Goal: Use online tool/utility: Use online tool/utility

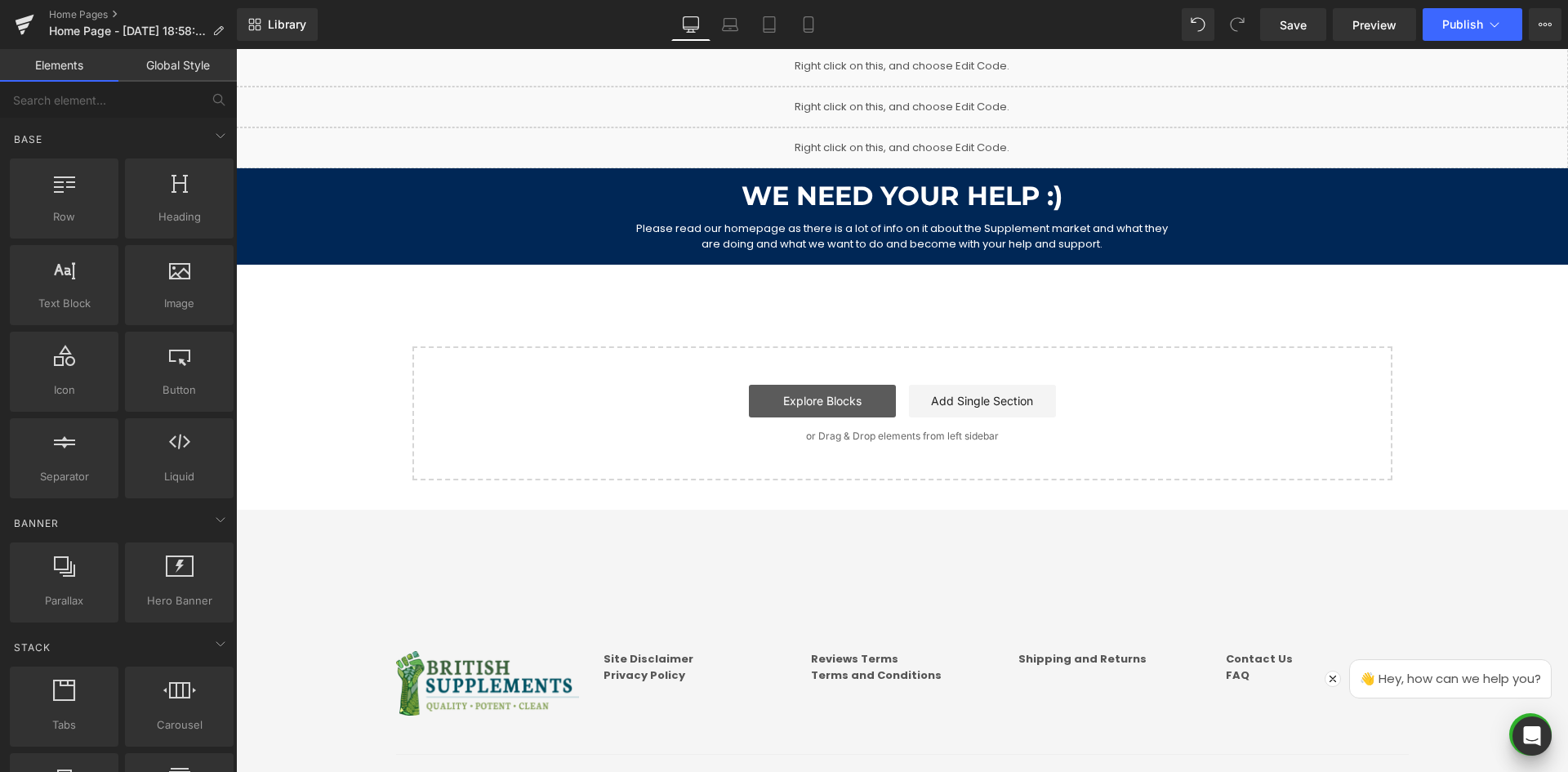
scroll to position [927, 0]
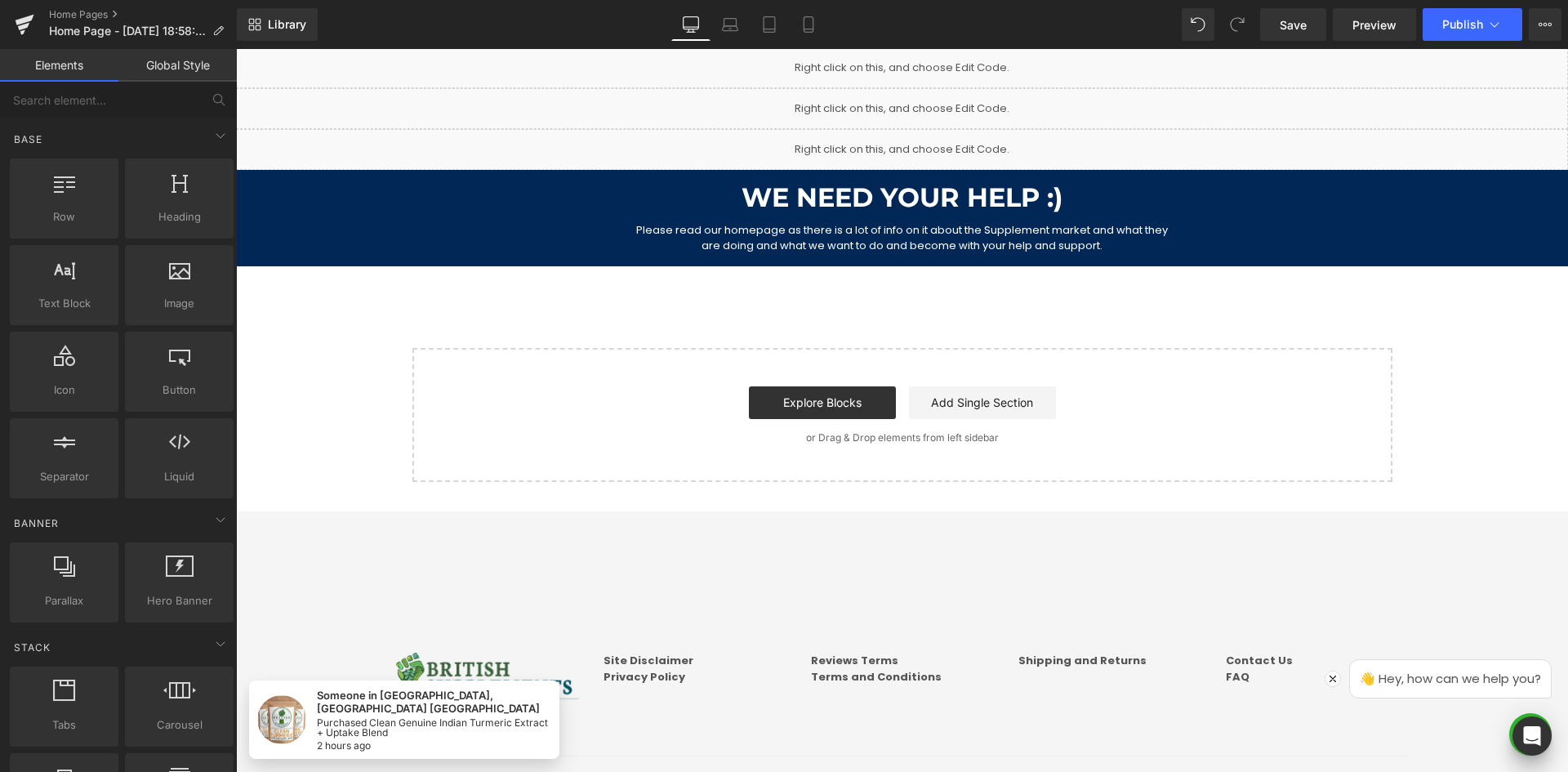
scroll to position [763, 0]
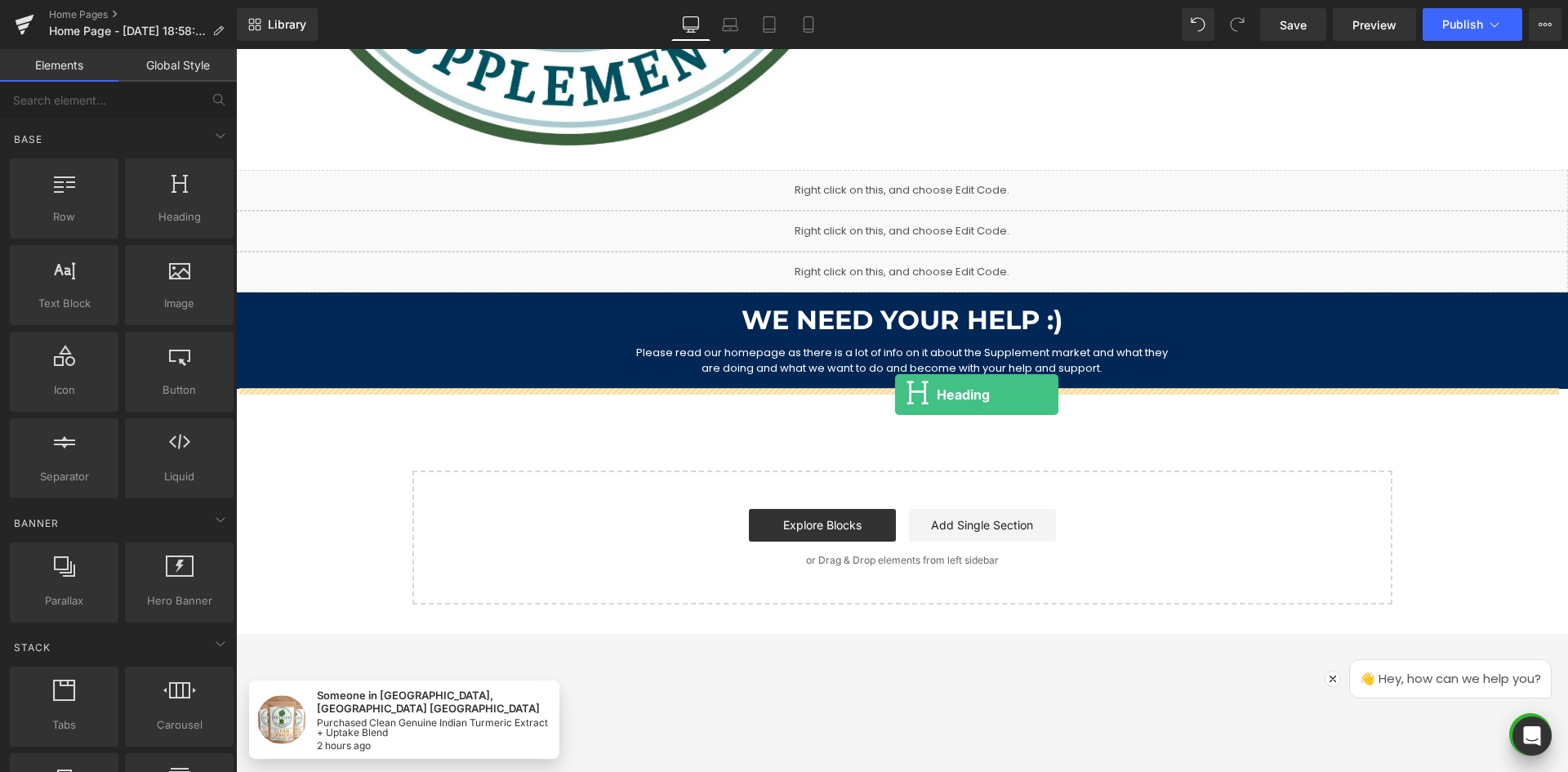
drag, startPoint x: 937, startPoint y: 365, endPoint x: 894, endPoint y: 394, distance: 51.9
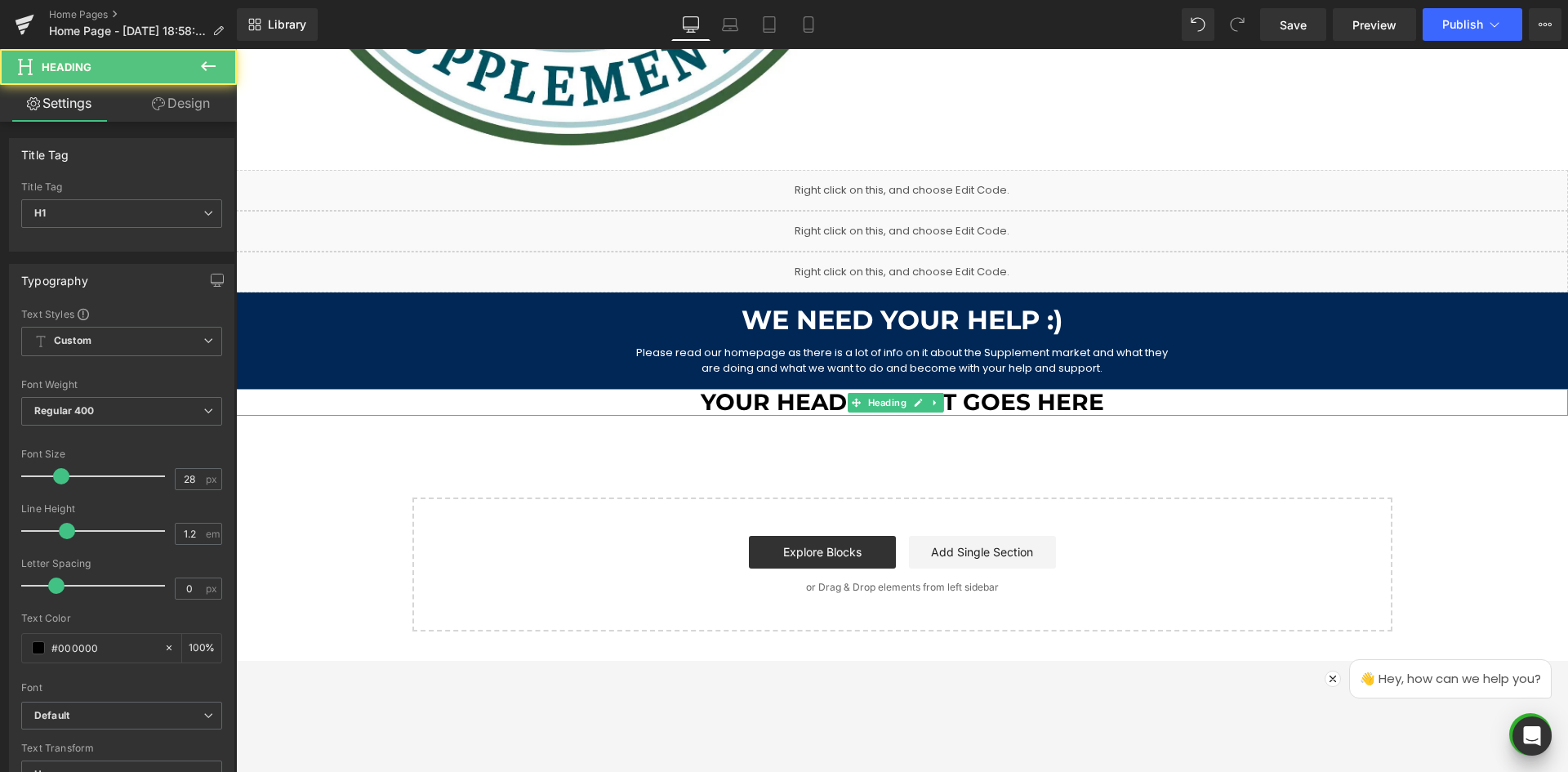
click at [735, 403] on h1 "Your heading text goes here" at bounding box center [901, 402] width 1331 height 28
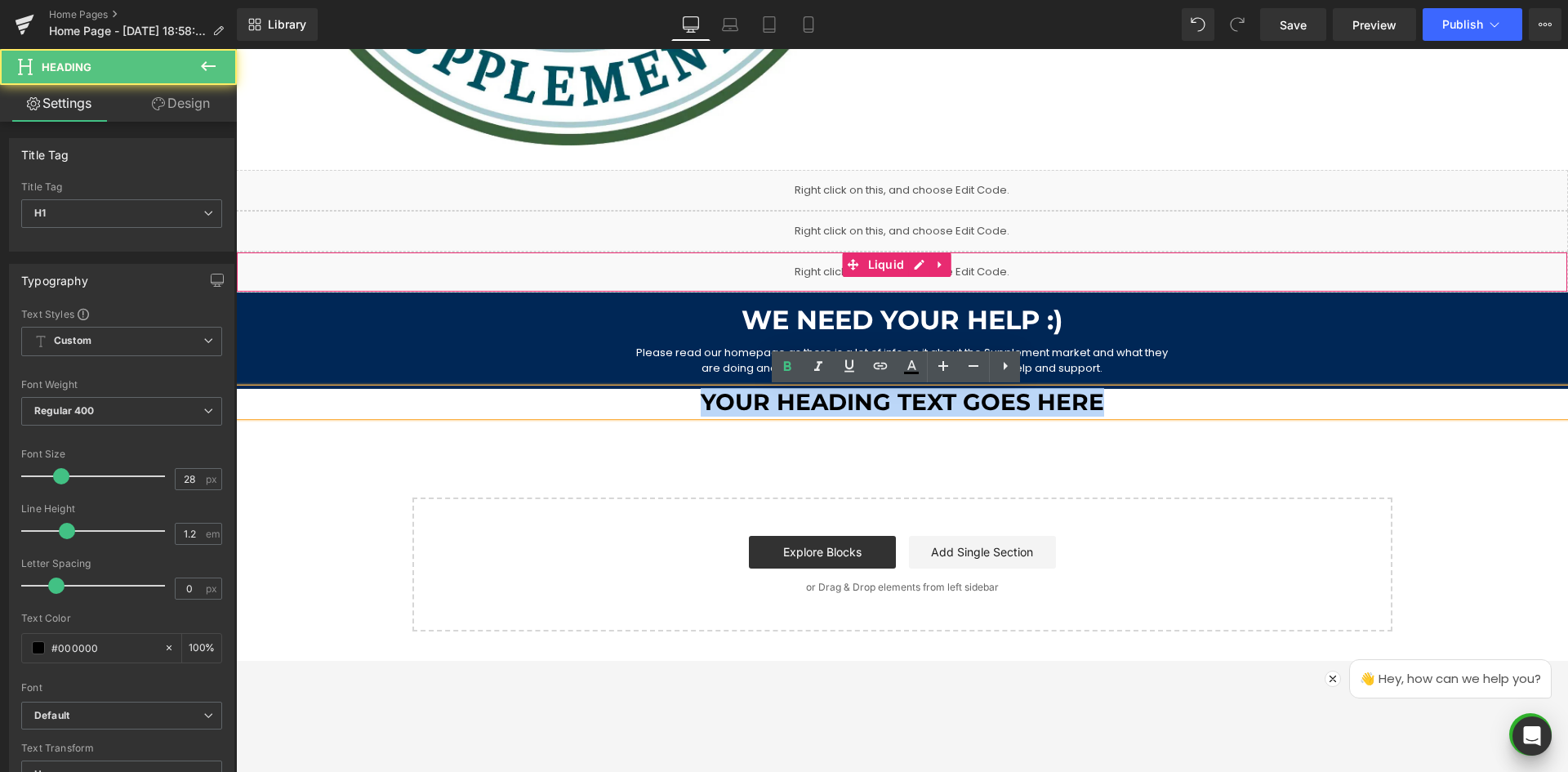
paste div
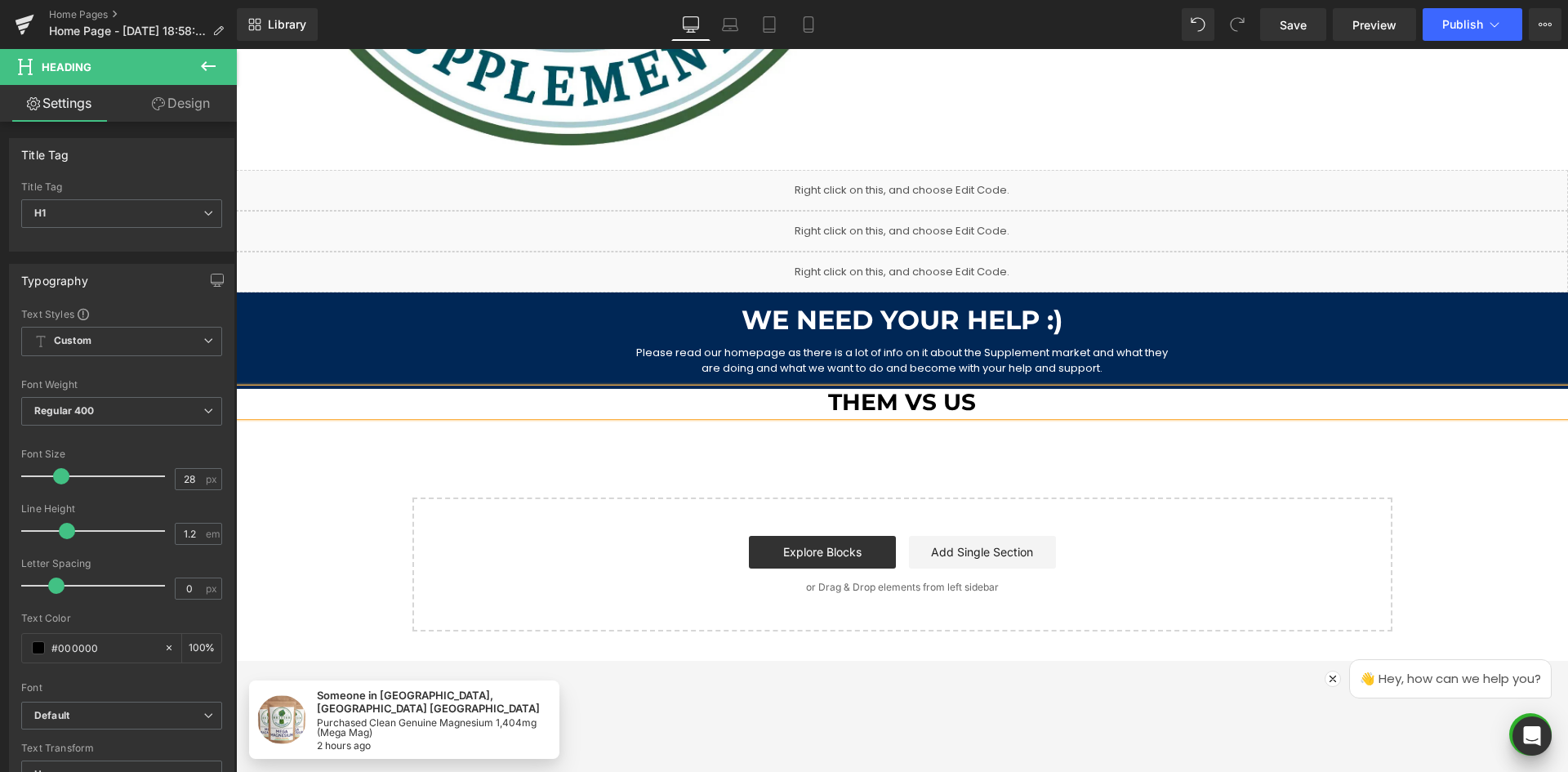
click at [496, 430] on div "Welcome to British Supplements Heading Clean Premium Strong Nasty Free Suppleme…" at bounding box center [901, 21] width 1331 height 1222
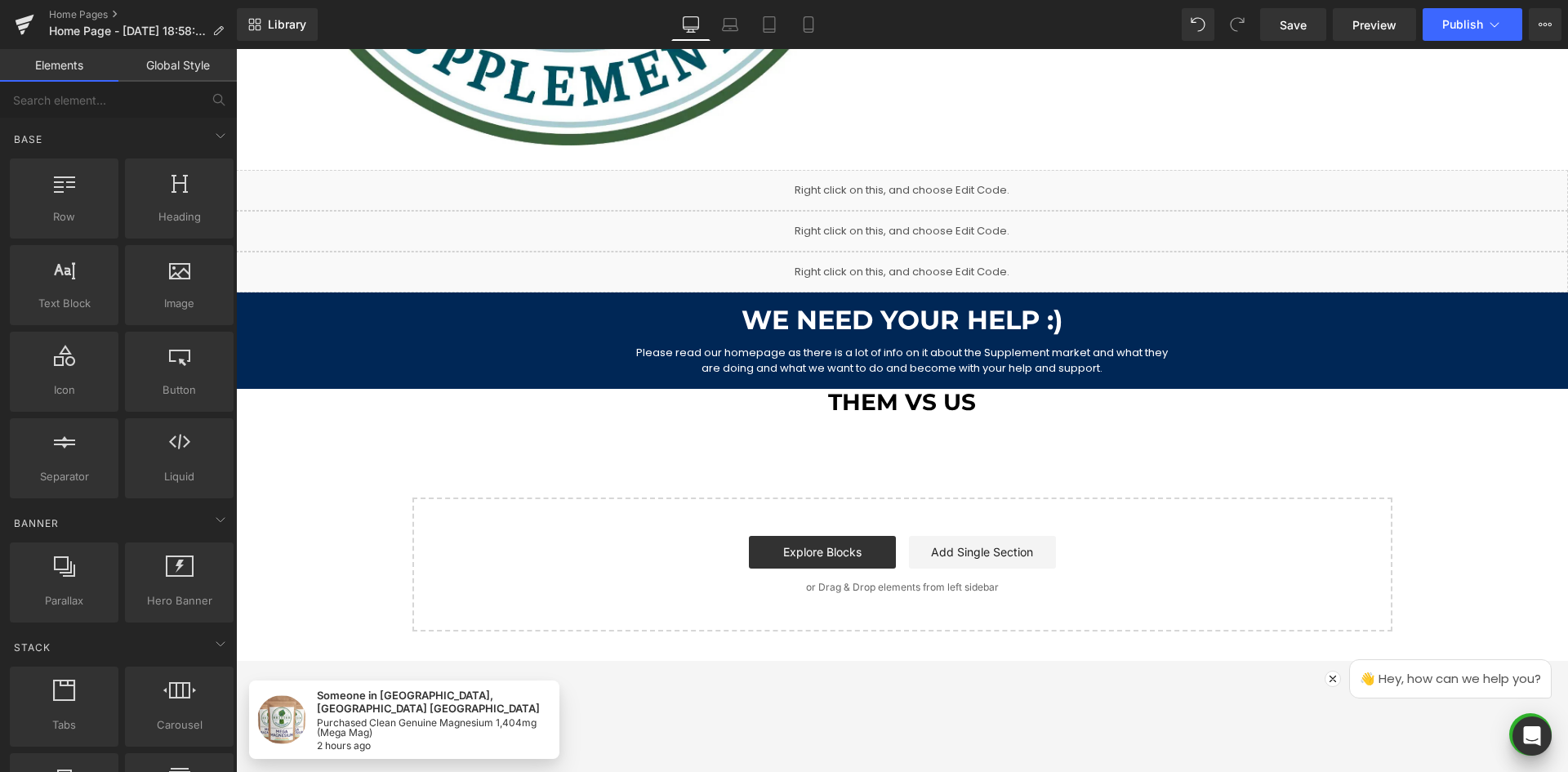
click at [645, 410] on h1 "Them vs US" at bounding box center [901, 402] width 1331 height 28
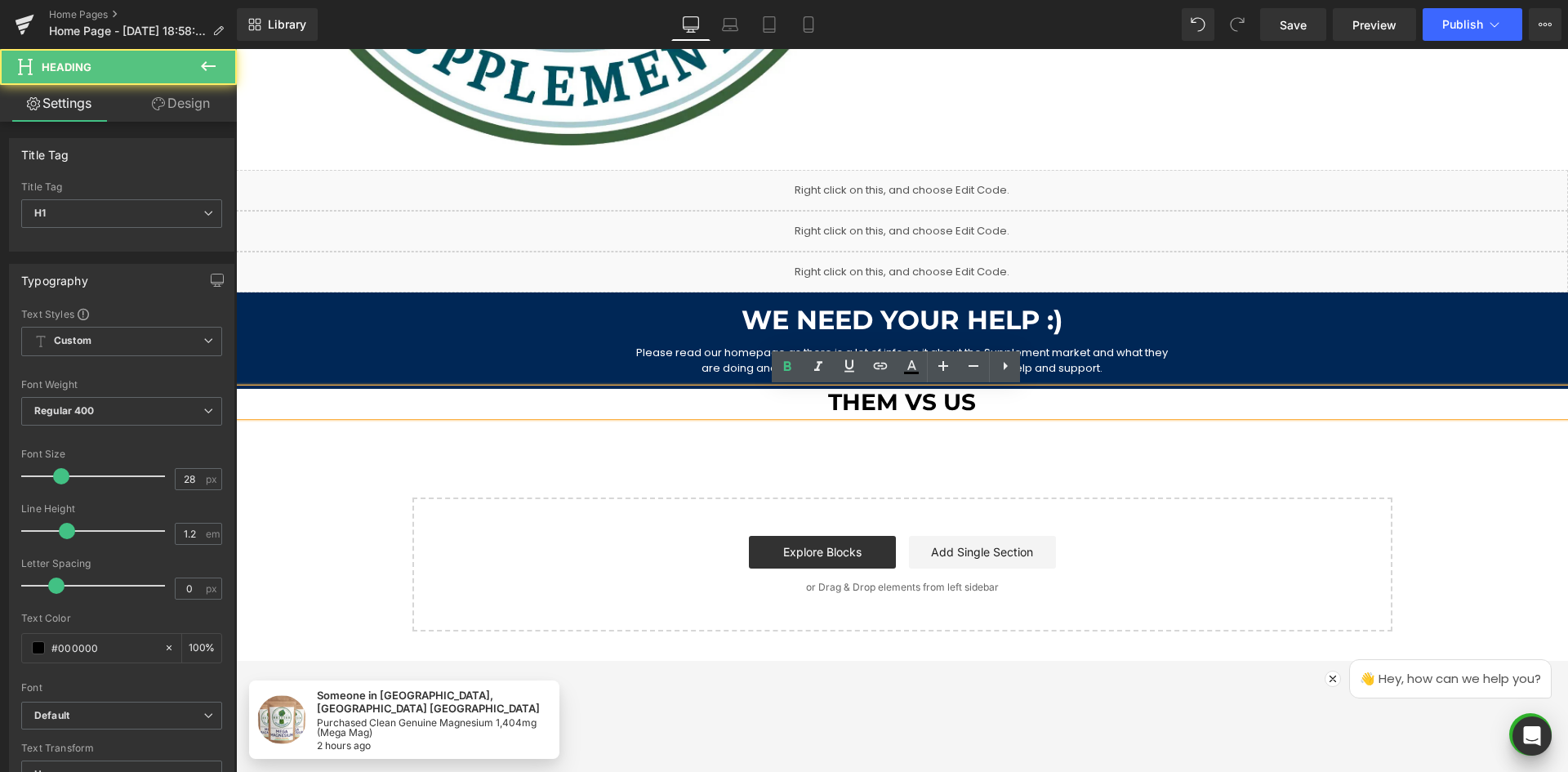
click at [583, 469] on div "Welcome to British Supplements Heading Clean Premium Strong Nasty Free Suppleme…" at bounding box center [901, 21] width 1331 height 1222
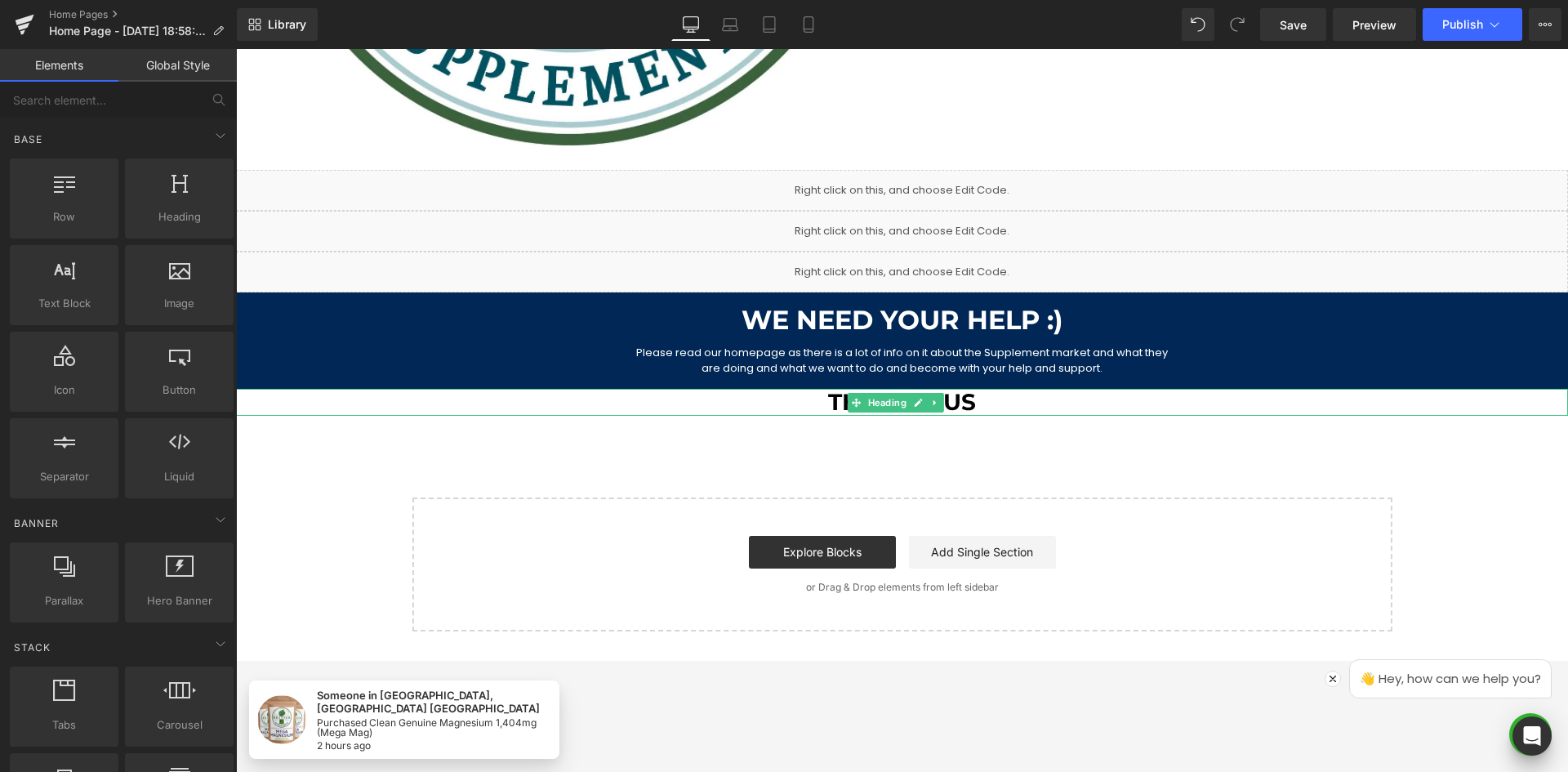
click at [659, 402] on h1 "Them vs US" at bounding box center [901, 402] width 1331 height 28
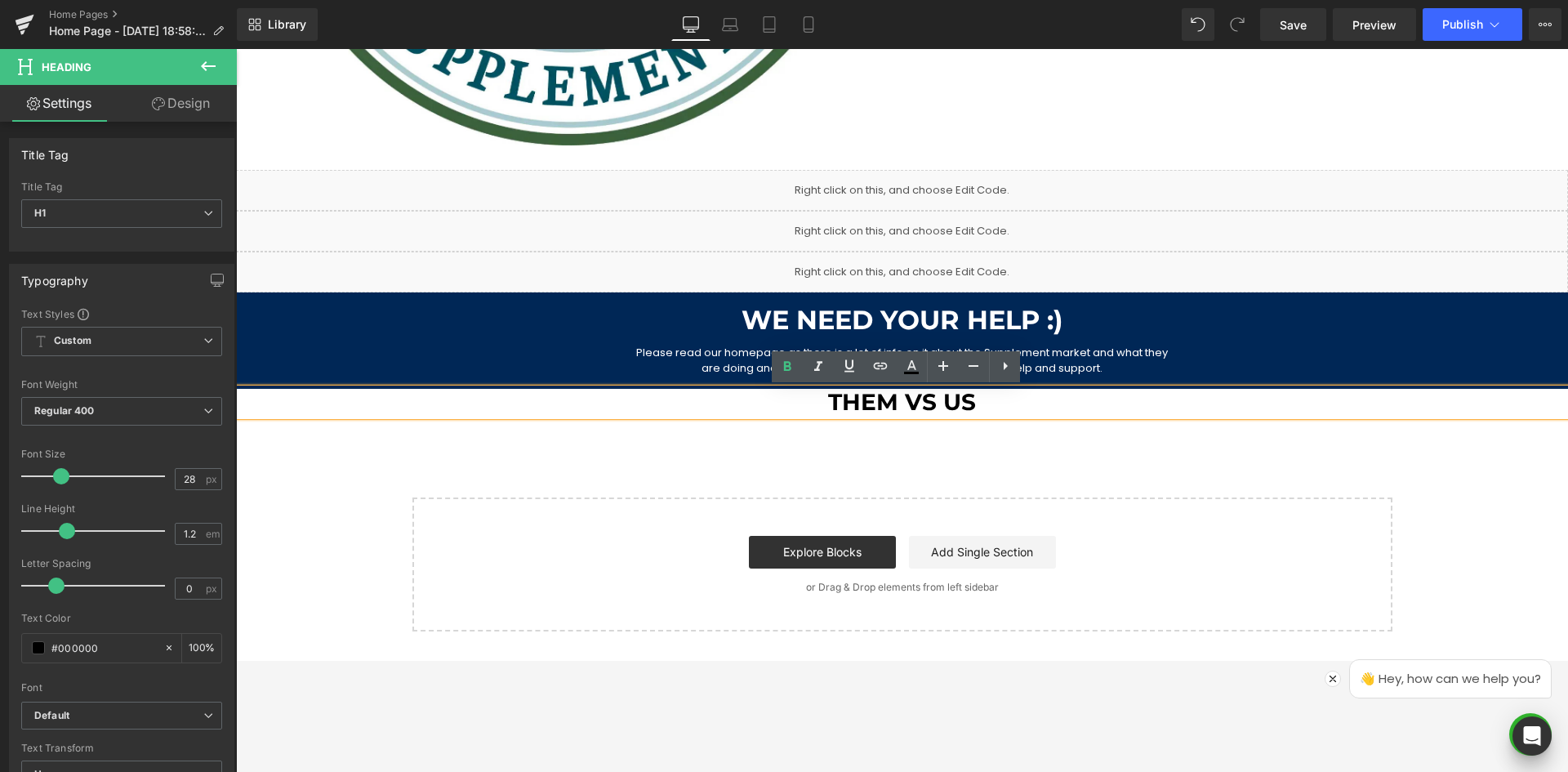
click at [644, 444] on div "Welcome to British Supplements Heading Clean Premium Strong Nasty Free Suppleme…" at bounding box center [901, 21] width 1331 height 1222
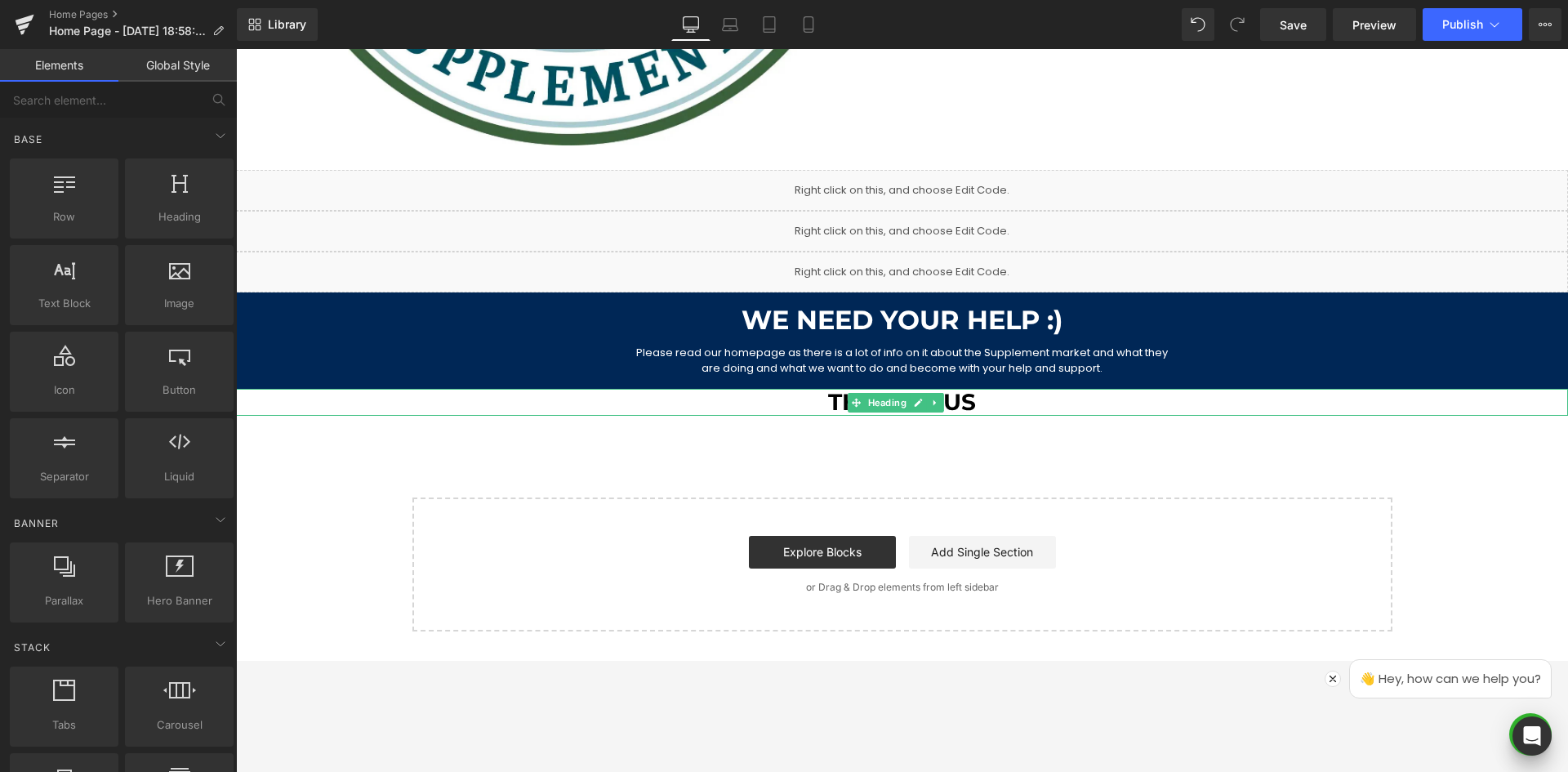
click at [816, 399] on h1 "Them vs US" at bounding box center [901, 402] width 1331 height 28
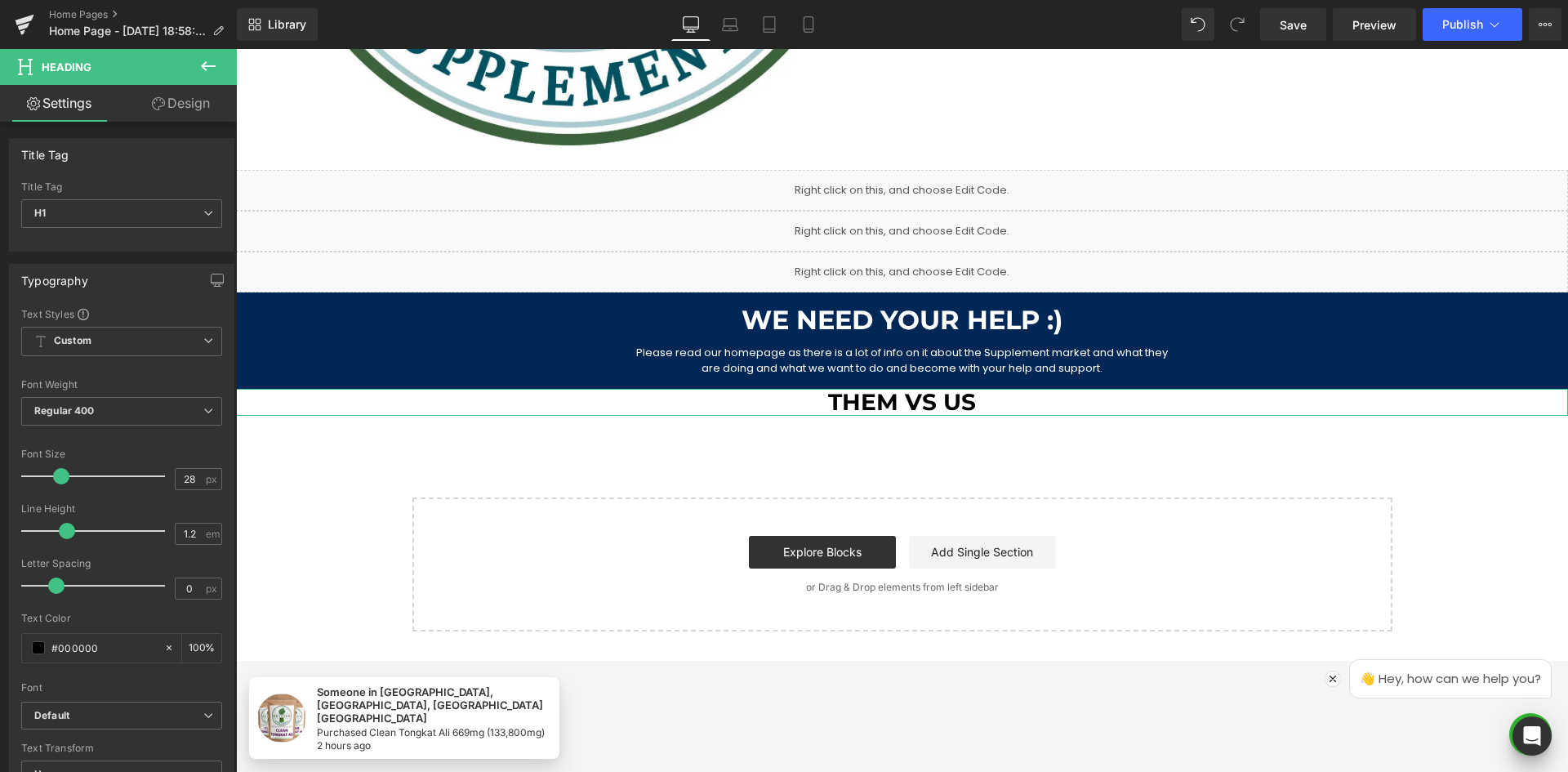
click at [198, 108] on link "Design" at bounding box center [181, 103] width 119 height 37
click at [0, 0] on div "Spacing" at bounding box center [0, 0] width 0 height 0
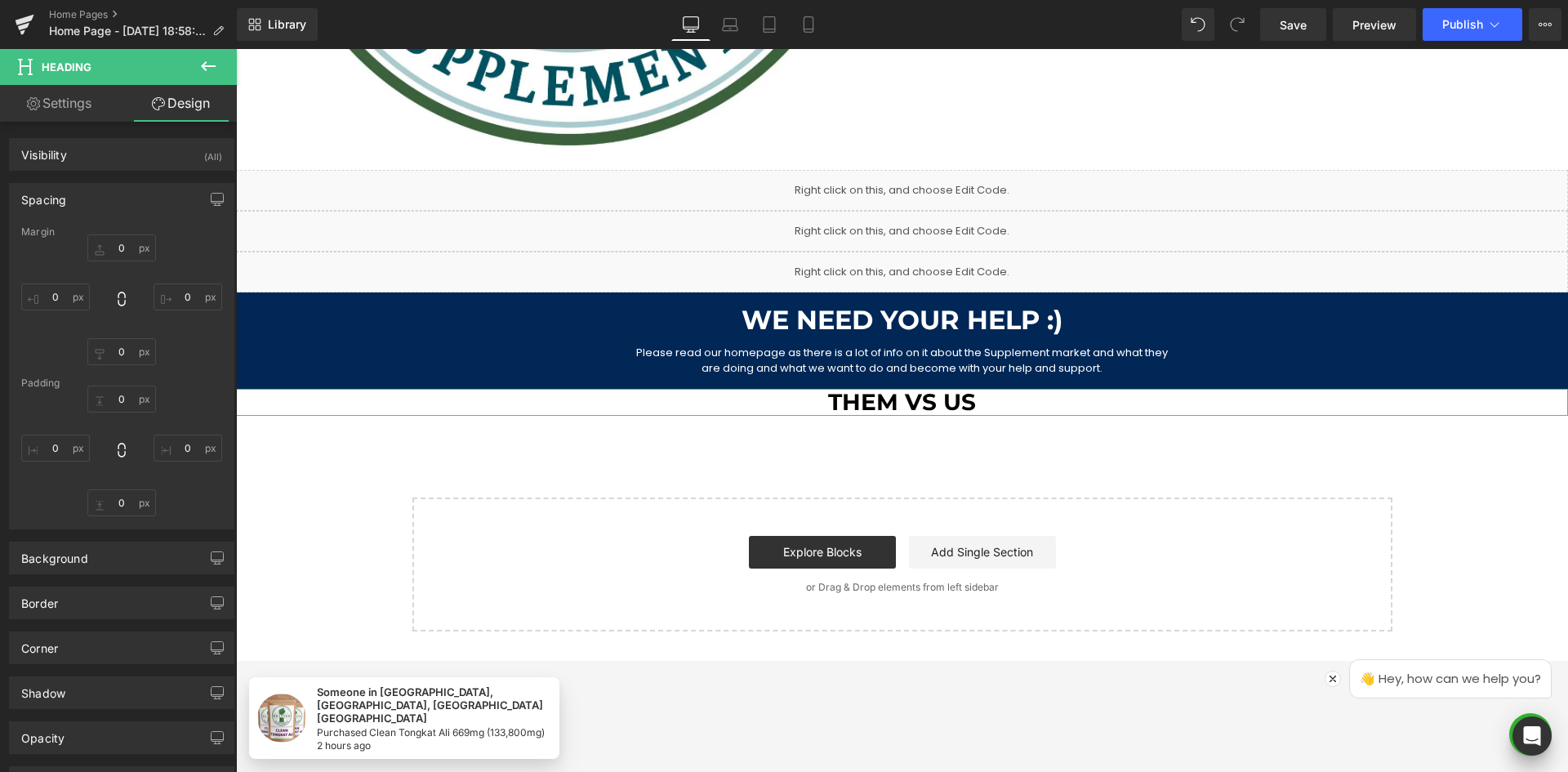
type input "0"
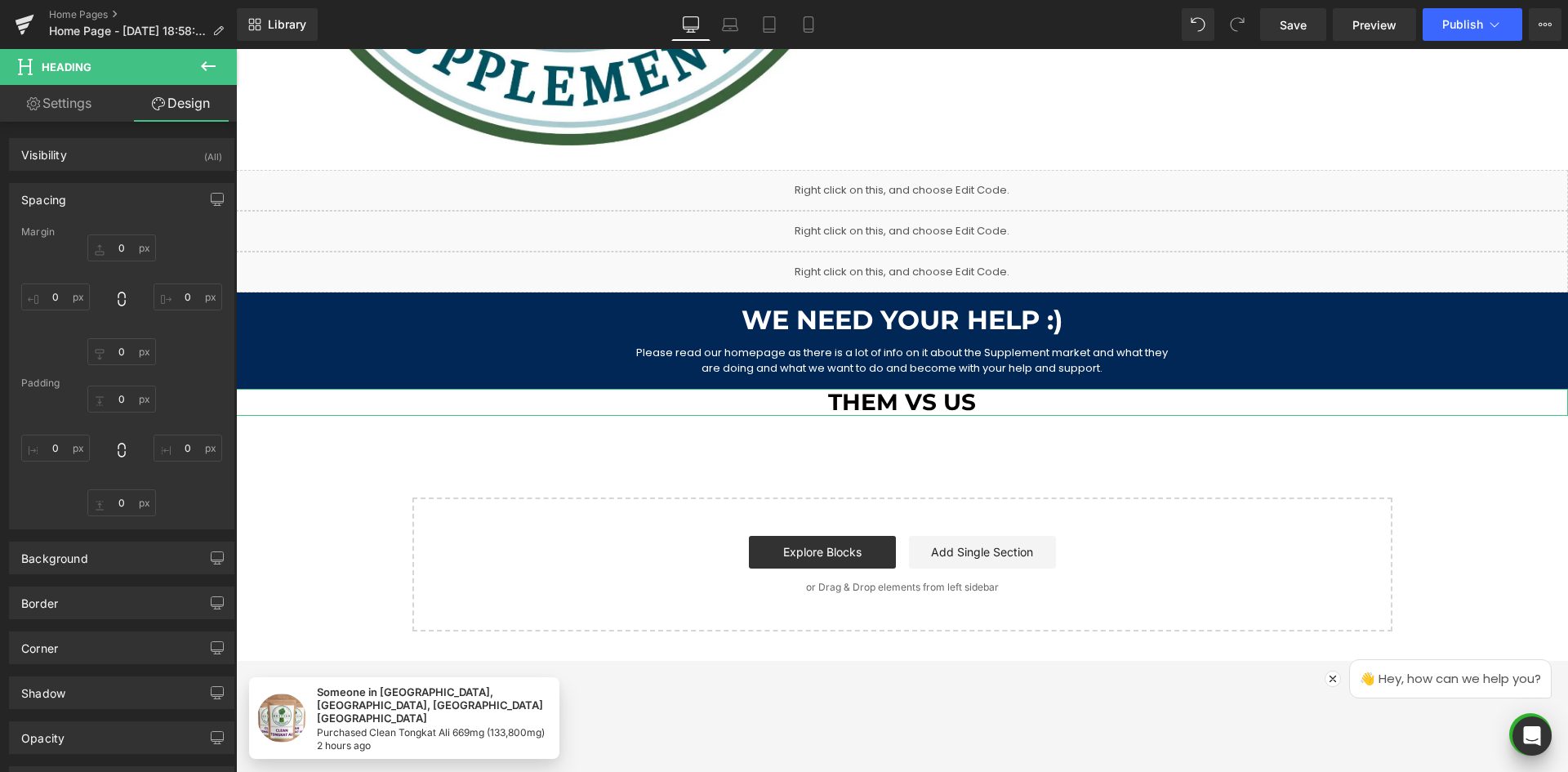
type input "0"
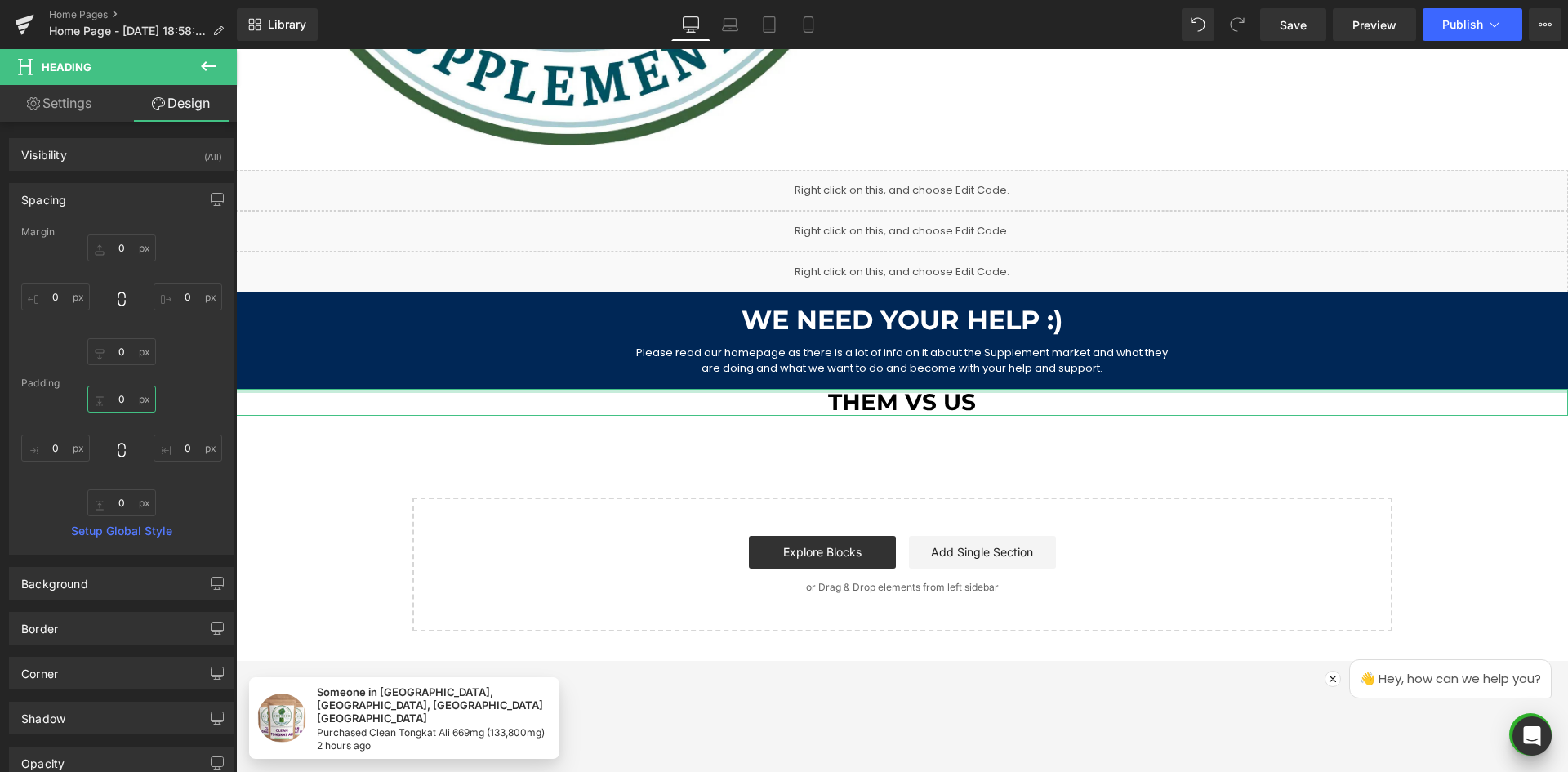
click at [117, 397] on input "0" at bounding box center [121, 398] width 68 height 27
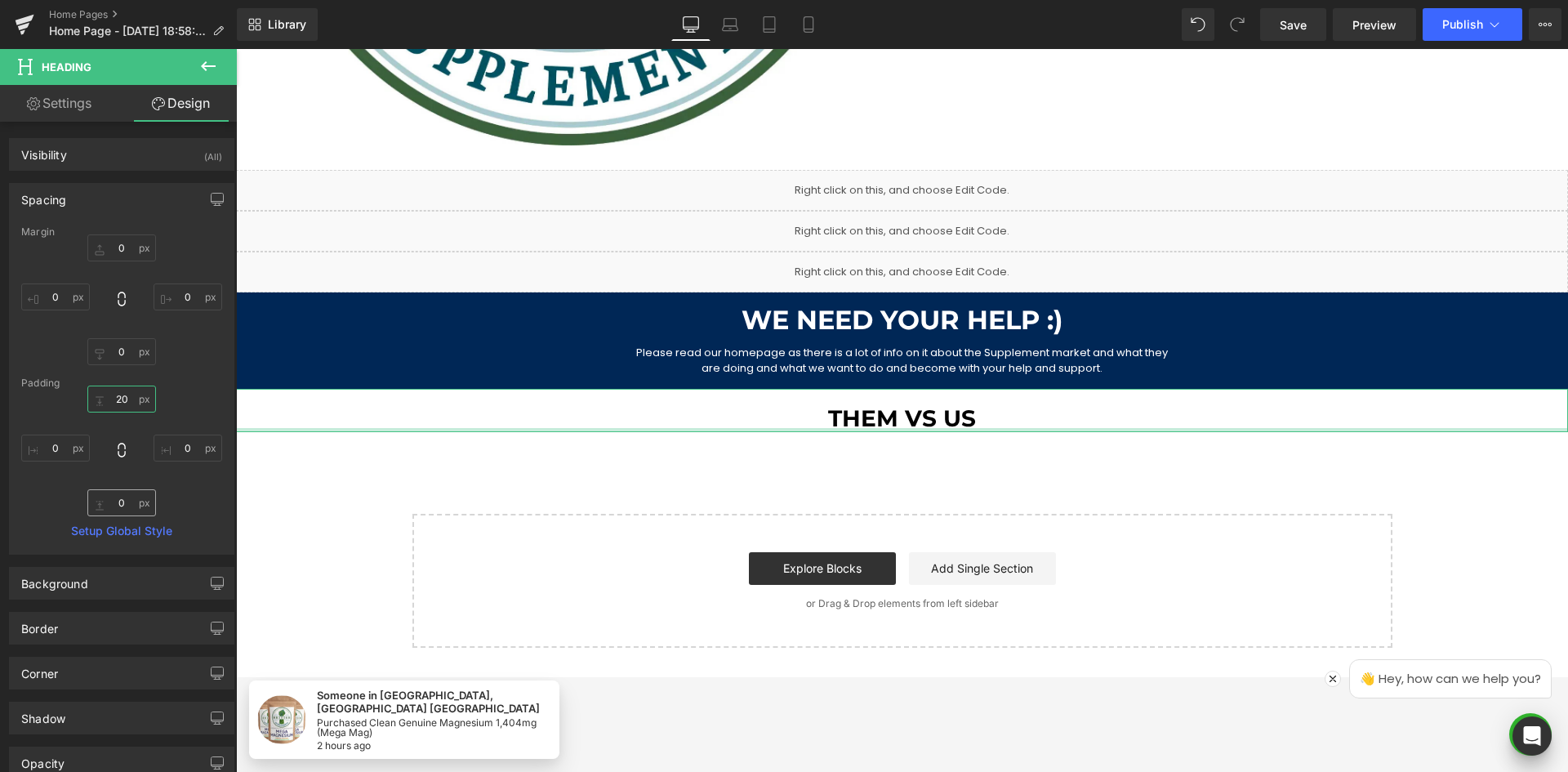
type input "20"
click at [116, 511] on input "0" at bounding box center [121, 502] width 68 height 27
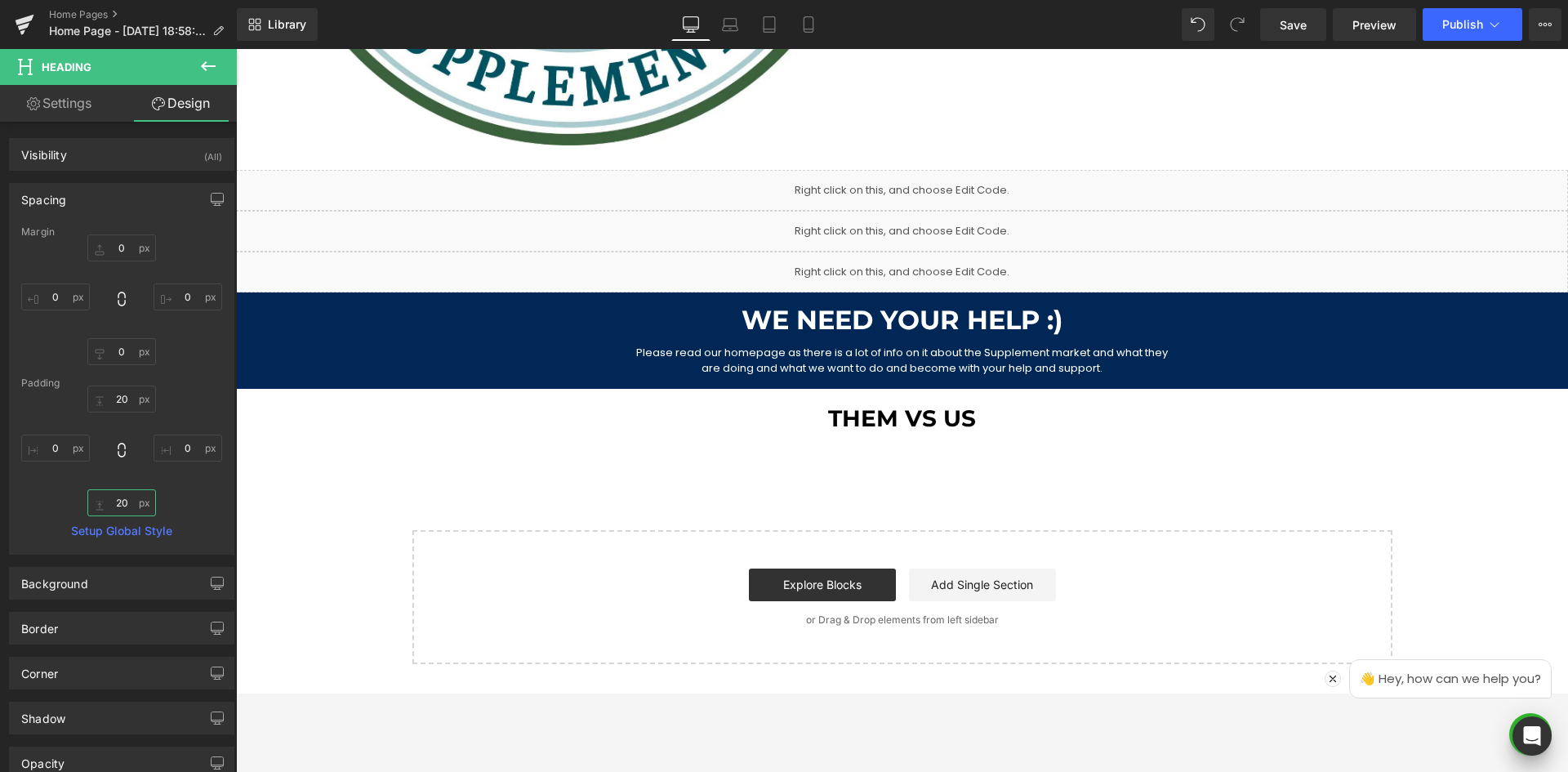
type input "20"
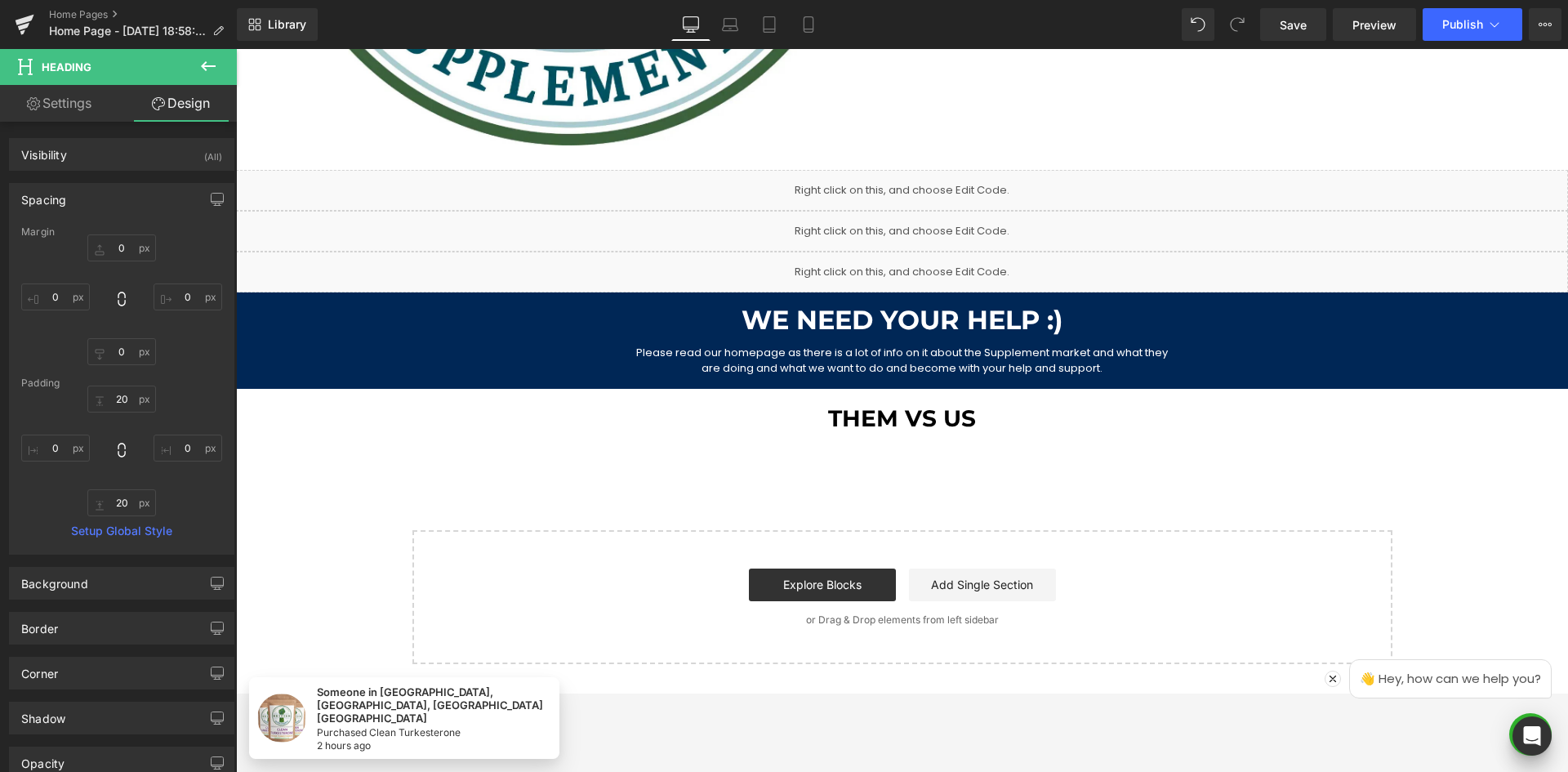
click at [212, 63] on icon at bounding box center [208, 66] width 20 height 20
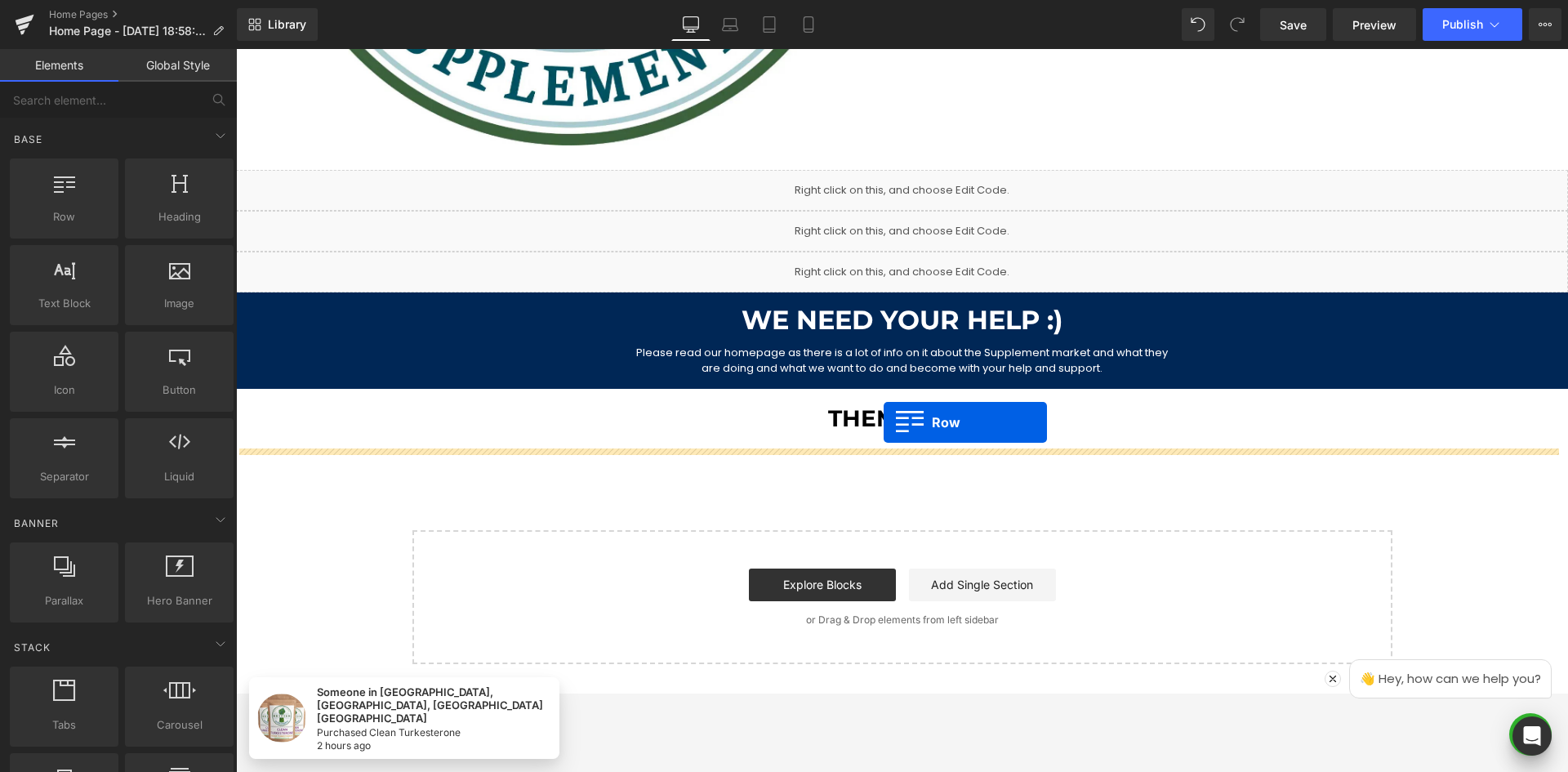
drag, startPoint x: 410, startPoint y: 318, endPoint x: 884, endPoint y: 422, distance: 485.3
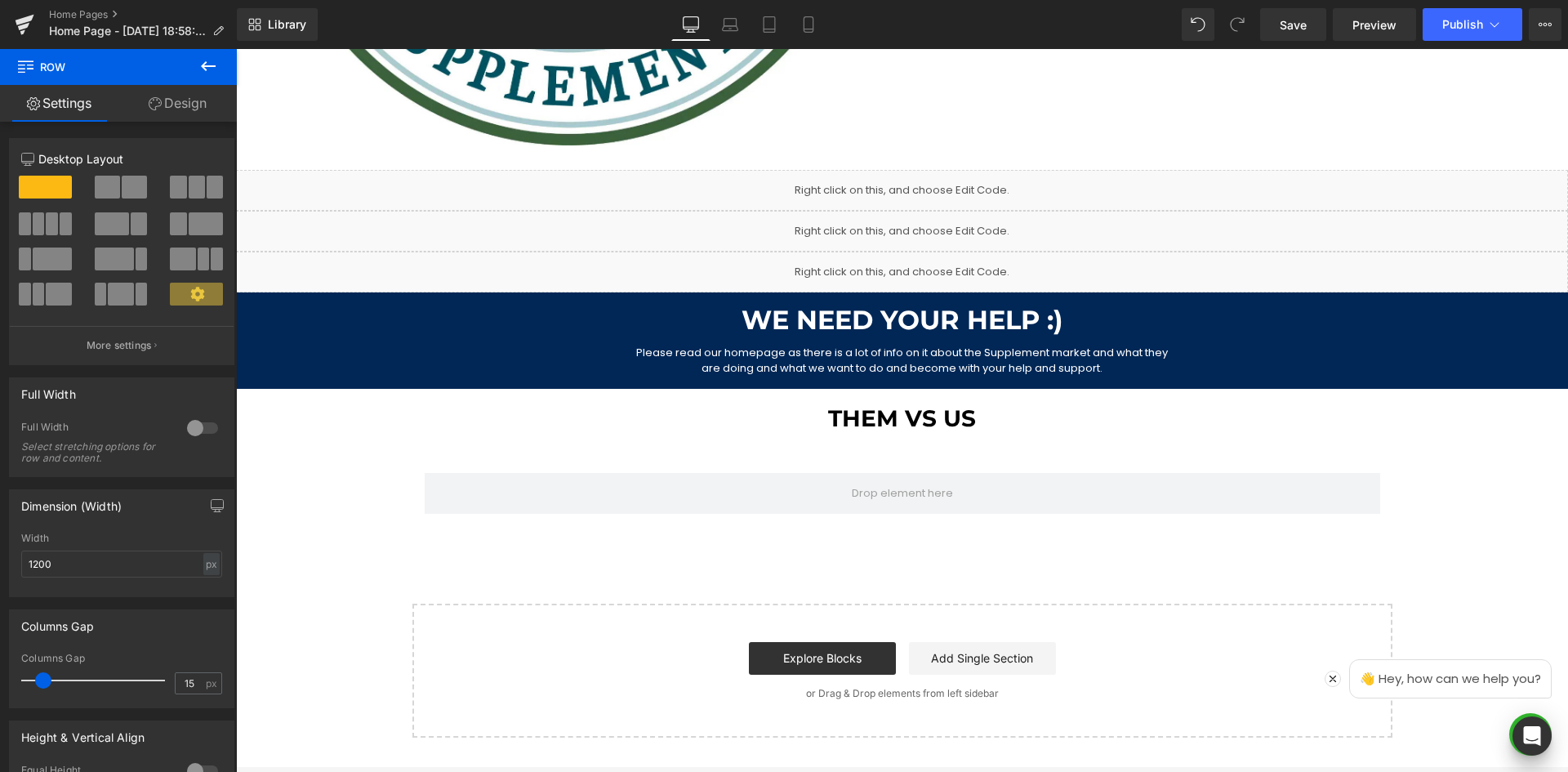
click at [1002, 423] on h1 "Them vs US" at bounding box center [901, 419] width 1331 height 28
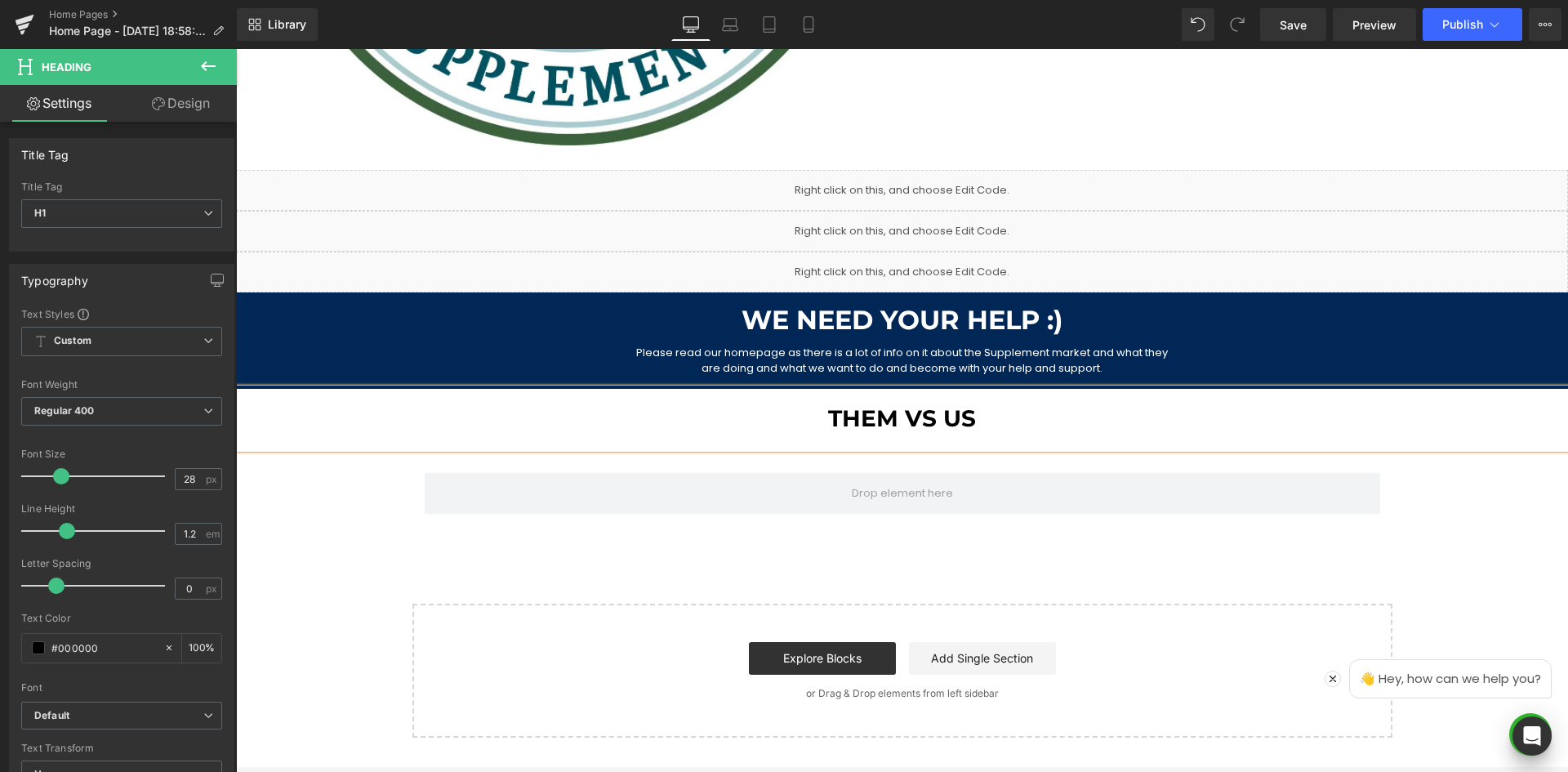
click at [184, 109] on link "Design" at bounding box center [181, 103] width 119 height 37
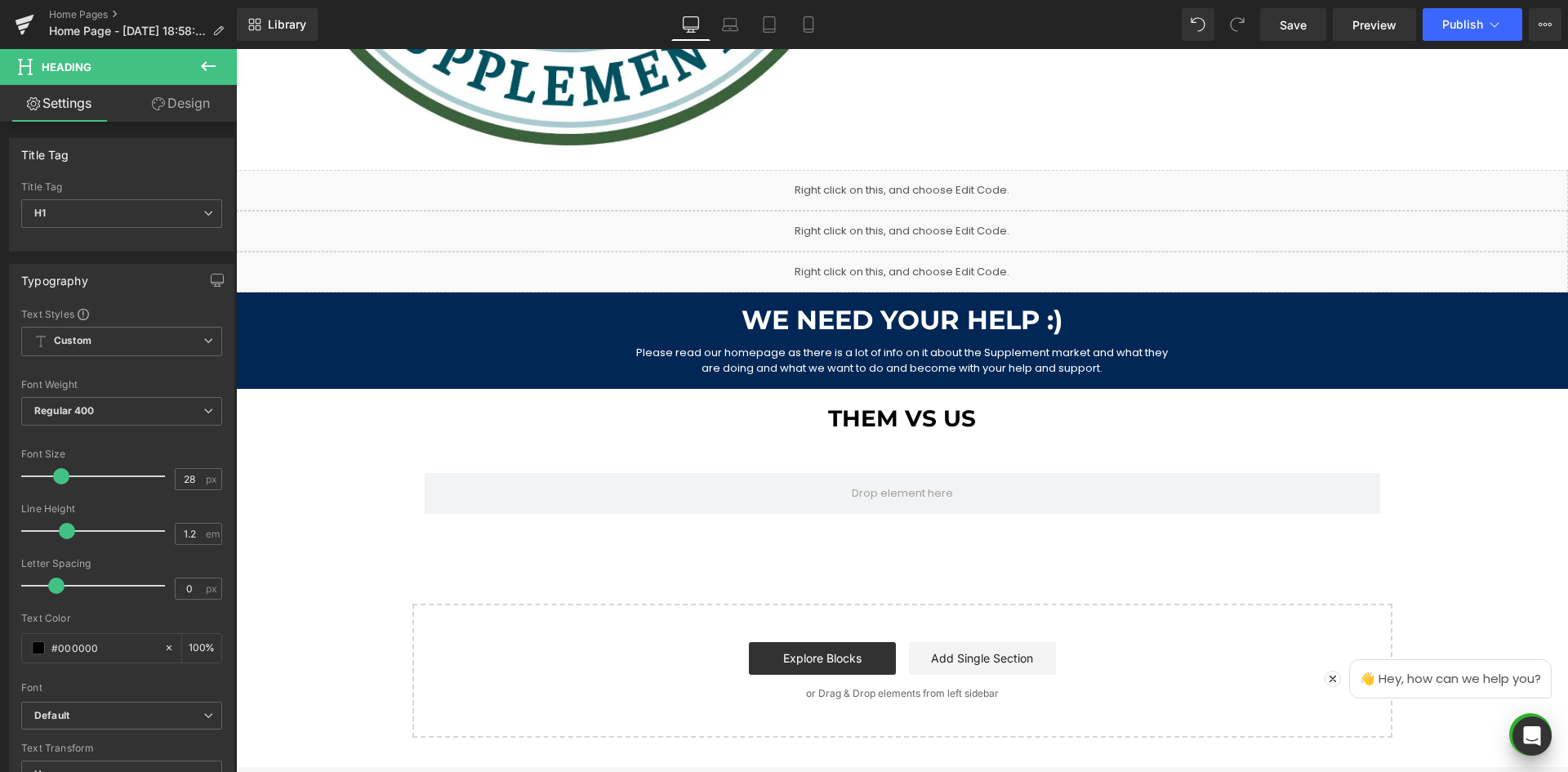
click at [0, 0] on div "Spacing" at bounding box center [0, 0] width 0 height 0
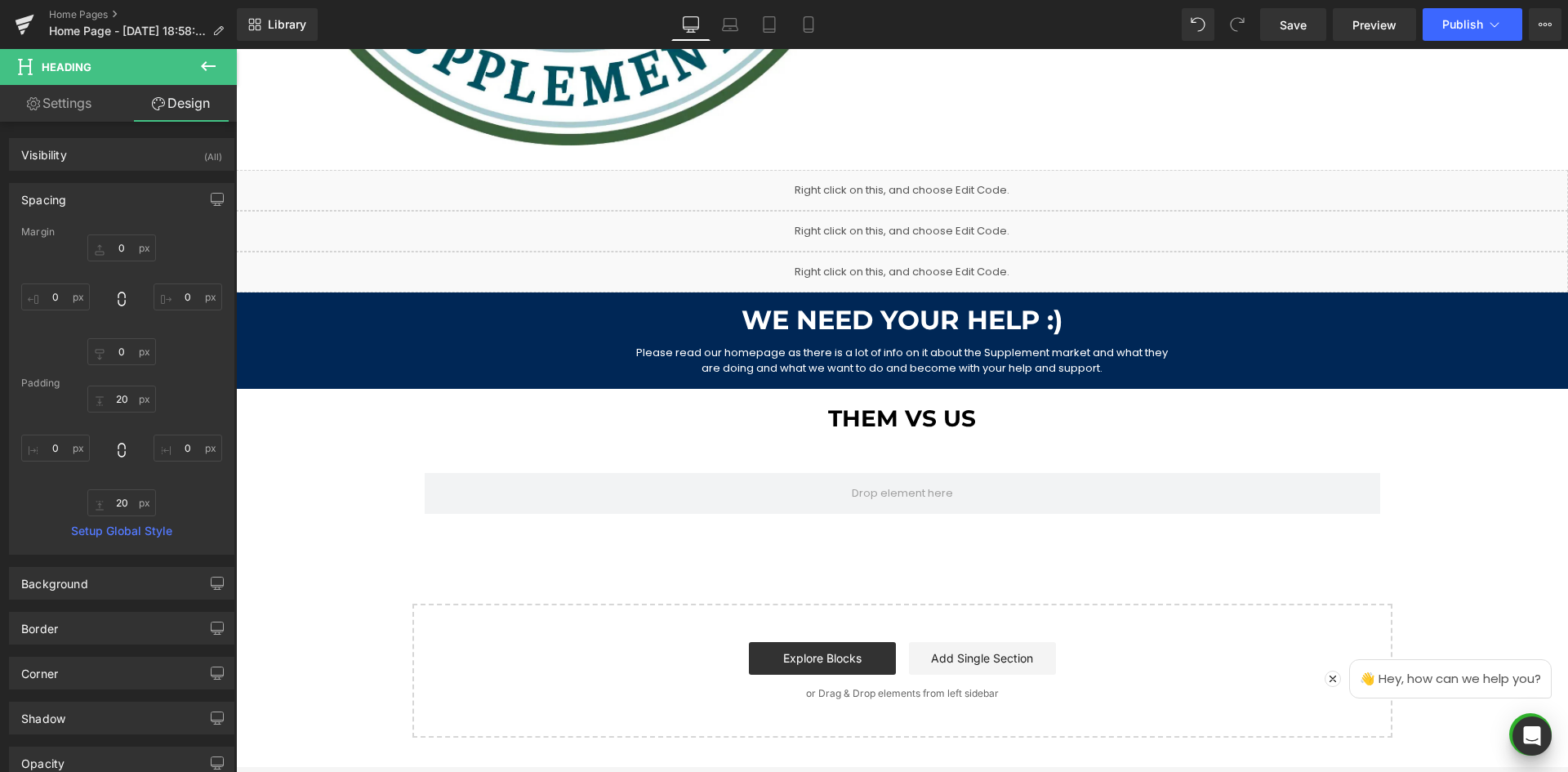
type input "0"
type input "20"
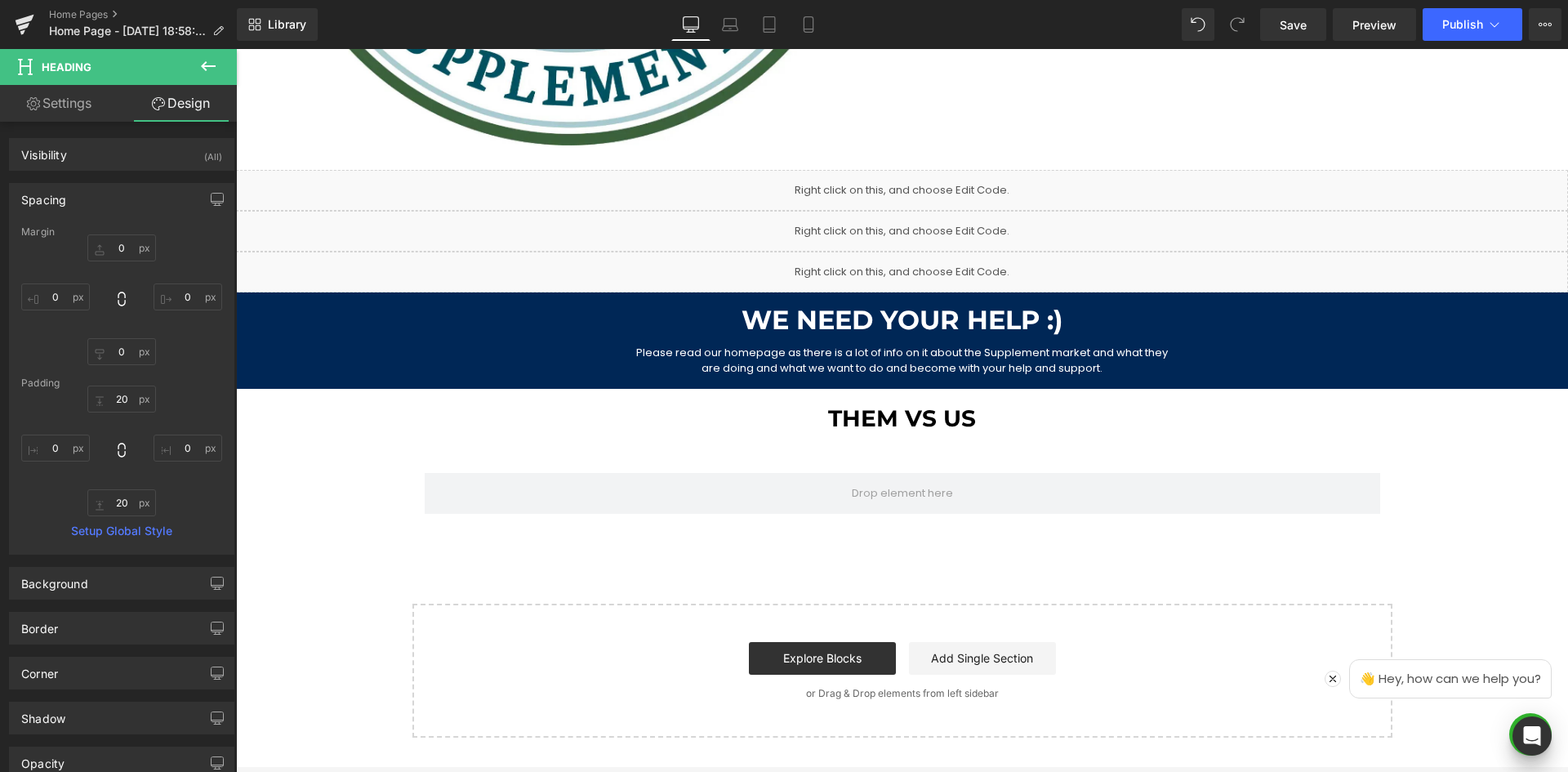
type input "0"
type input "20"
type input "0"
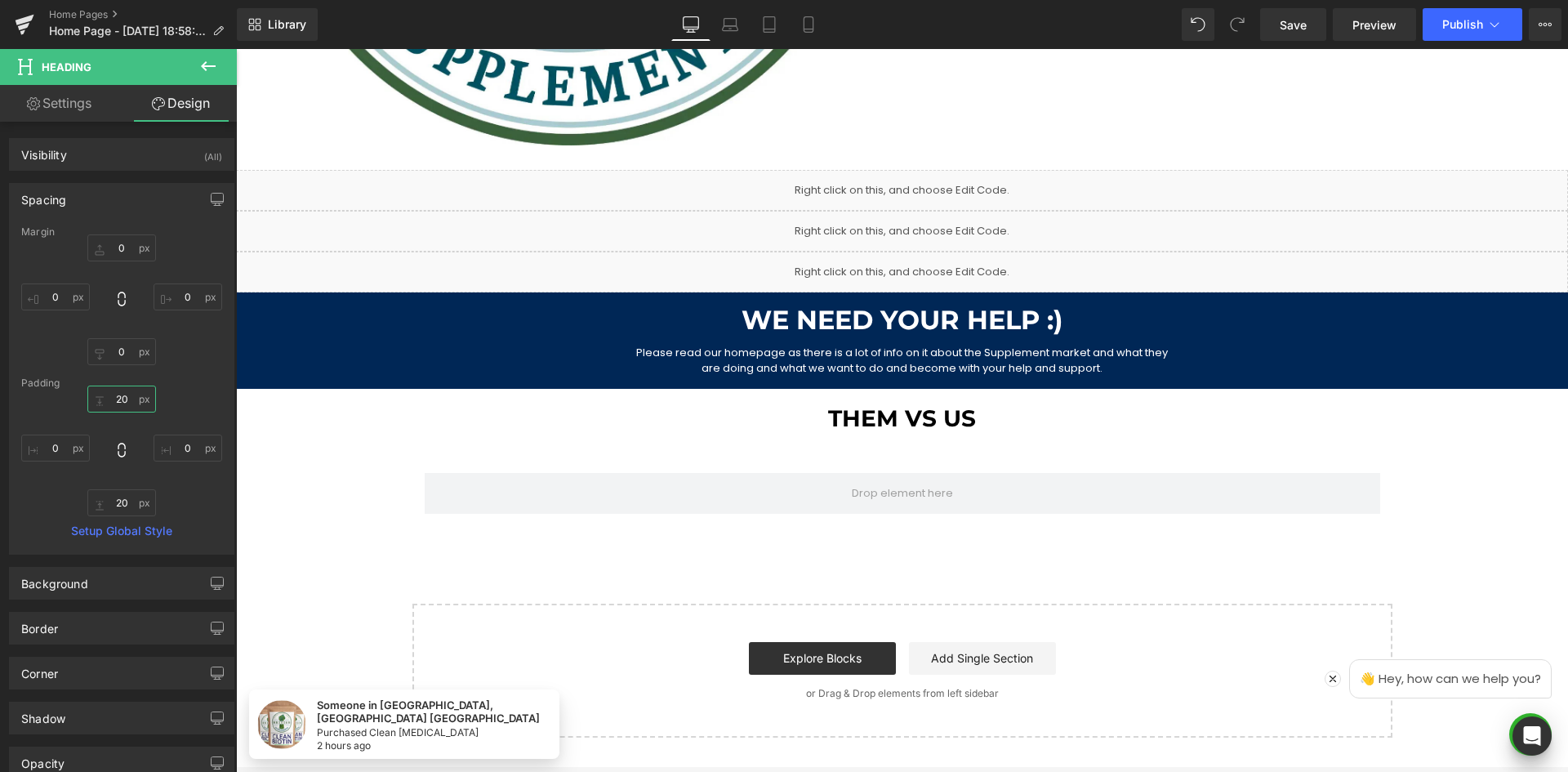
click at [124, 403] on input "20" at bounding box center [121, 398] width 68 height 27
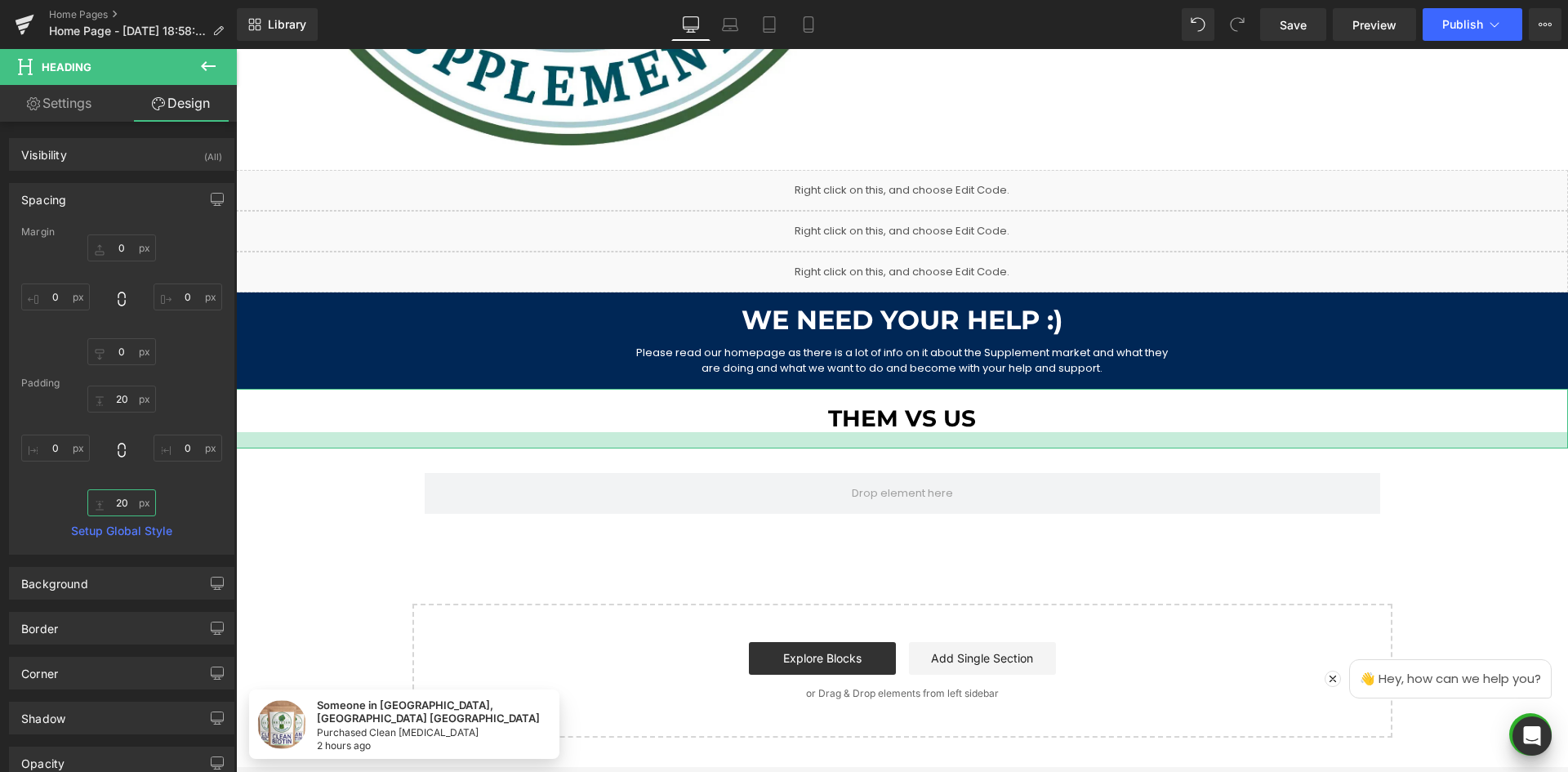
click at [114, 500] on input "20" at bounding box center [121, 502] width 68 height 27
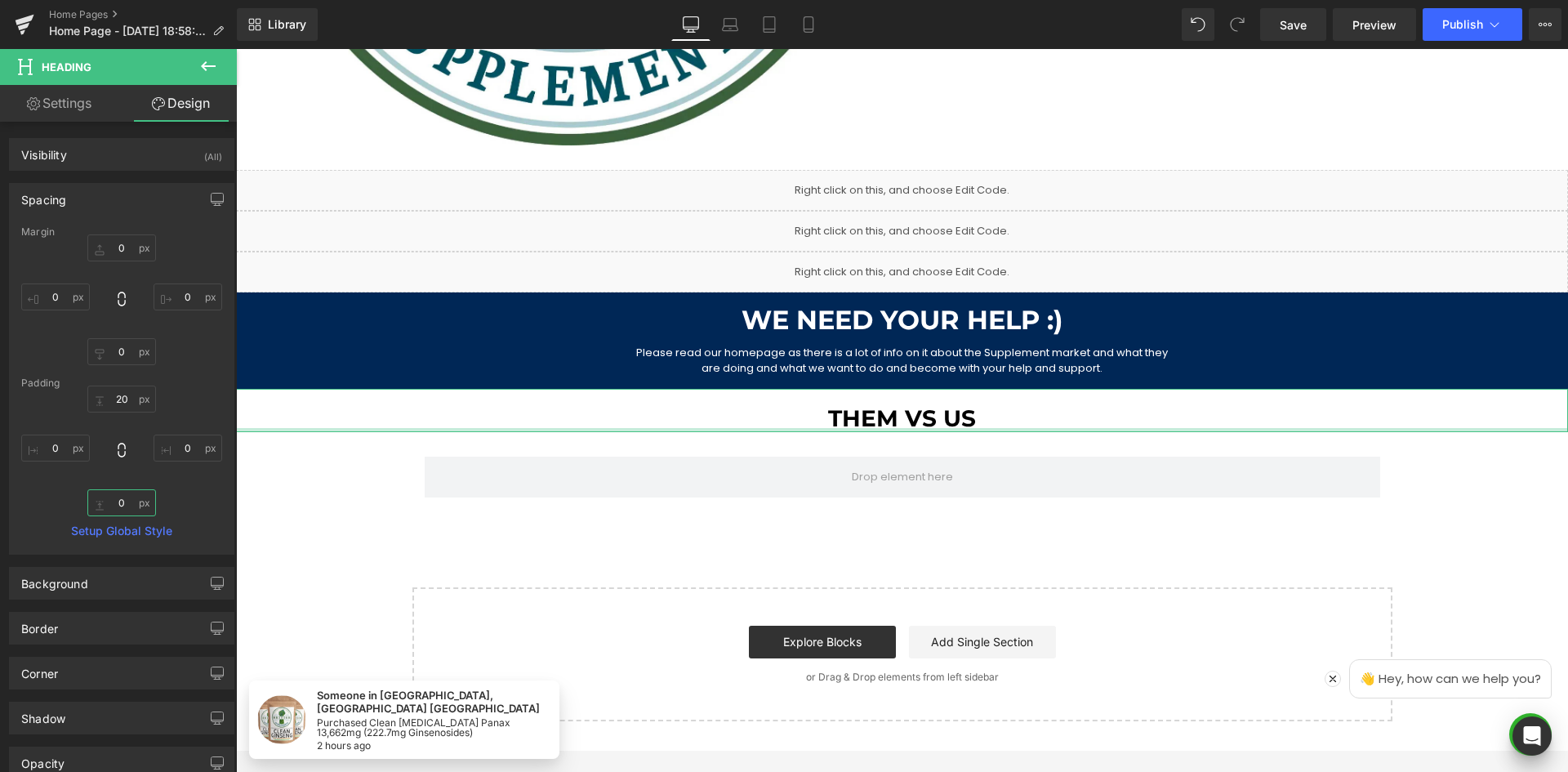
drag, startPoint x: 112, startPoint y: 500, endPoint x: 136, endPoint y: 491, distance: 25.6
click at [113, 500] on input "0" at bounding box center [121, 502] width 68 height 27
type input "10"
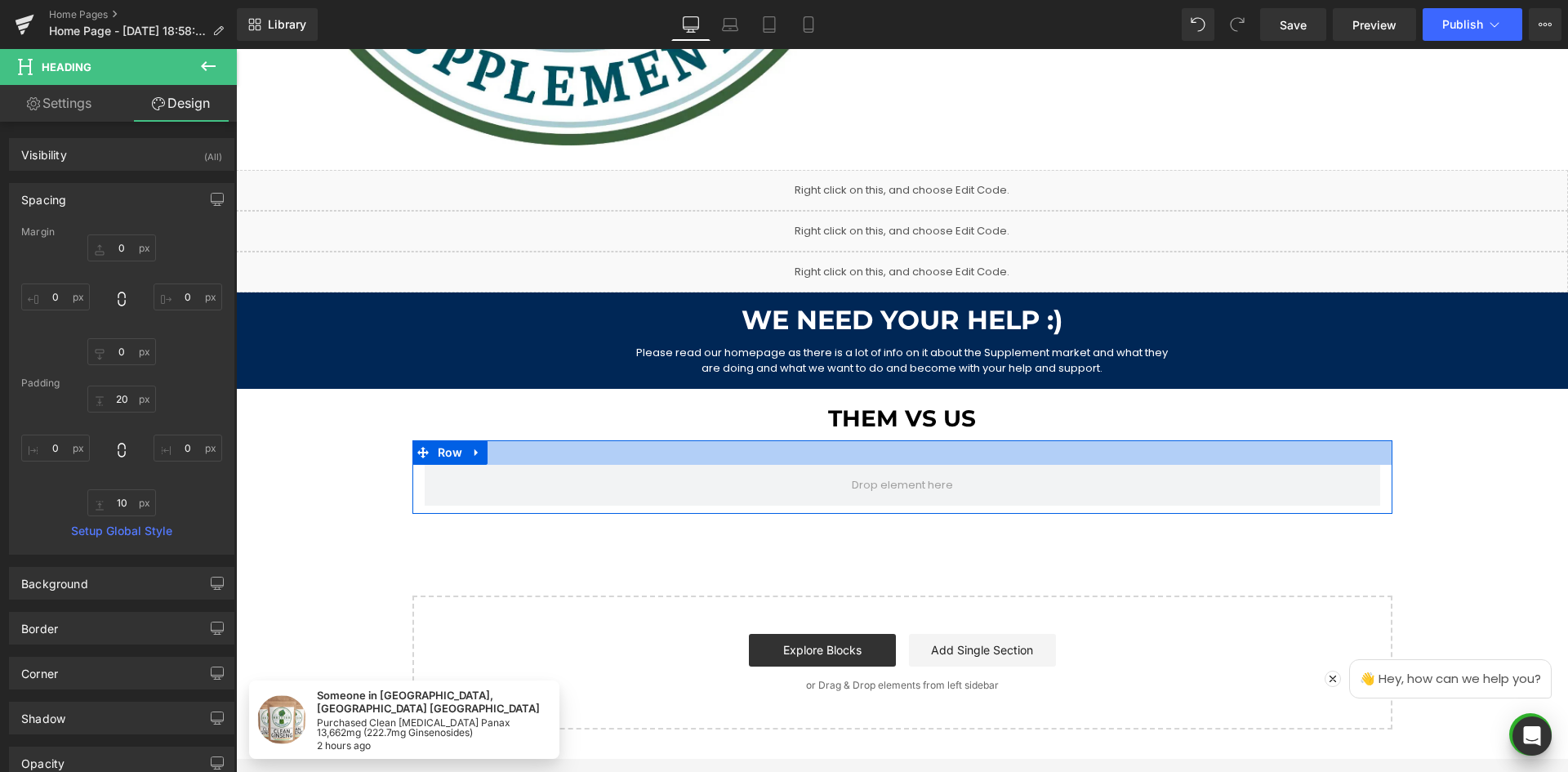
click at [979, 452] on div at bounding box center [901, 452] width 980 height 25
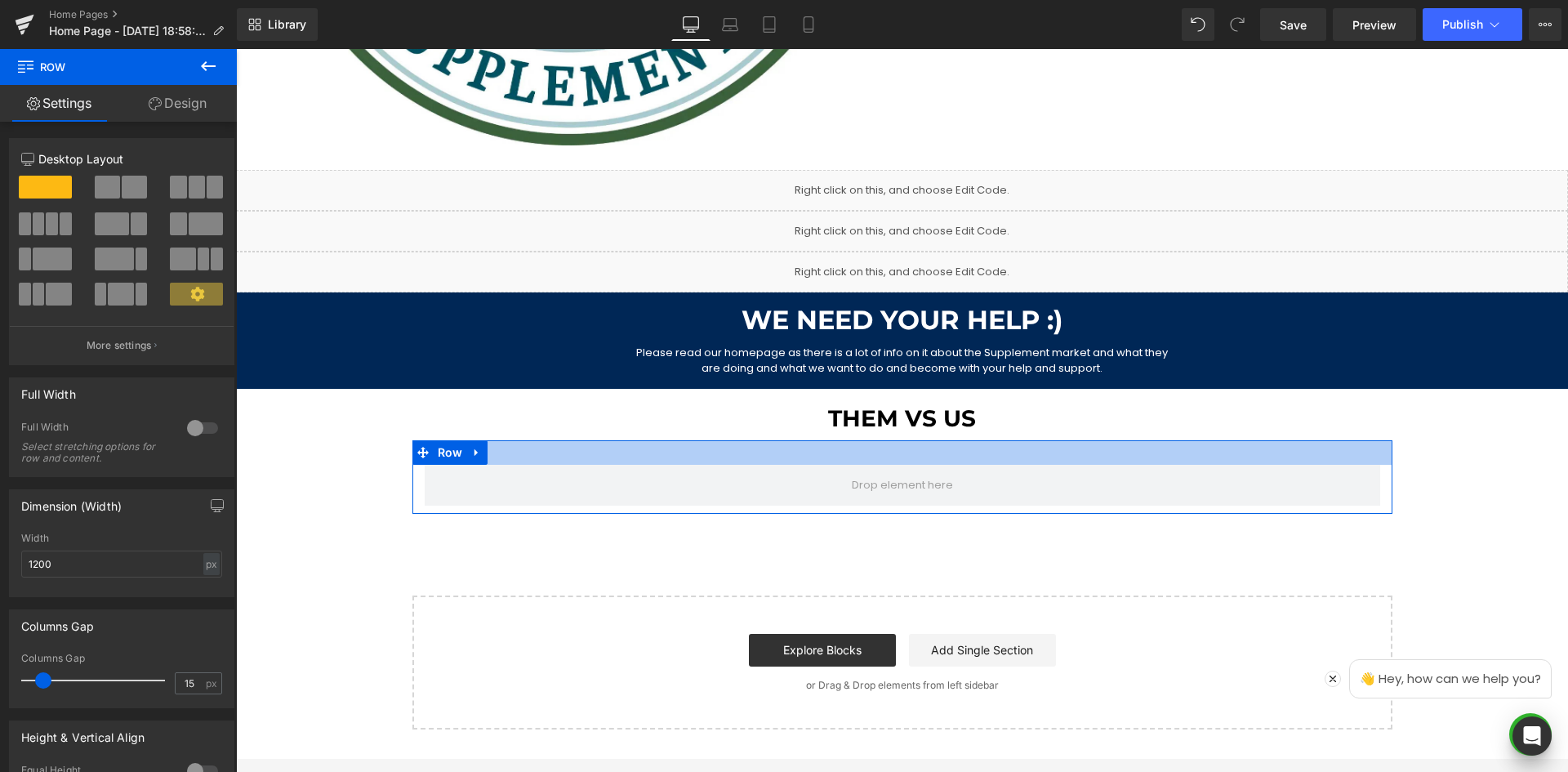
click at [858, 461] on div at bounding box center [901, 452] width 980 height 25
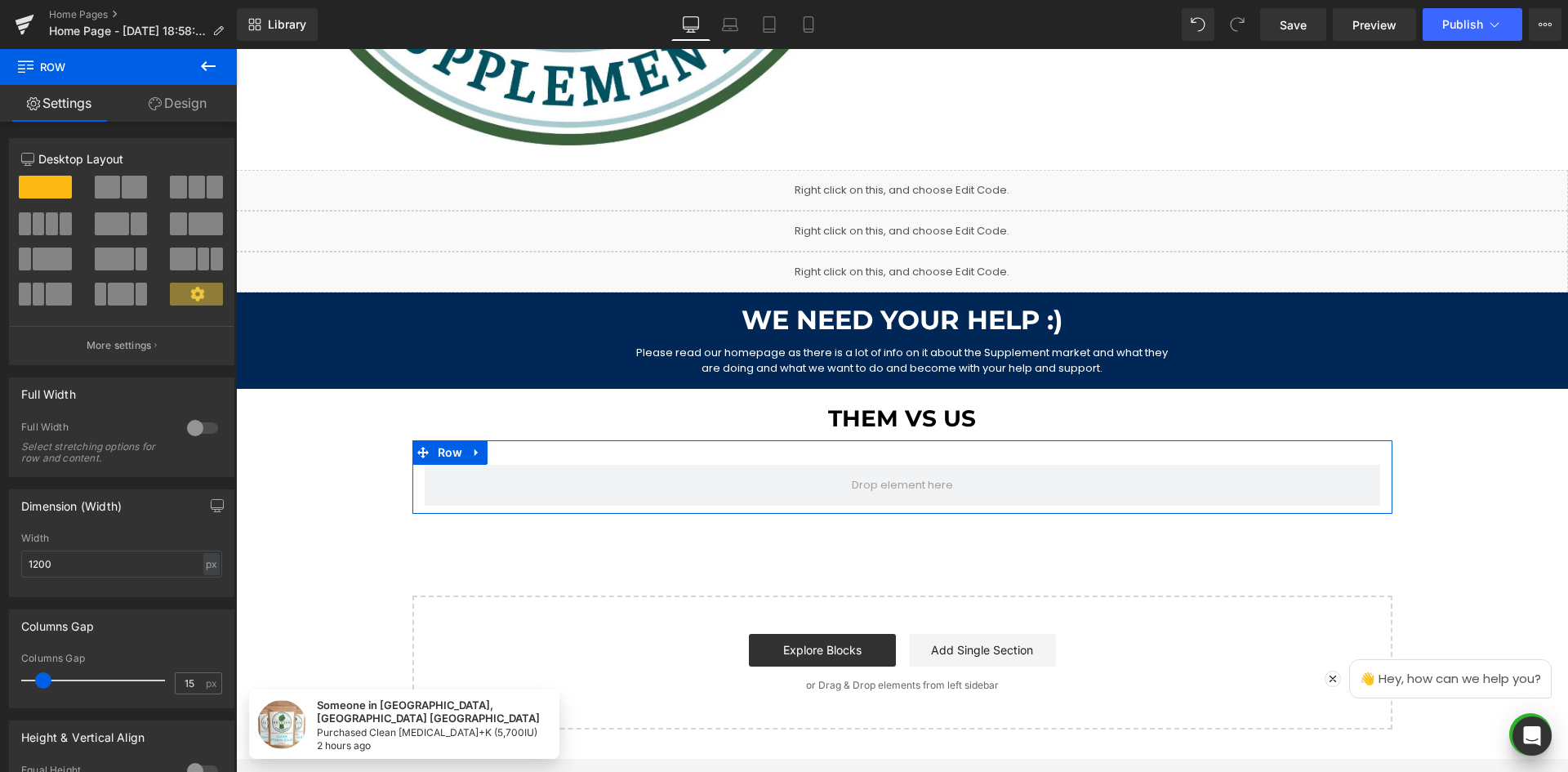
click at [123, 180] on span at bounding box center [135, 186] width 26 height 23
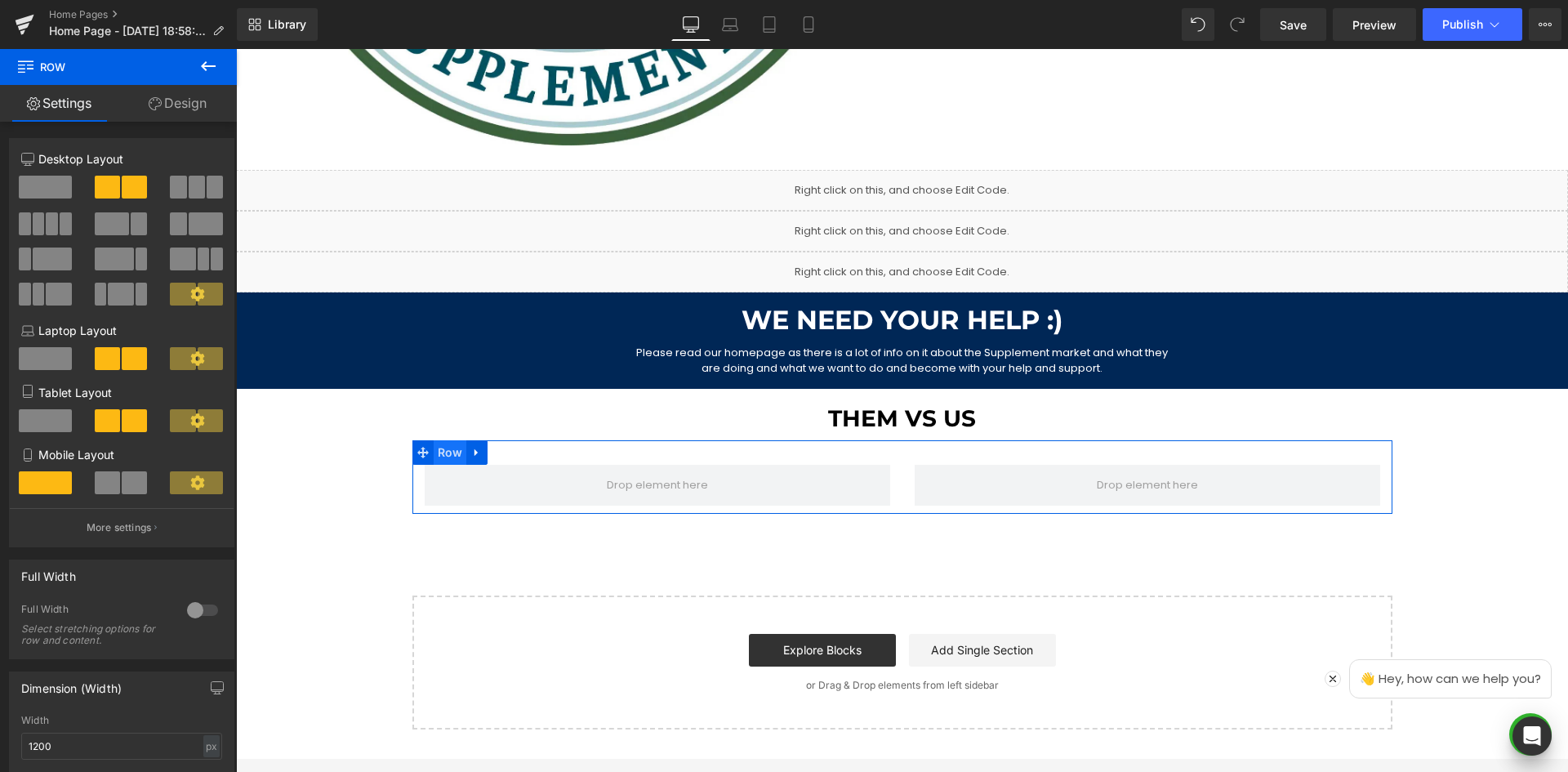
click at [442, 451] on span "Row" at bounding box center [451, 452] width 34 height 25
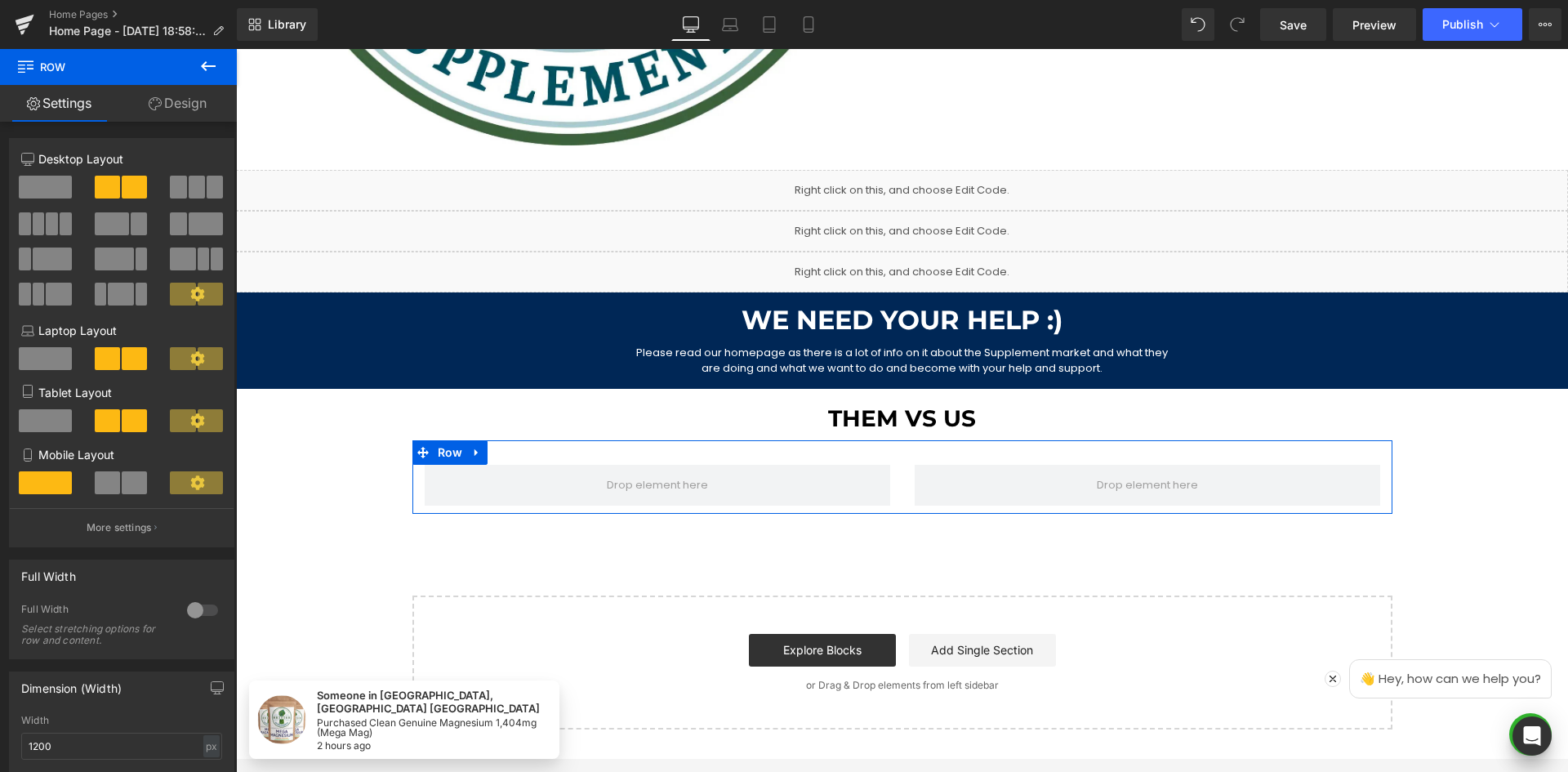
click at [192, 605] on div at bounding box center [203, 610] width 40 height 26
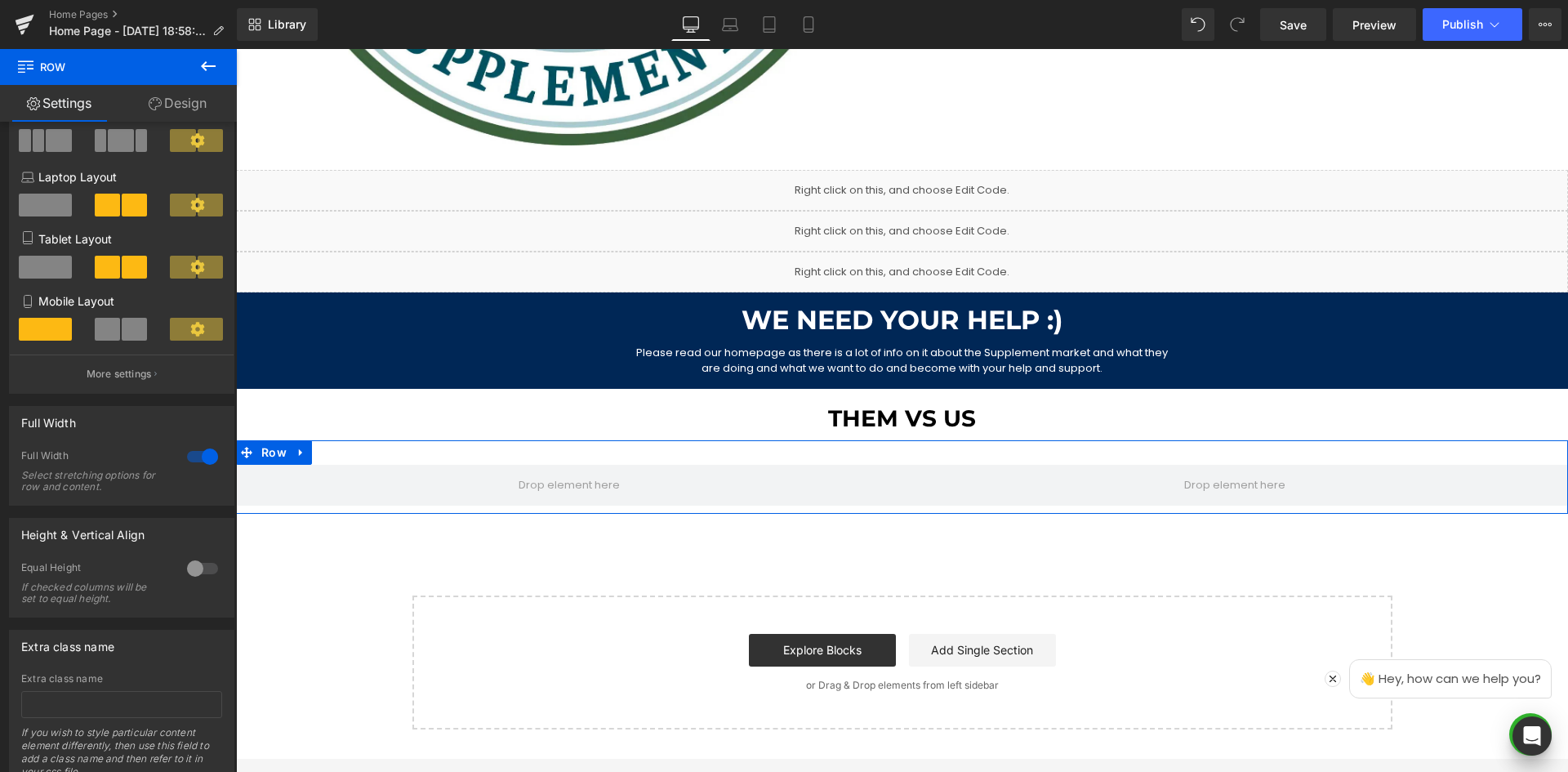
scroll to position [0, 0]
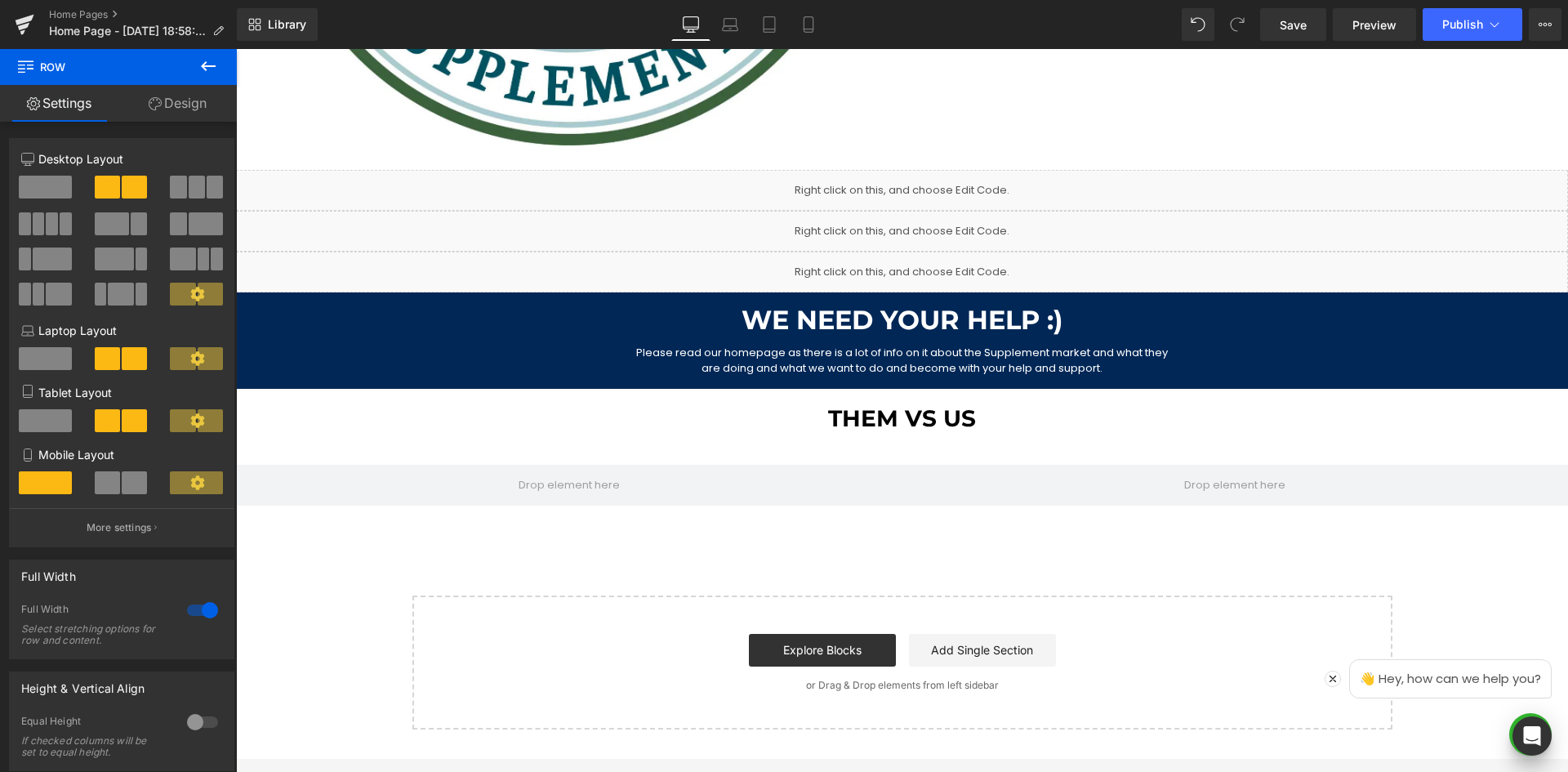
click at [197, 62] on button at bounding box center [208, 66] width 57 height 36
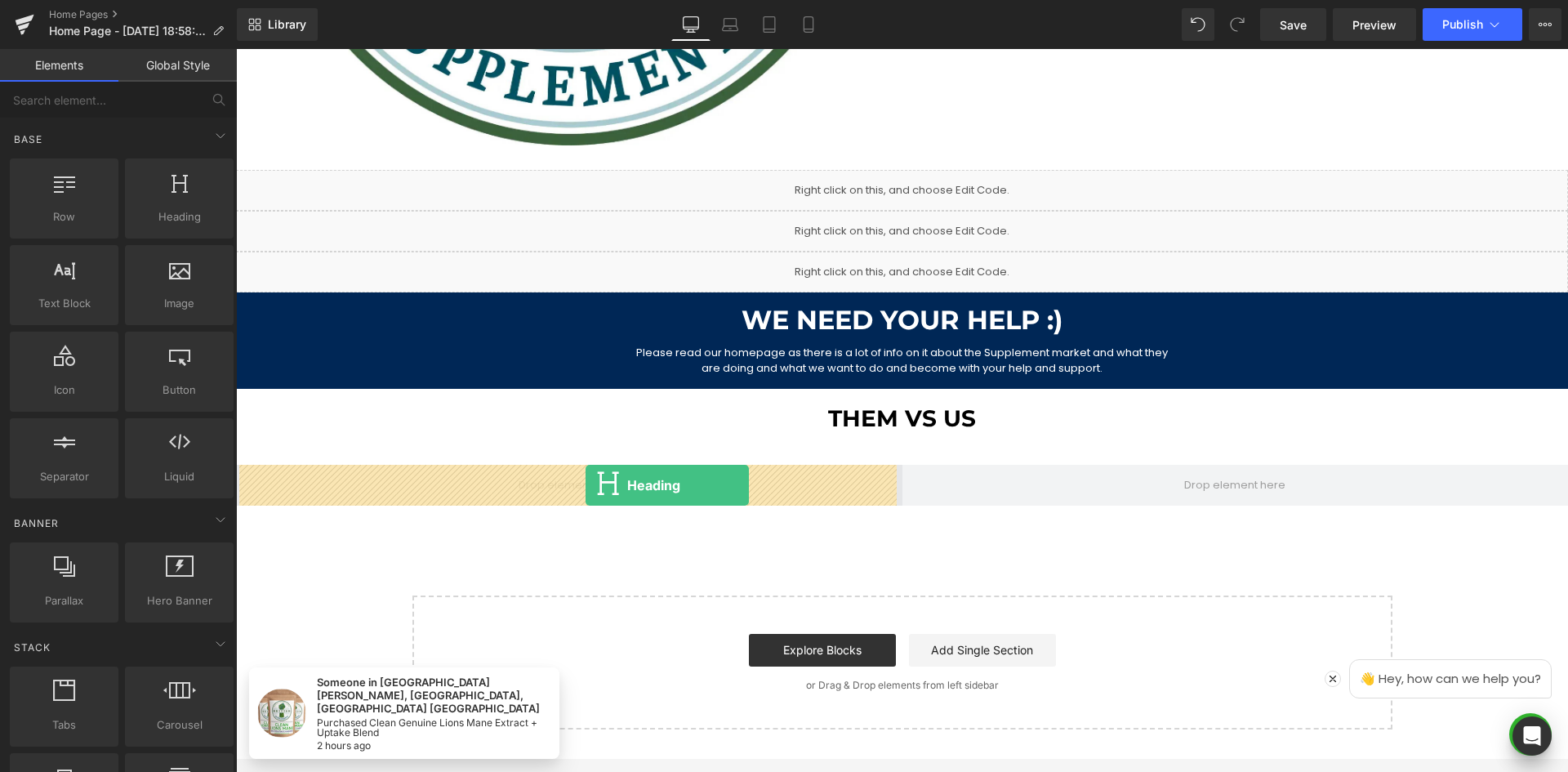
drag, startPoint x: 471, startPoint y: 312, endPoint x: 585, endPoint y: 486, distance: 208.0
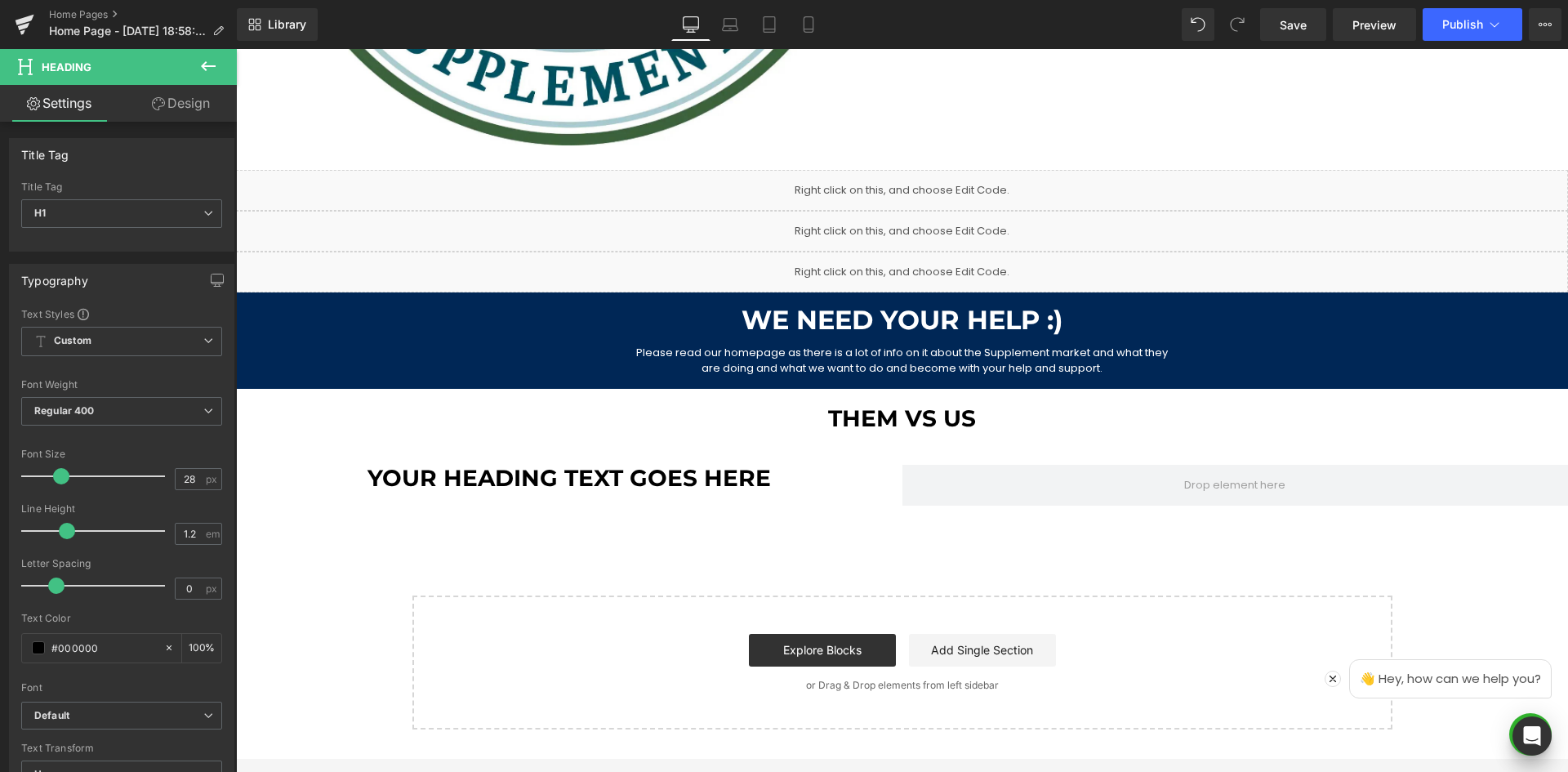
click at [188, 66] on button at bounding box center [208, 66] width 57 height 36
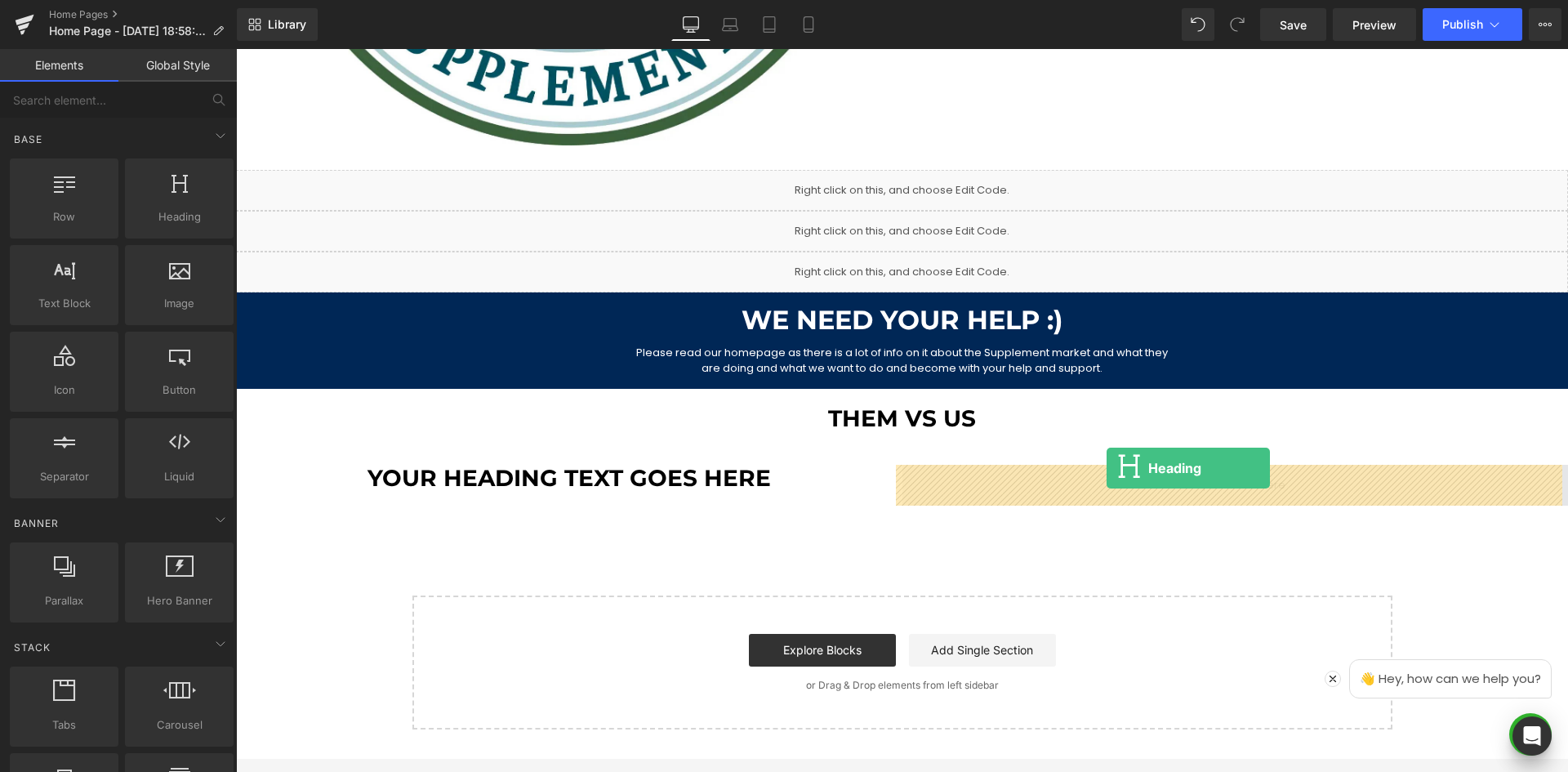
drag, startPoint x: 439, startPoint y: 277, endPoint x: 1106, endPoint y: 468, distance: 693.8
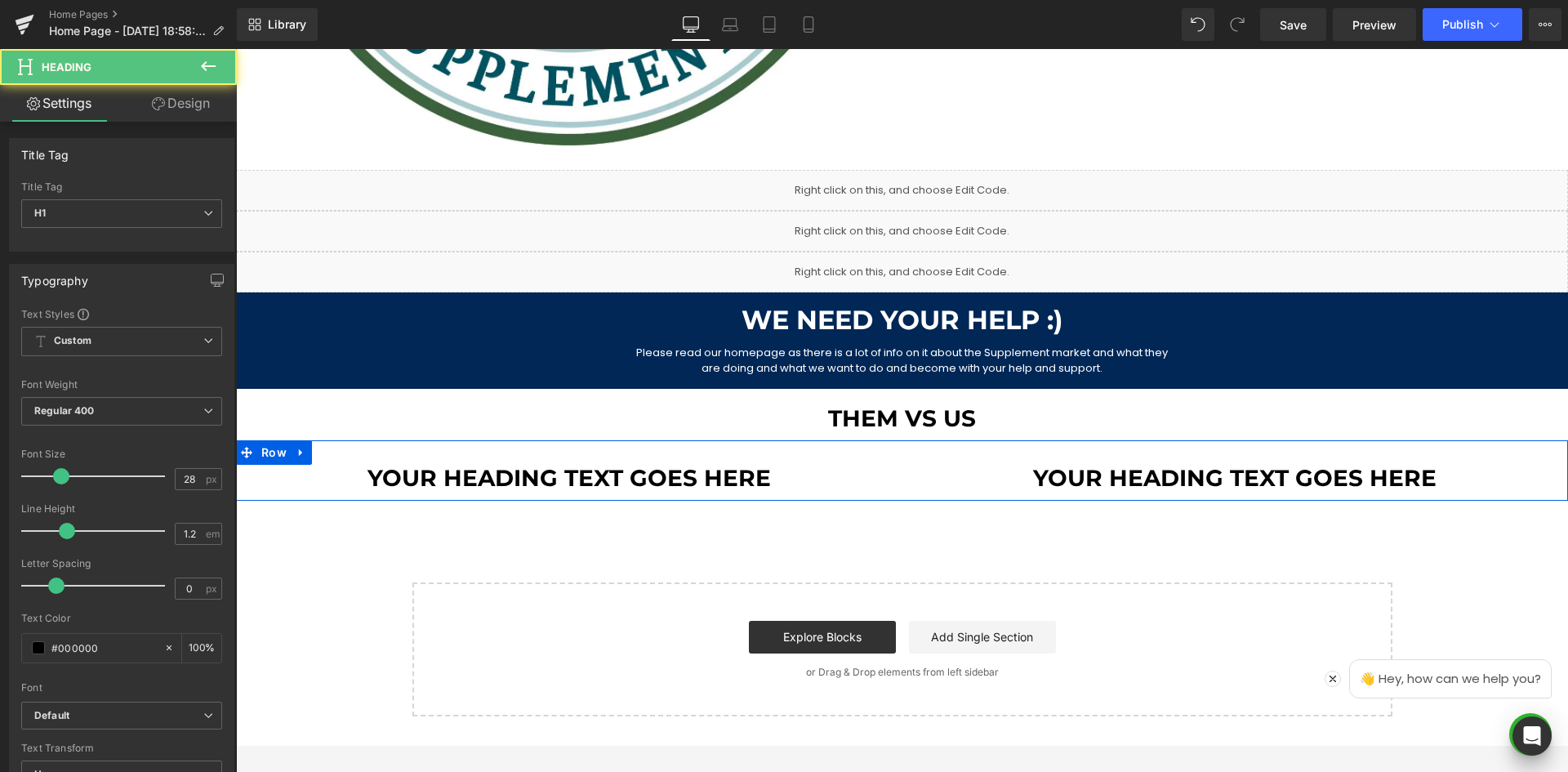
click at [882, 482] on h1 "Your heading text goes here" at bounding box center [569, 479] width 667 height 28
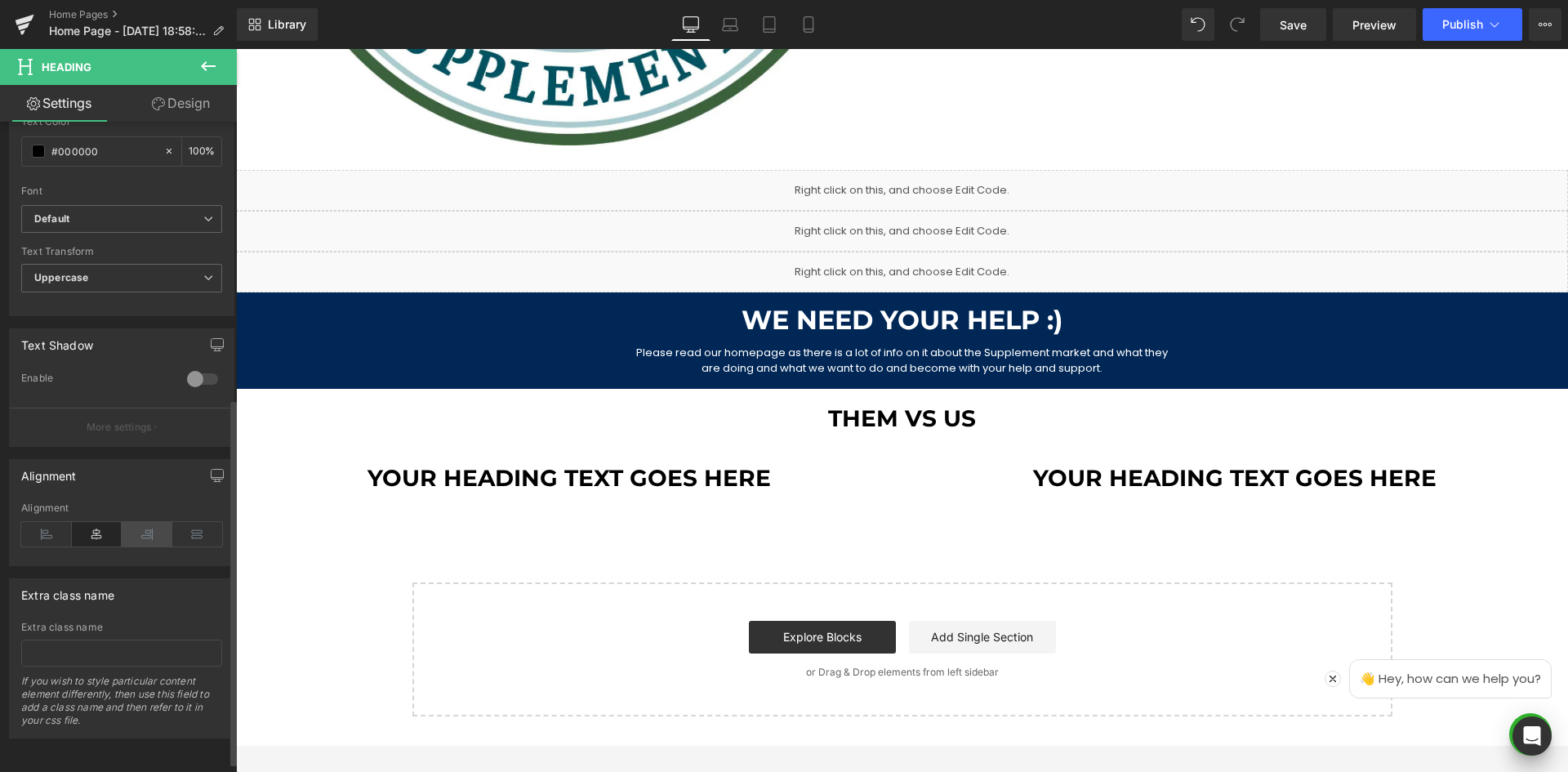
scroll to position [509, 0]
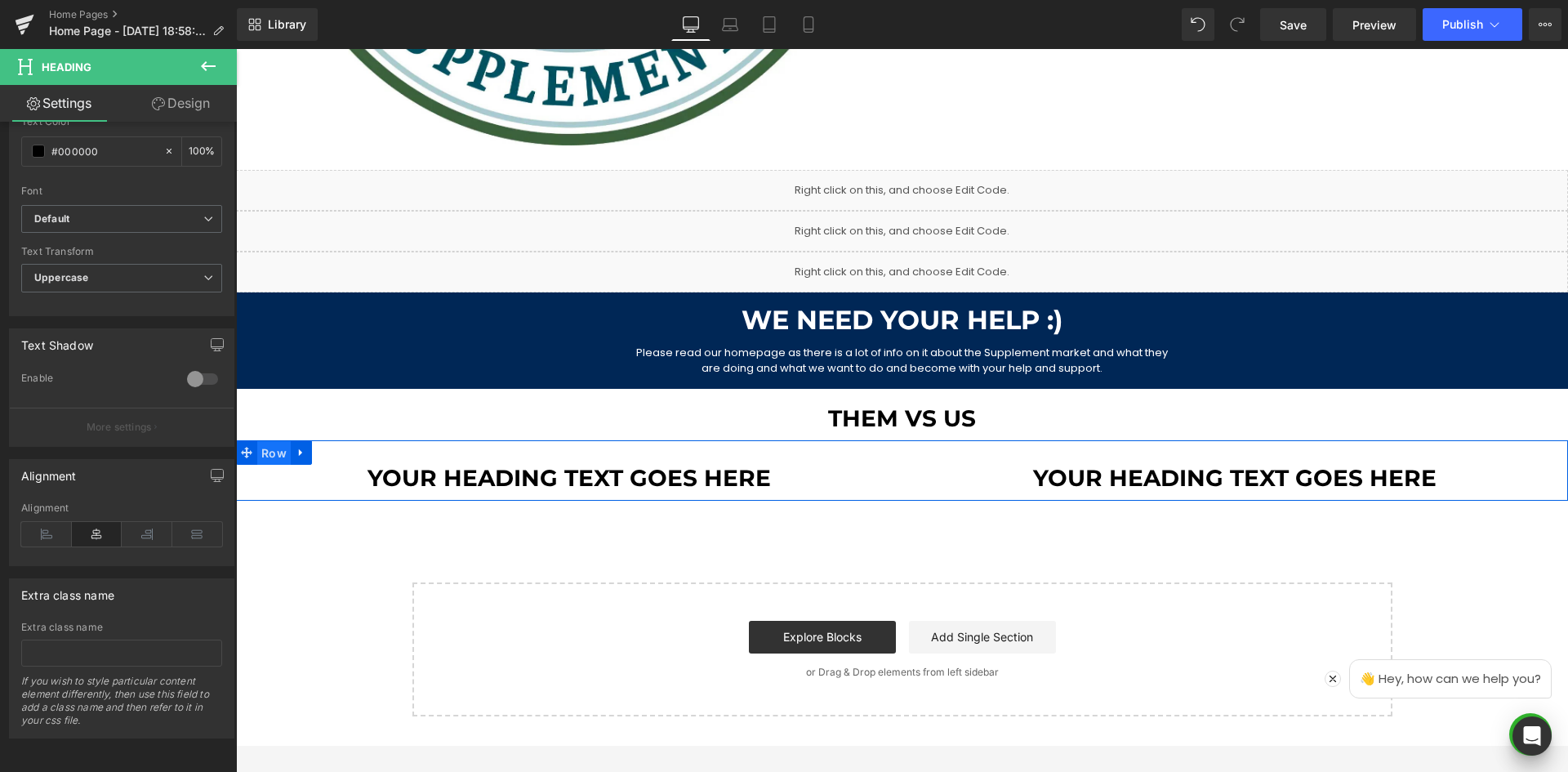
click at [266, 449] on span "Row" at bounding box center [274, 453] width 34 height 25
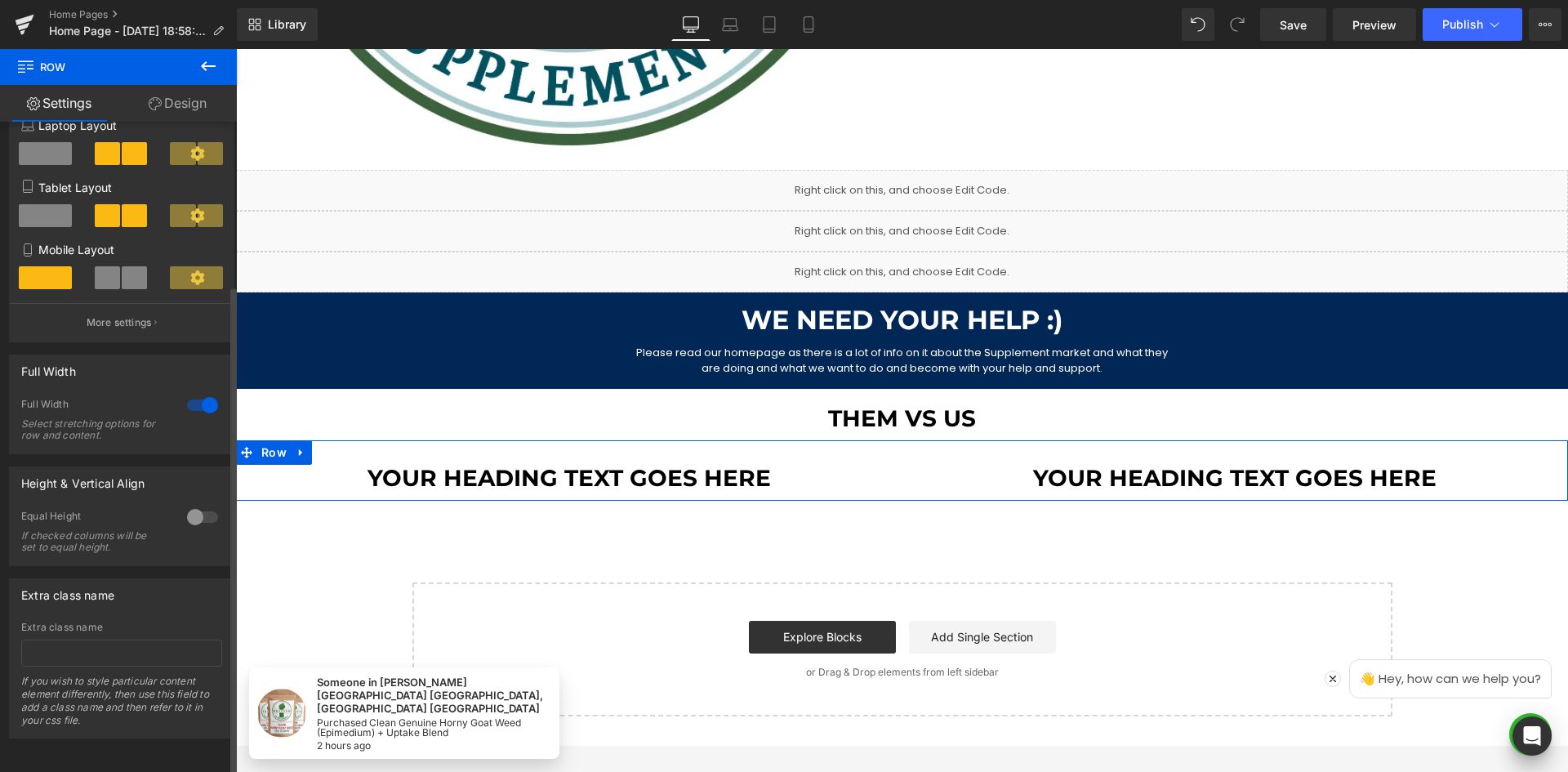
scroll to position [0, 0]
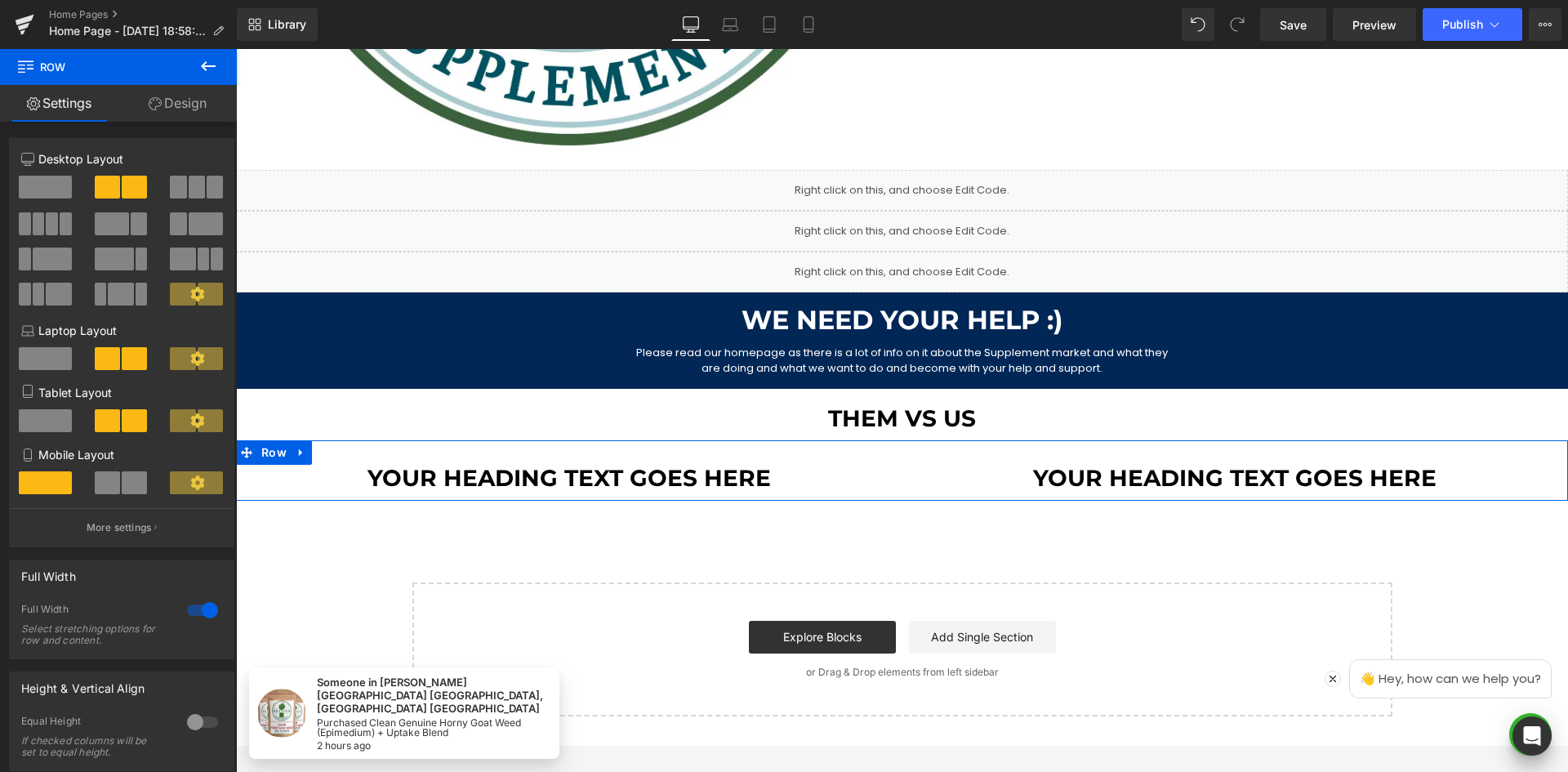
drag, startPoint x: 154, startPoint y: 115, endPoint x: 176, endPoint y: 170, distance: 59.2
click at [154, 115] on link "Design" at bounding box center [178, 103] width 119 height 37
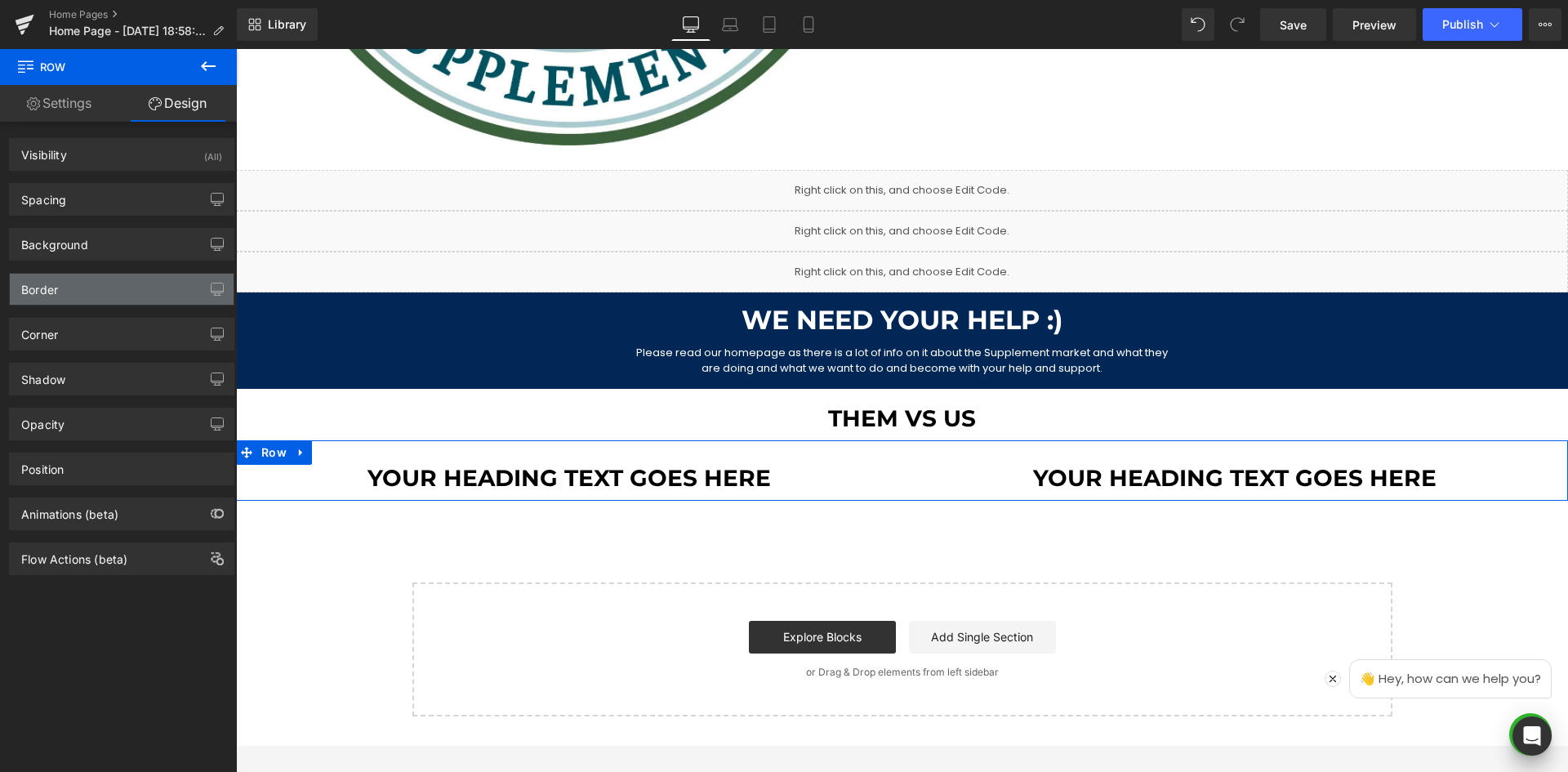
click at [114, 281] on div "Border" at bounding box center [122, 288] width 224 height 31
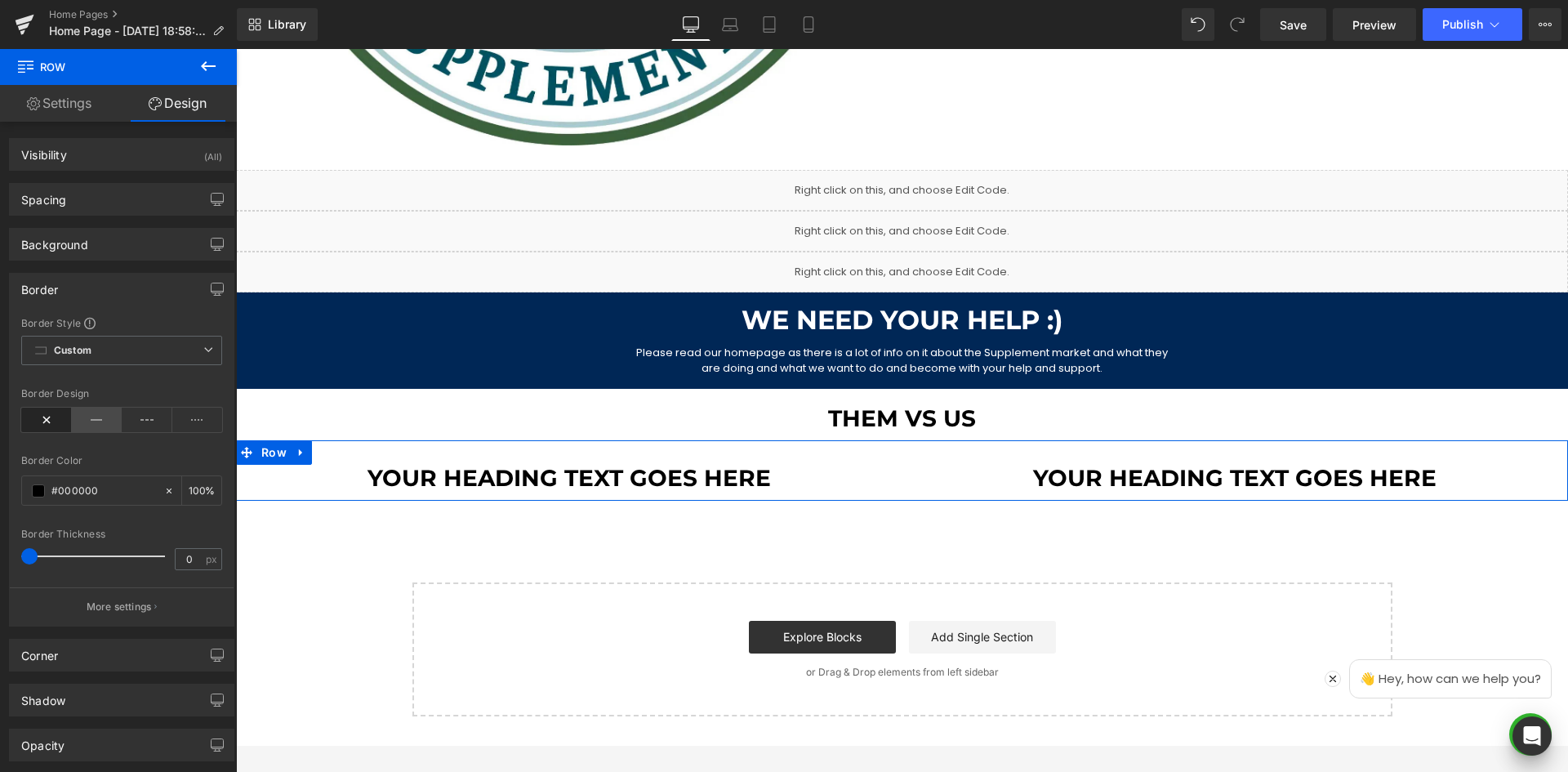
click at [93, 424] on icon at bounding box center [97, 419] width 51 height 25
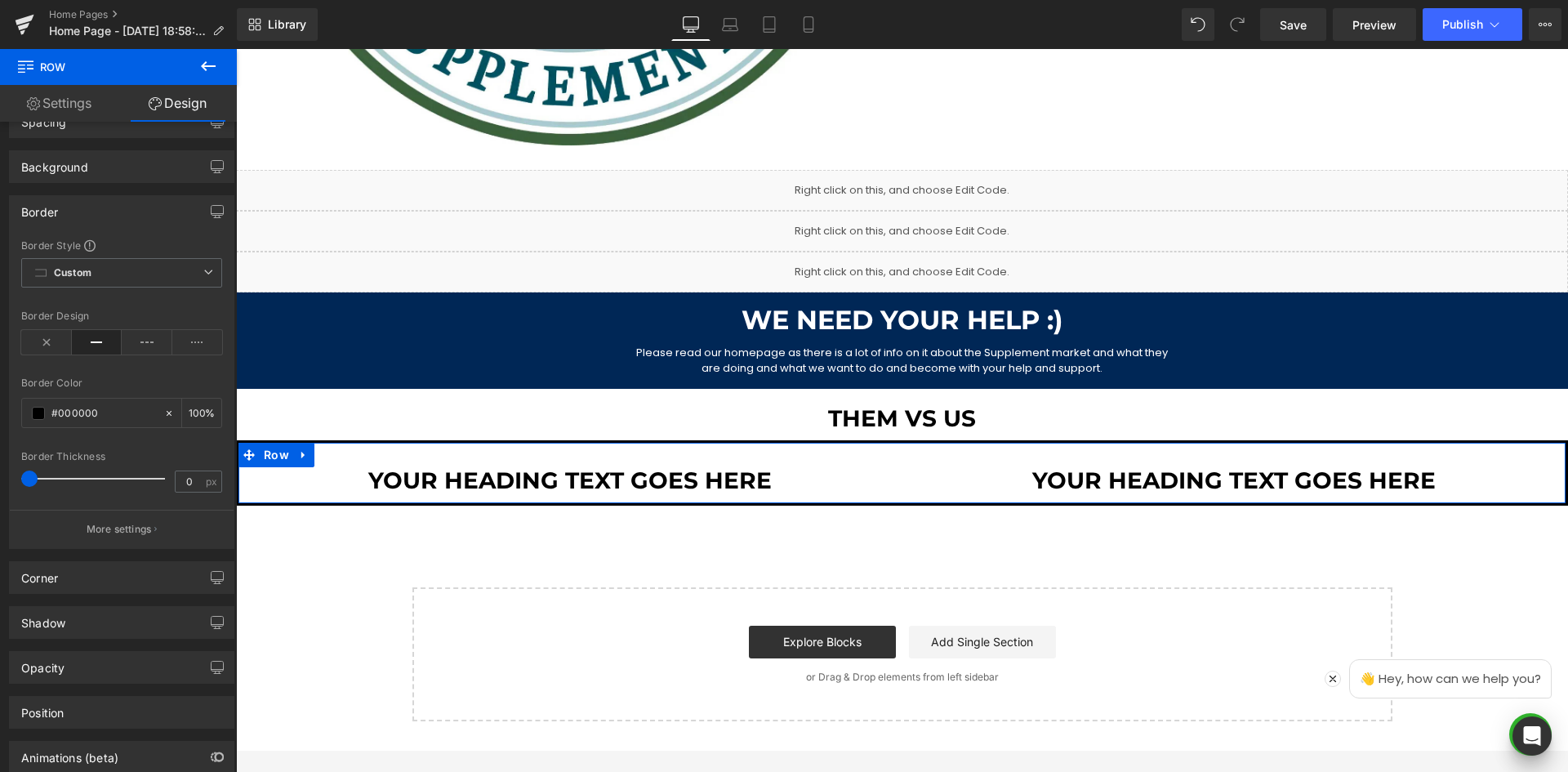
scroll to position [81, 0]
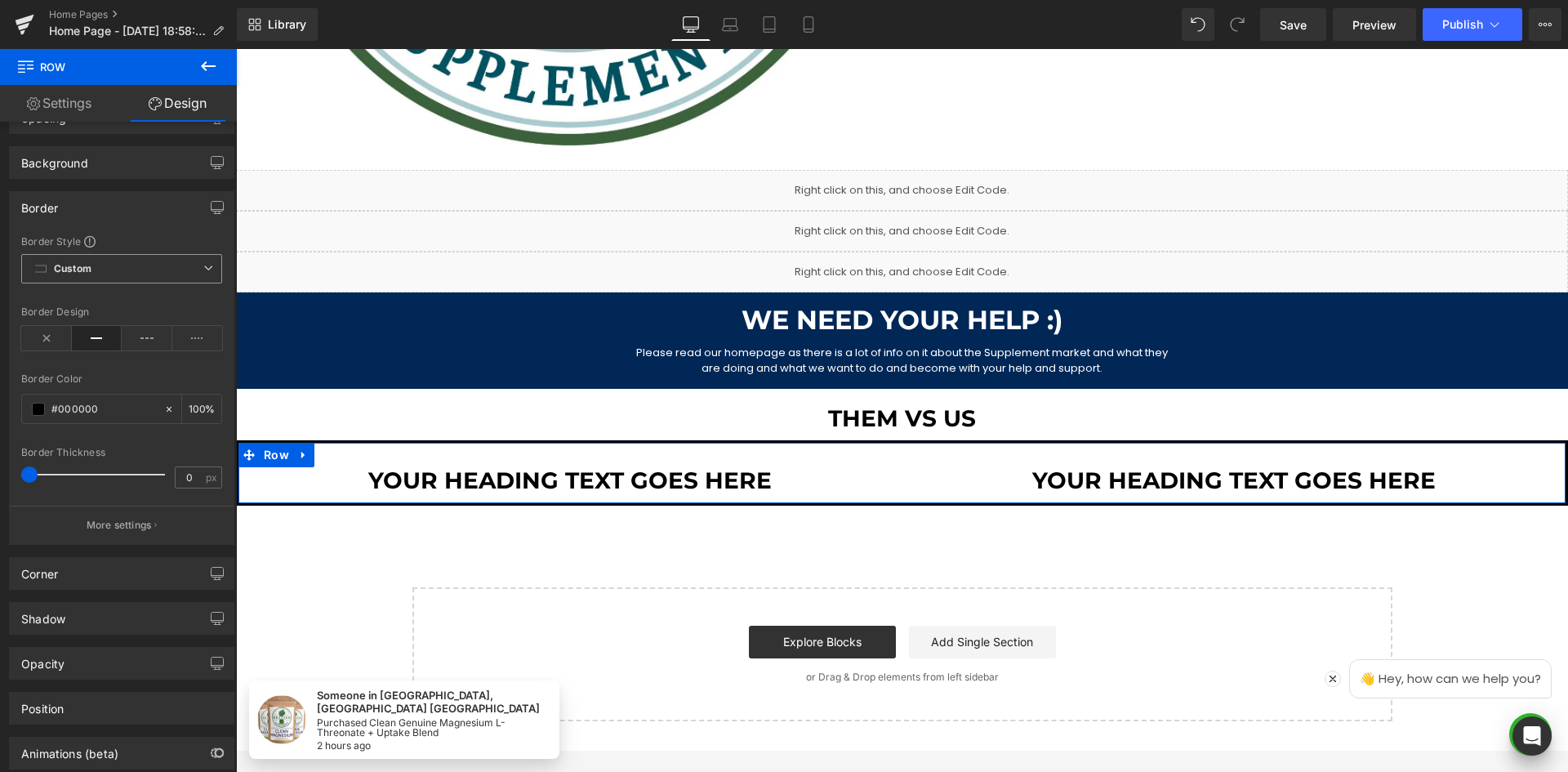
click at [168, 268] on span "Custom Setup Global Style" at bounding box center [121, 269] width 201 height 30
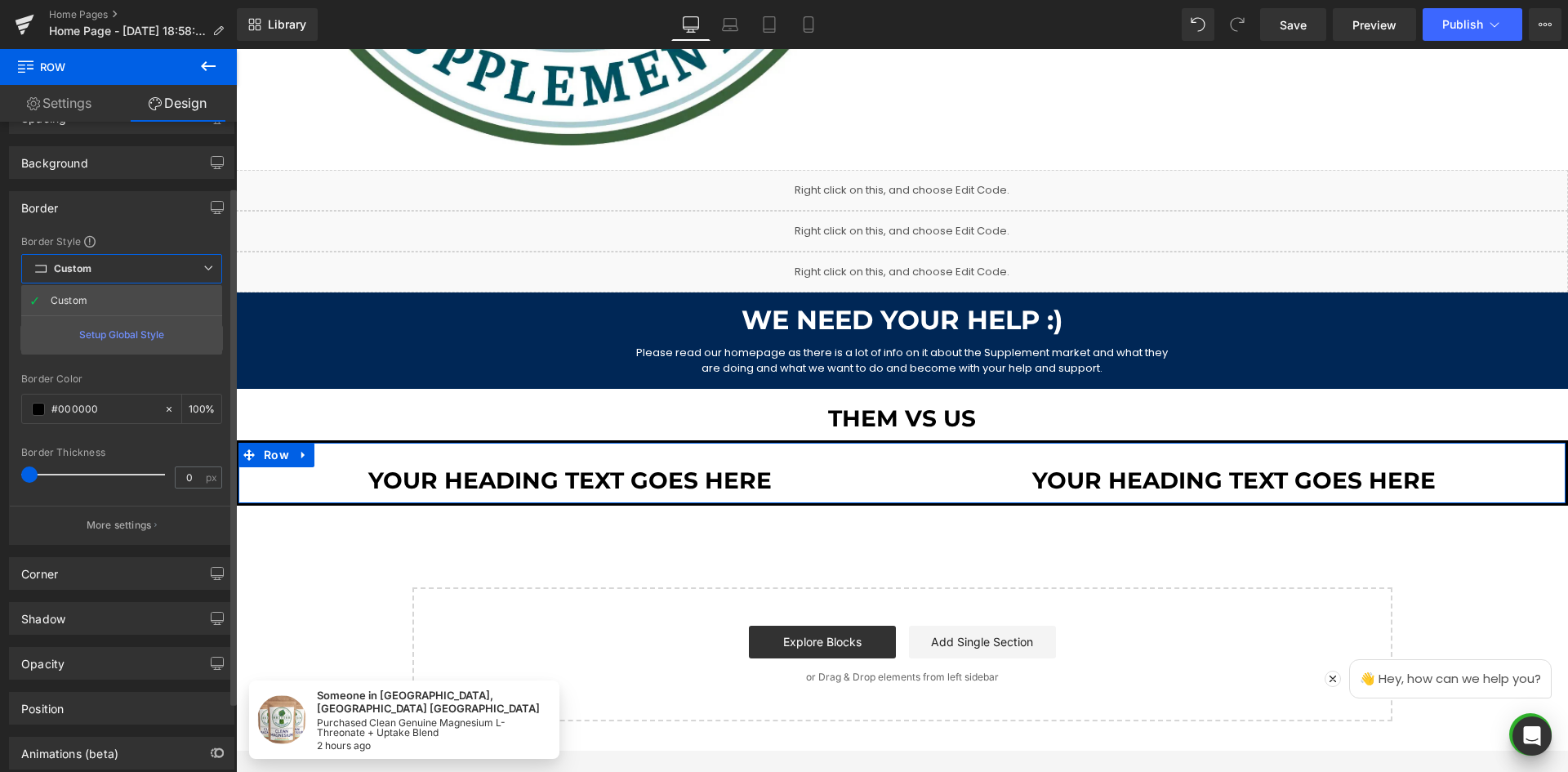
click at [168, 268] on span "Custom Setup Global Style" at bounding box center [121, 269] width 201 height 30
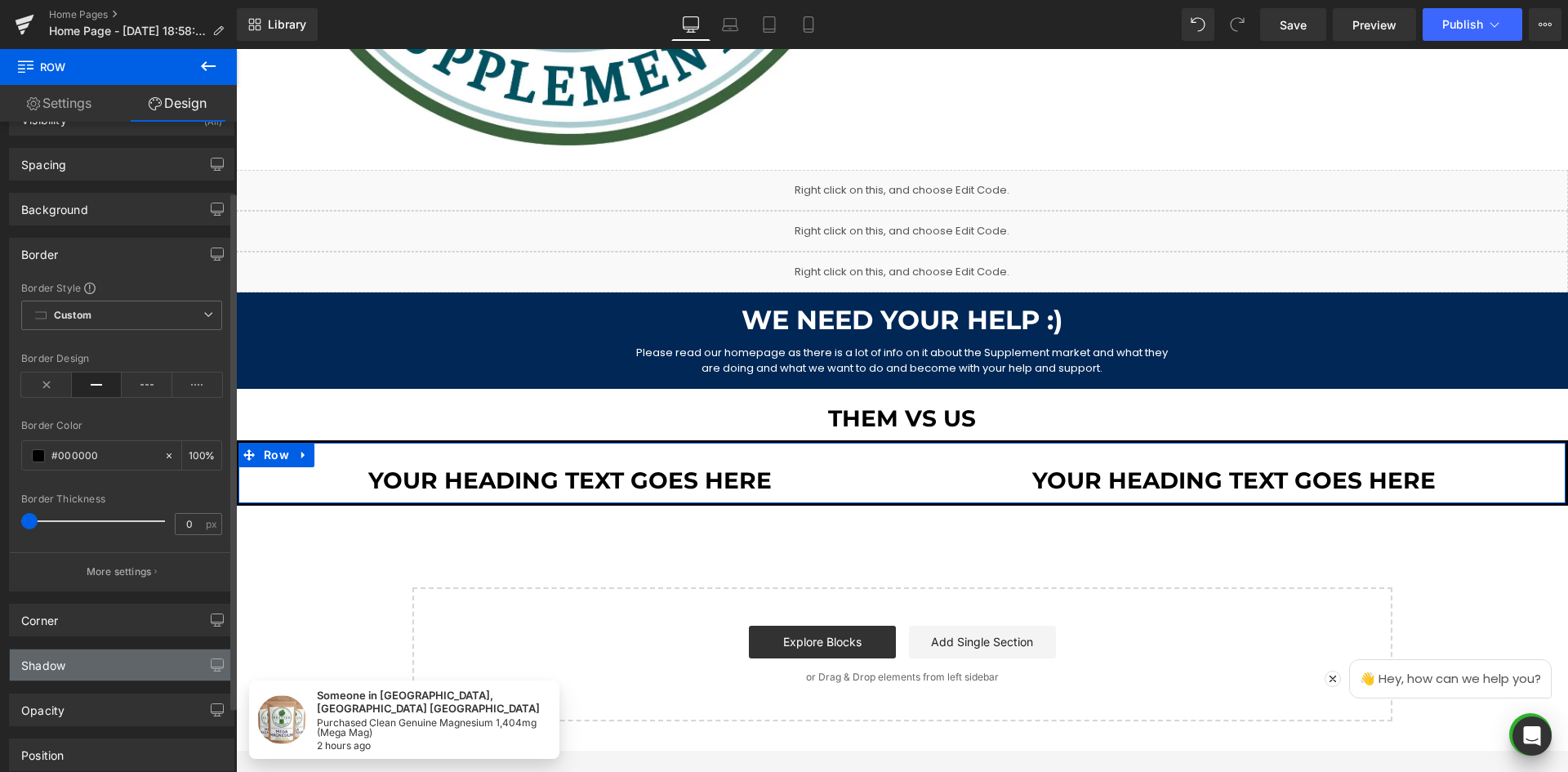
scroll to position [7, 0]
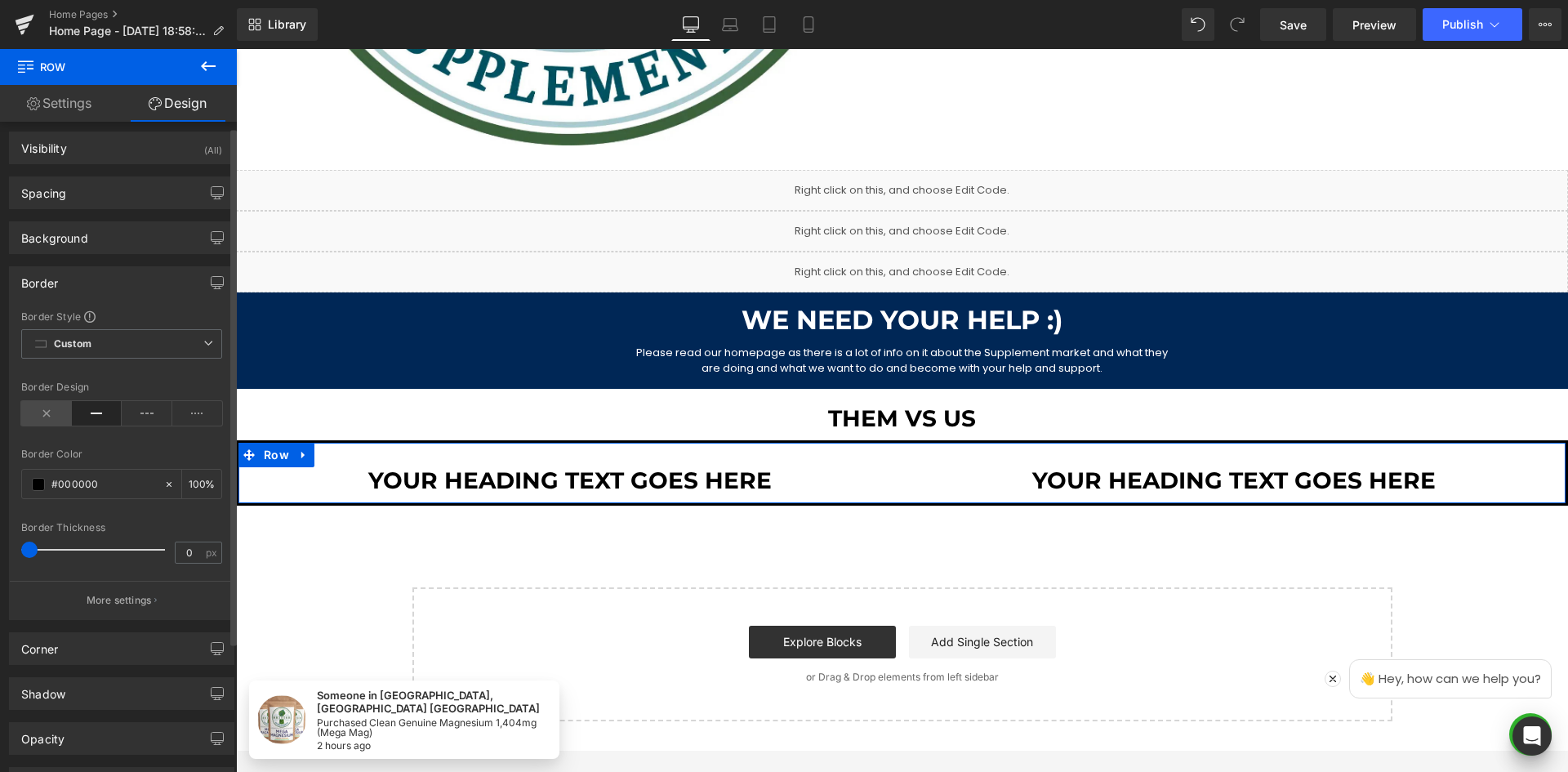
click at [27, 403] on icon at bounding box center [46, 413] width 51 height 25
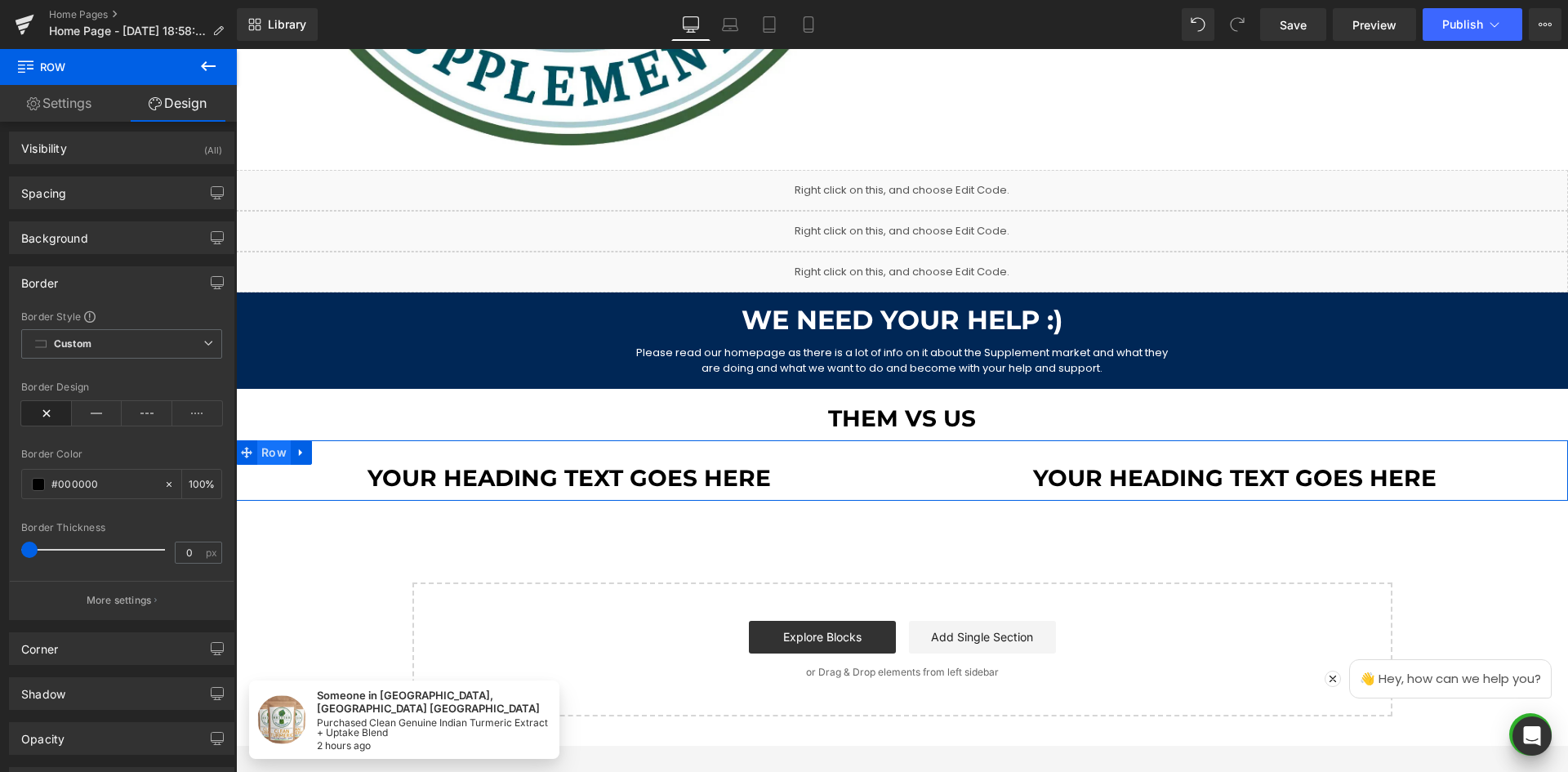
click at [267, 453] on span "Row" at bounding box center [274, 452] width 34 height 25
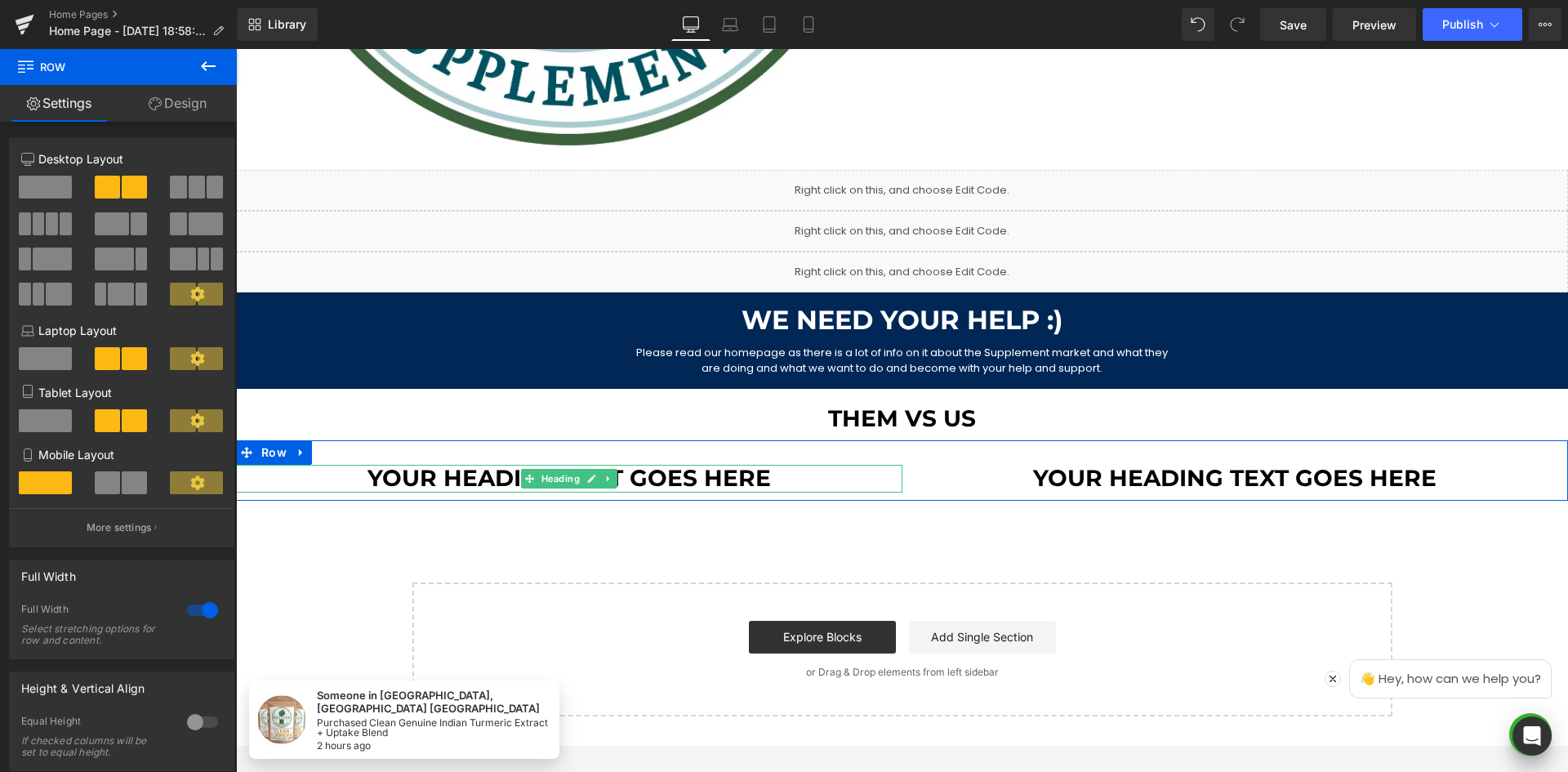
click at [281, 484] on h1 "Your heading text goes here" at bounding box center [569, 479] width 667 height 28
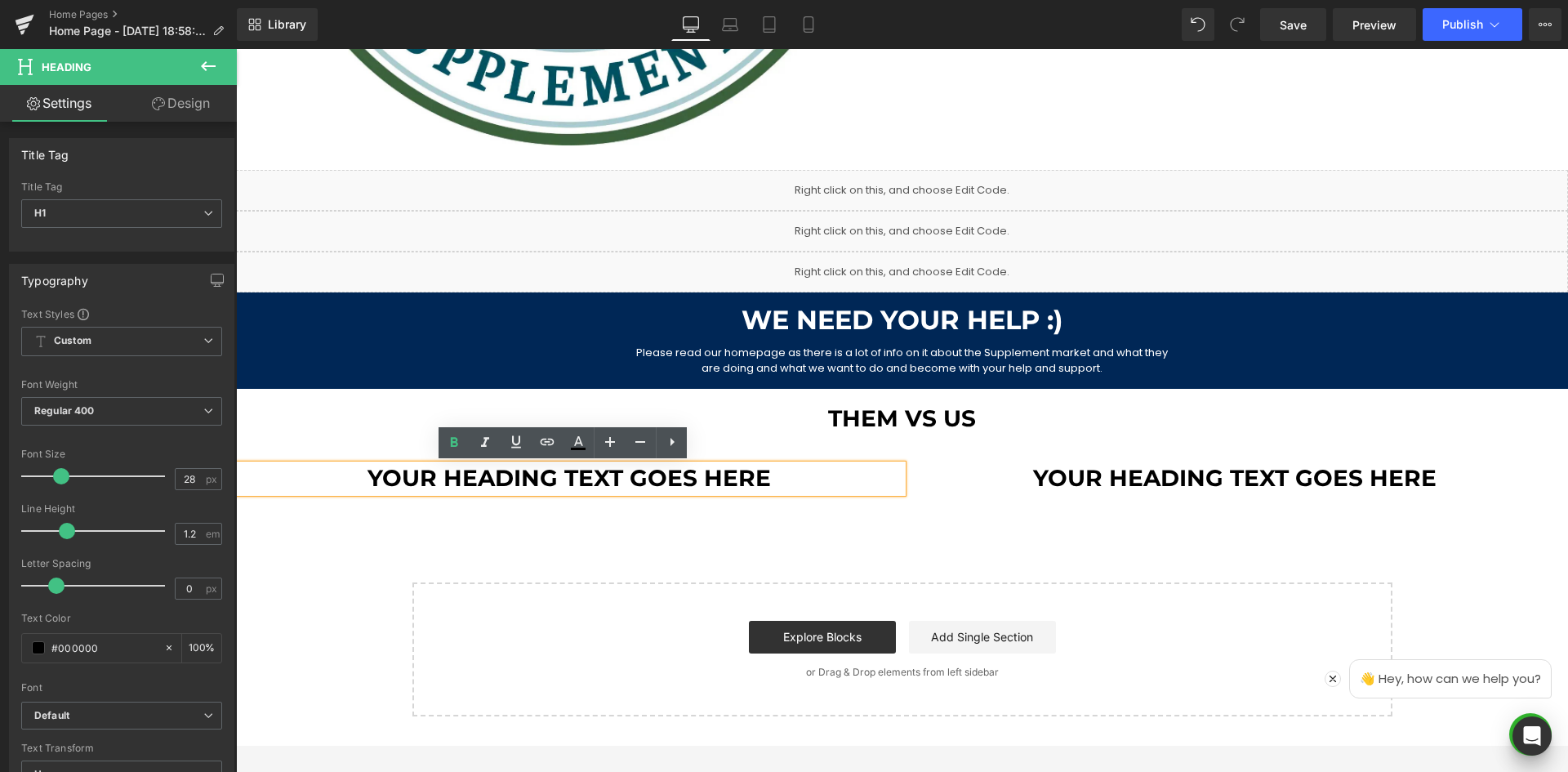
click at [308, 532] on div "Welcome to British Supplements Heading Clean Premium Strong Nasty Free Suppleme…" at bounding box center [901, 63] width 1331 height 1306
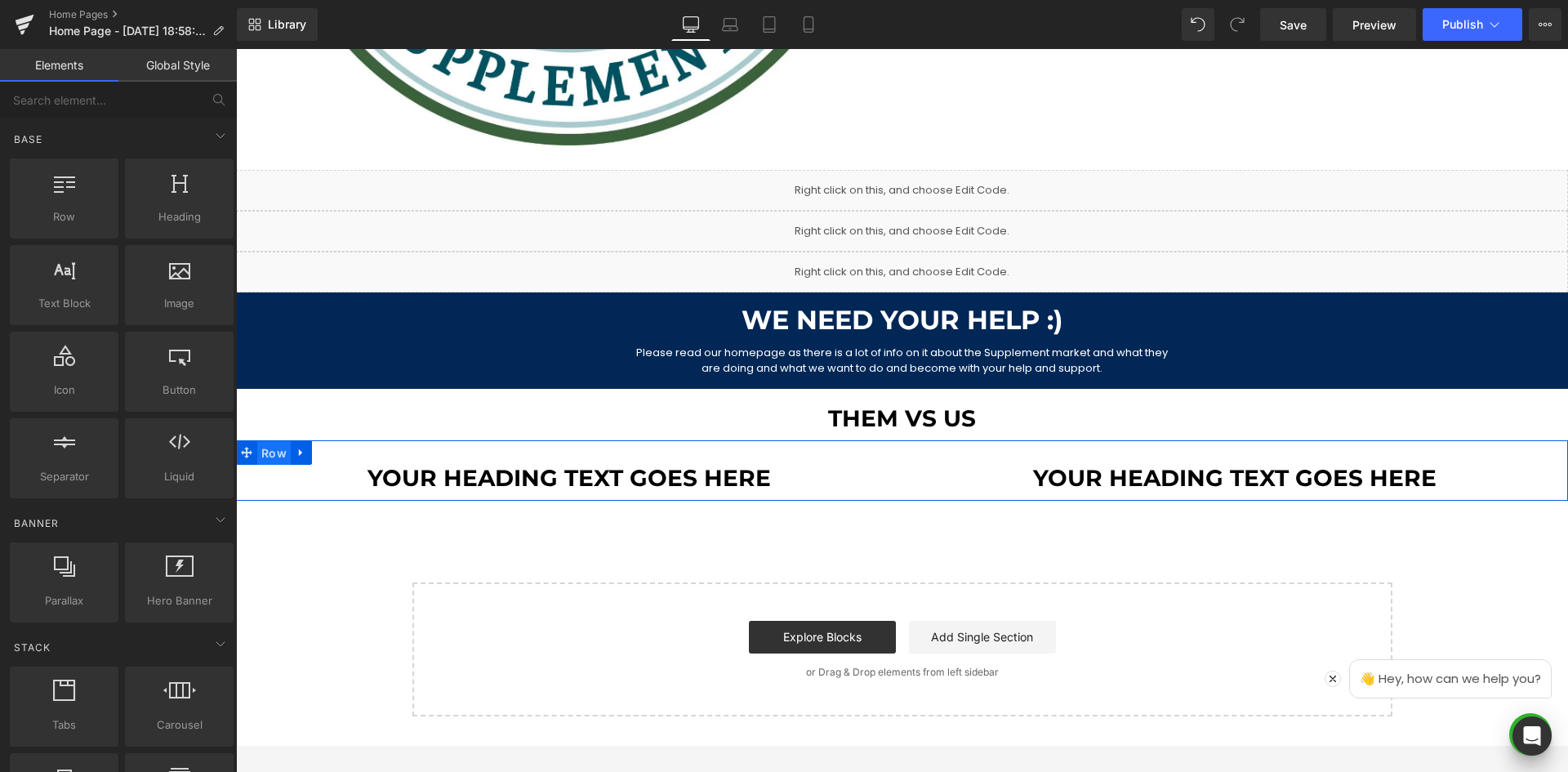
click at [277, 454] on span "Row" at bounding box center [274, 453] width 34 height 25
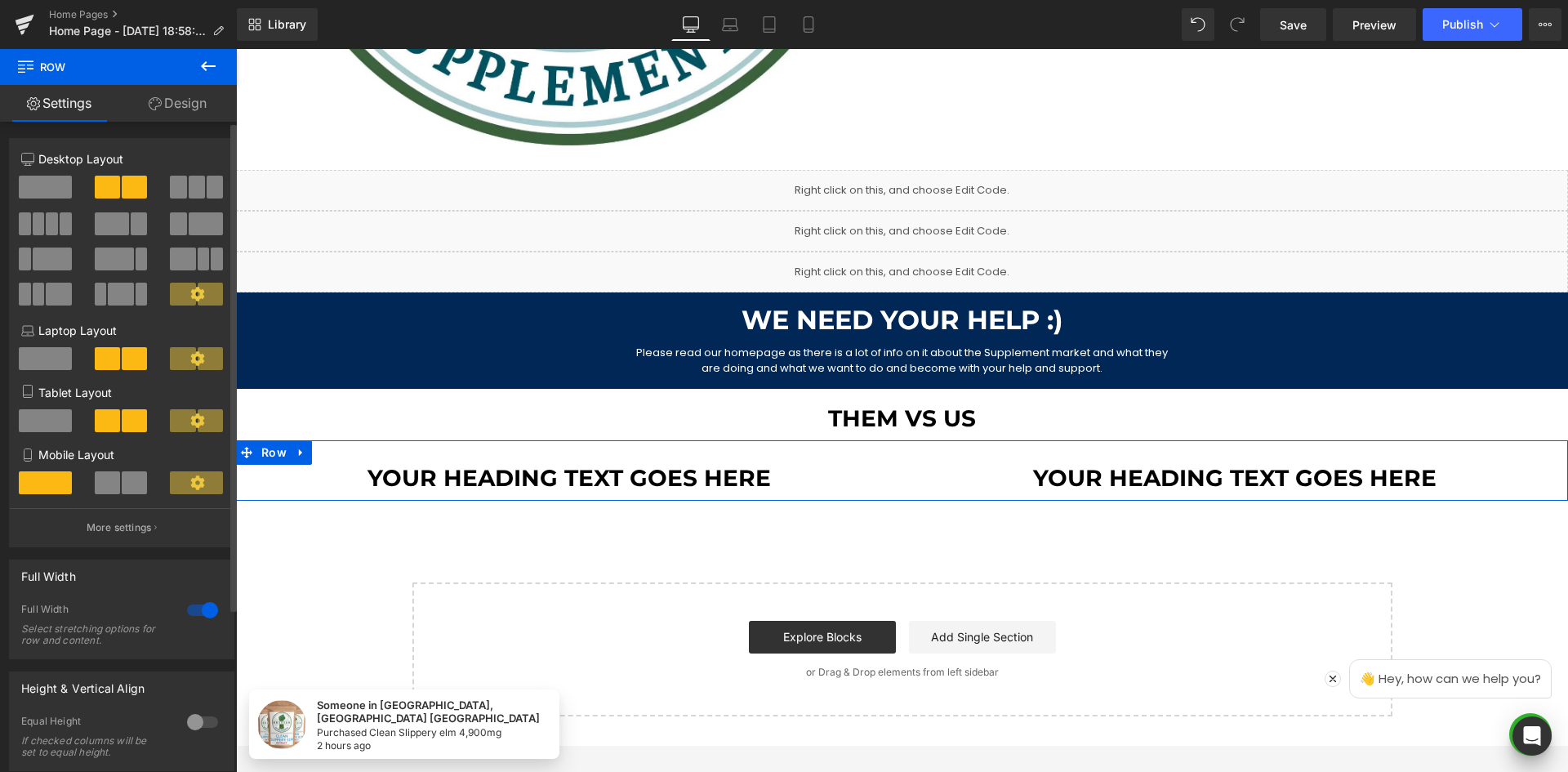
click at [190, 294] on icon at bounding box center [197, 293] width 14 height 14
click at [193, 290] on icon at bounding box center [197, 293] width 14 height 14
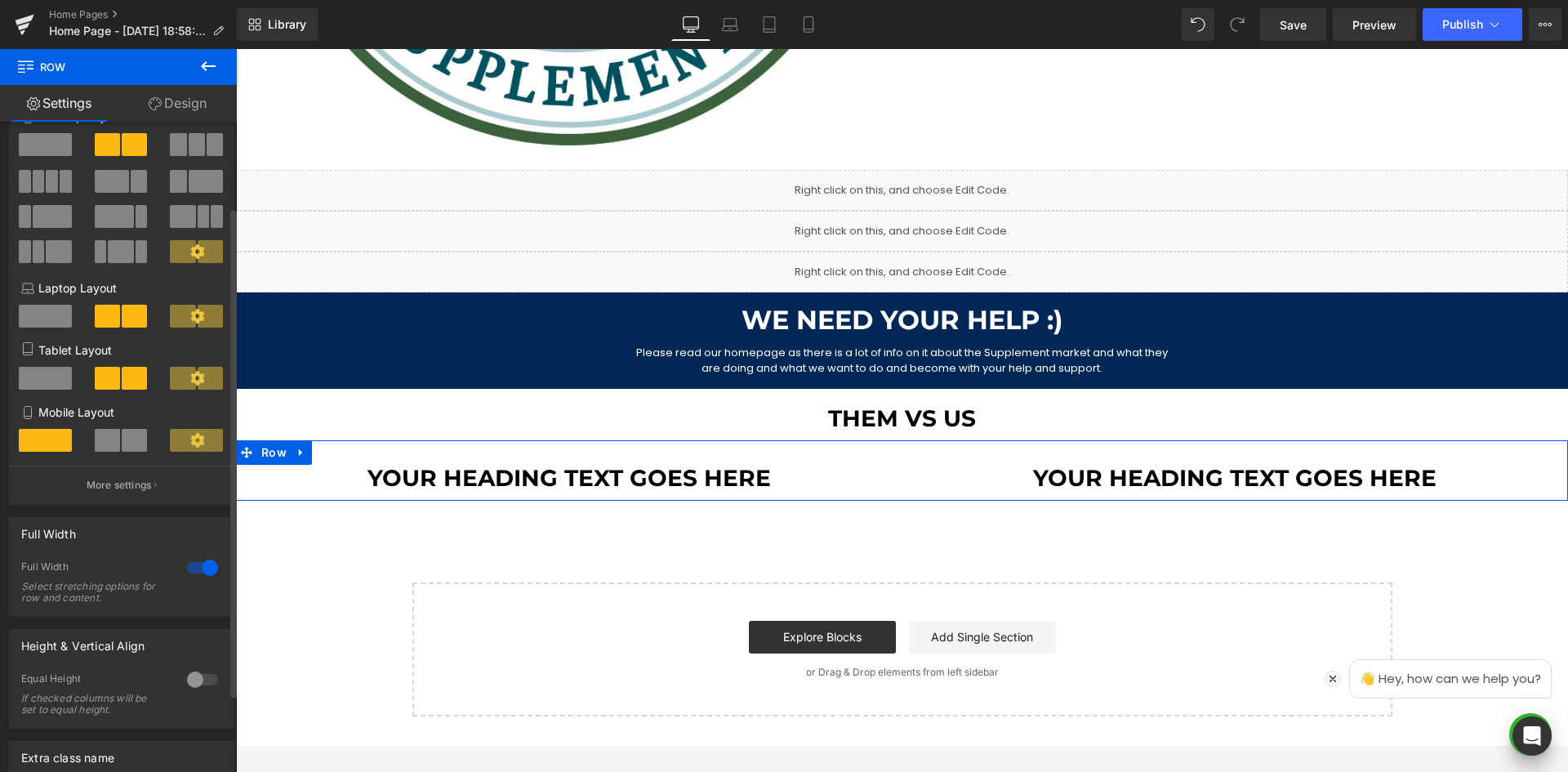
scroll to position [0, 0]
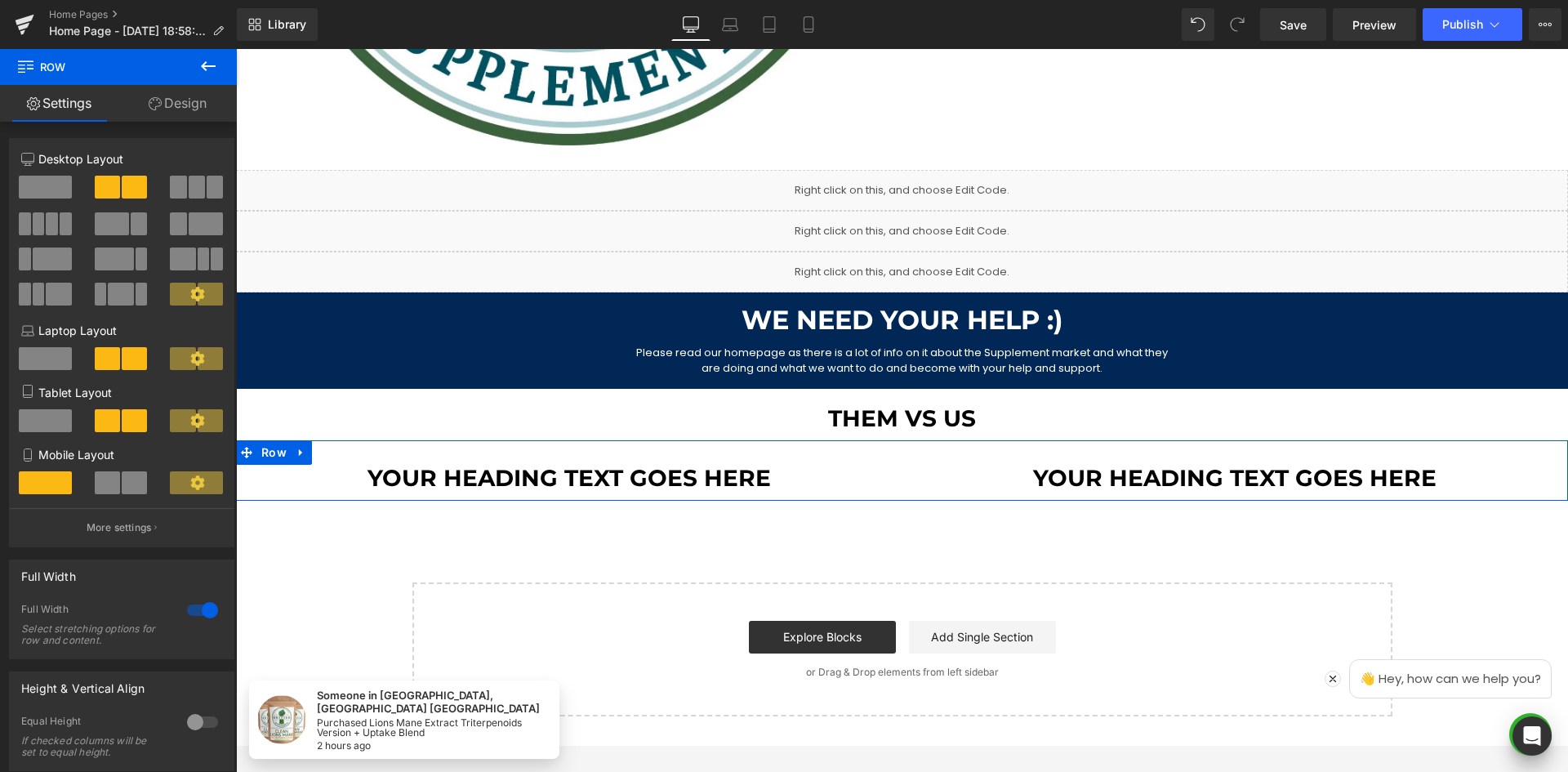
click at [151, 87] on link "Design" at bounding box center [178, 103] width 119 height 37
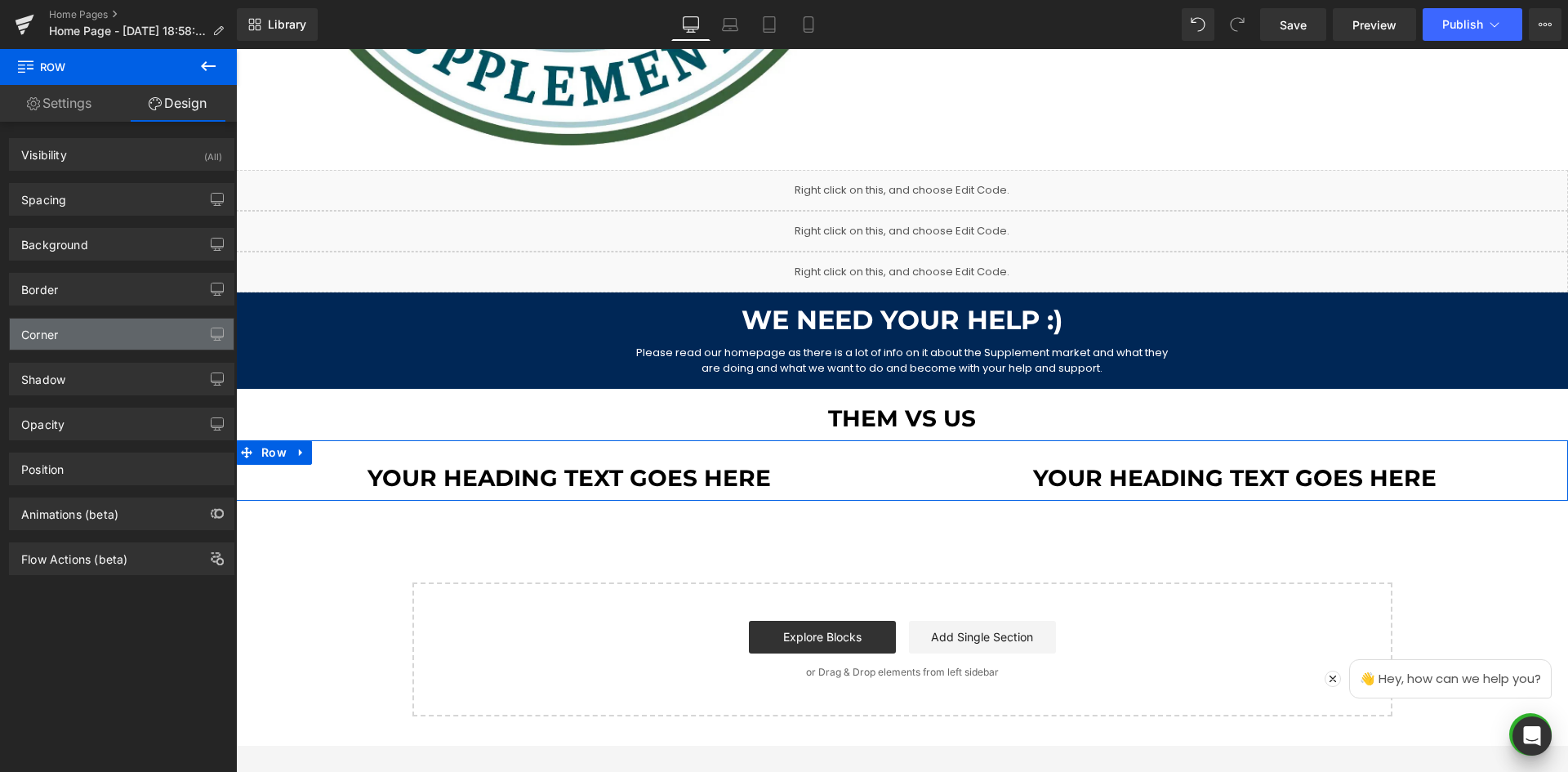
click at [114, 329] on div "Corner" at bounding box center [122, 333] width 224 height 31
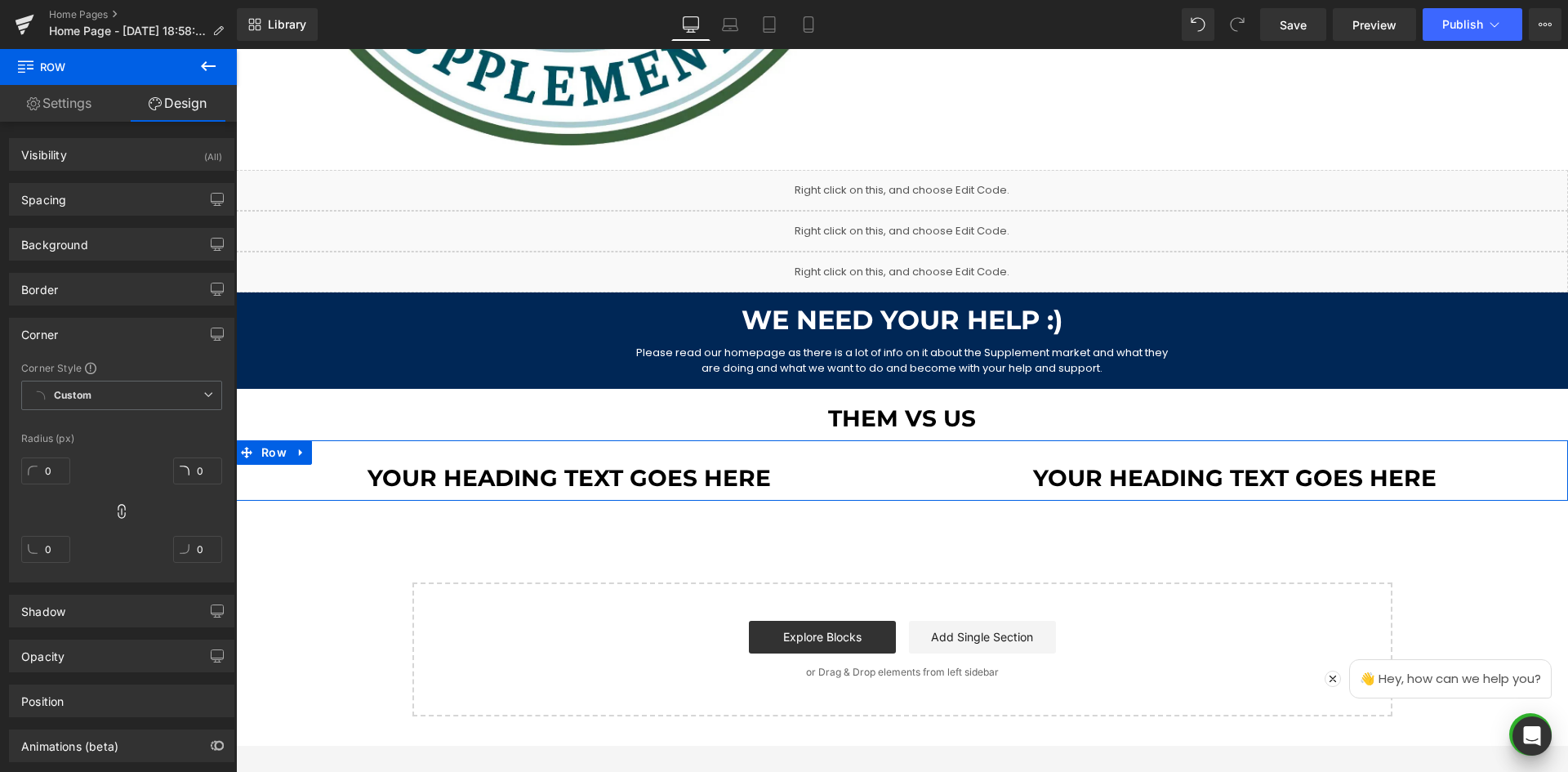
click at [110, 324] on div "Corner" at bounding box center [122, 333] width 224 height 31
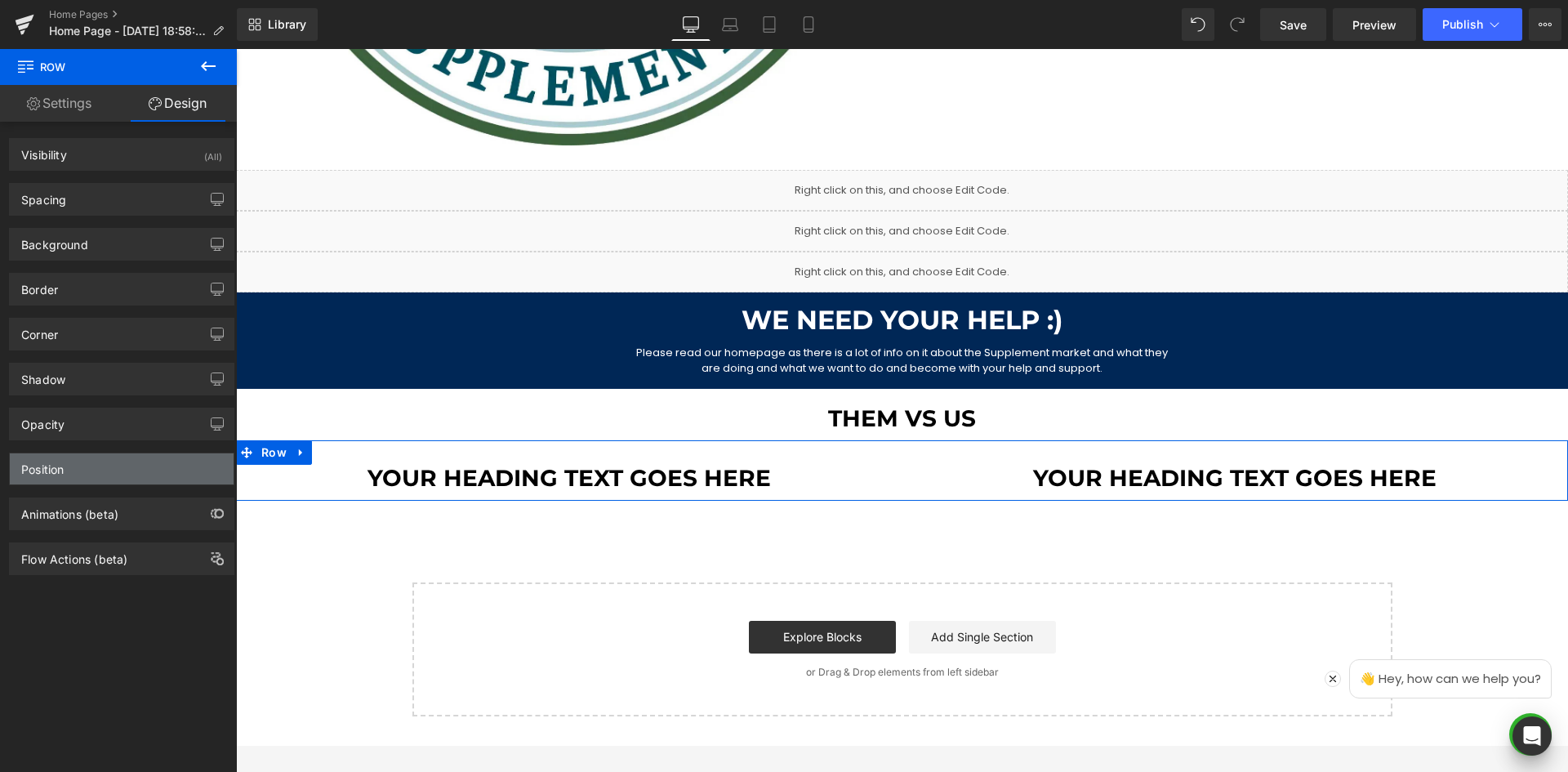
click at [79, 472] on div "Position" at bounding box center [122, 468] width 224 height 31
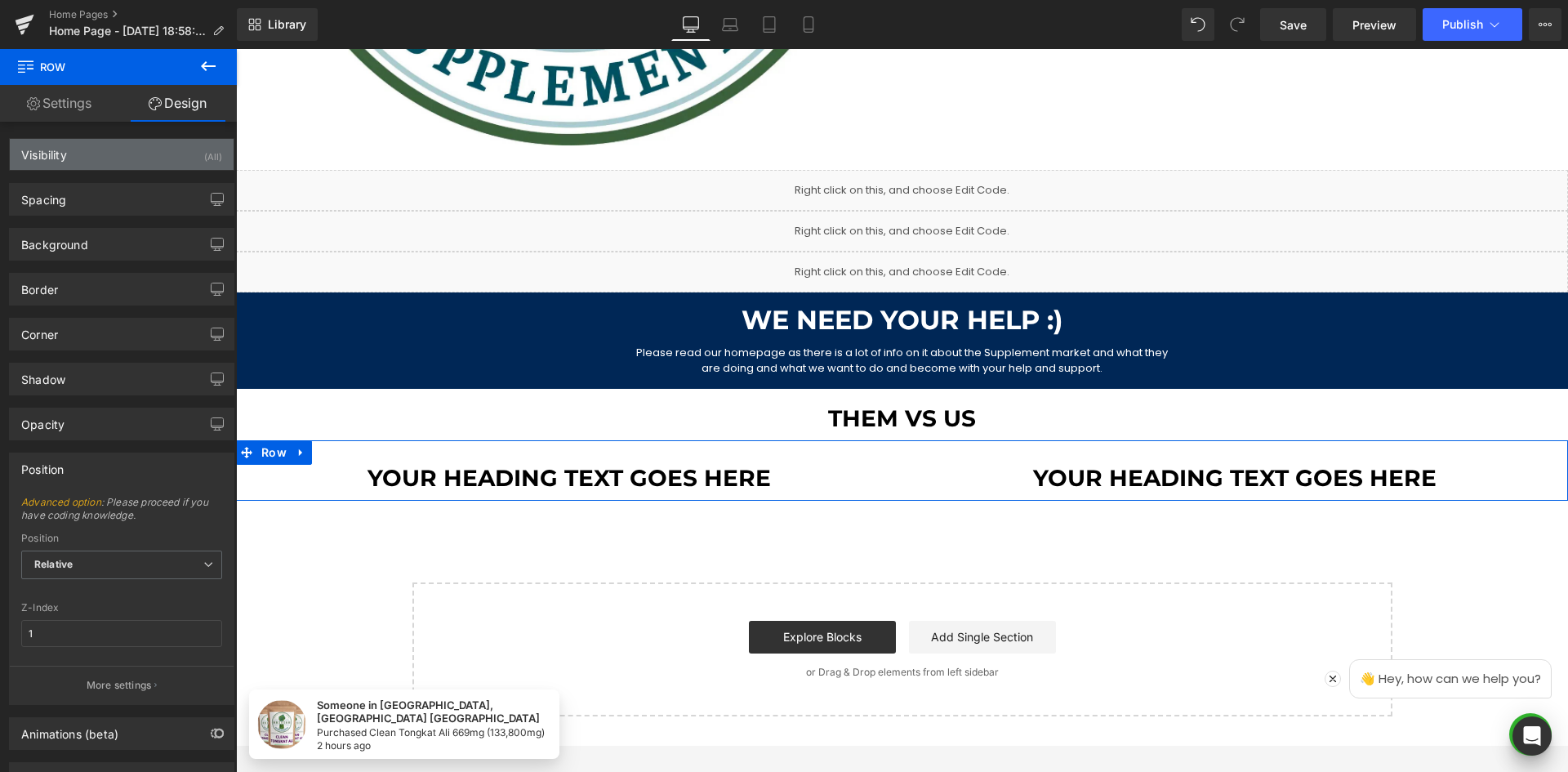
click at [62, 147] on div "Visibility" at bounding box center [44, 150] width 46 height 23
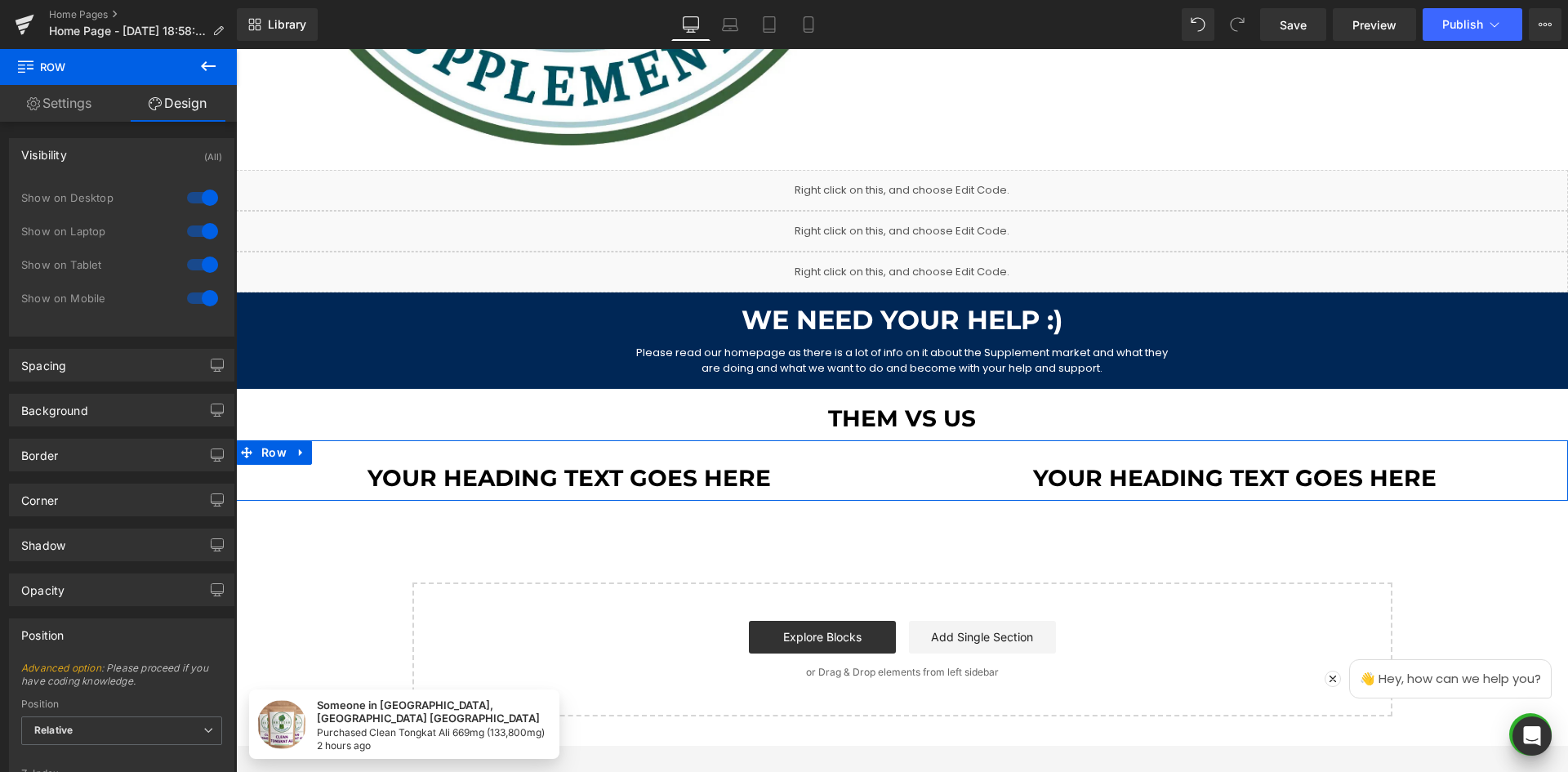
click at [65, 146] on div "Visibility" at bounding box center [44, 150] width 46 height 23
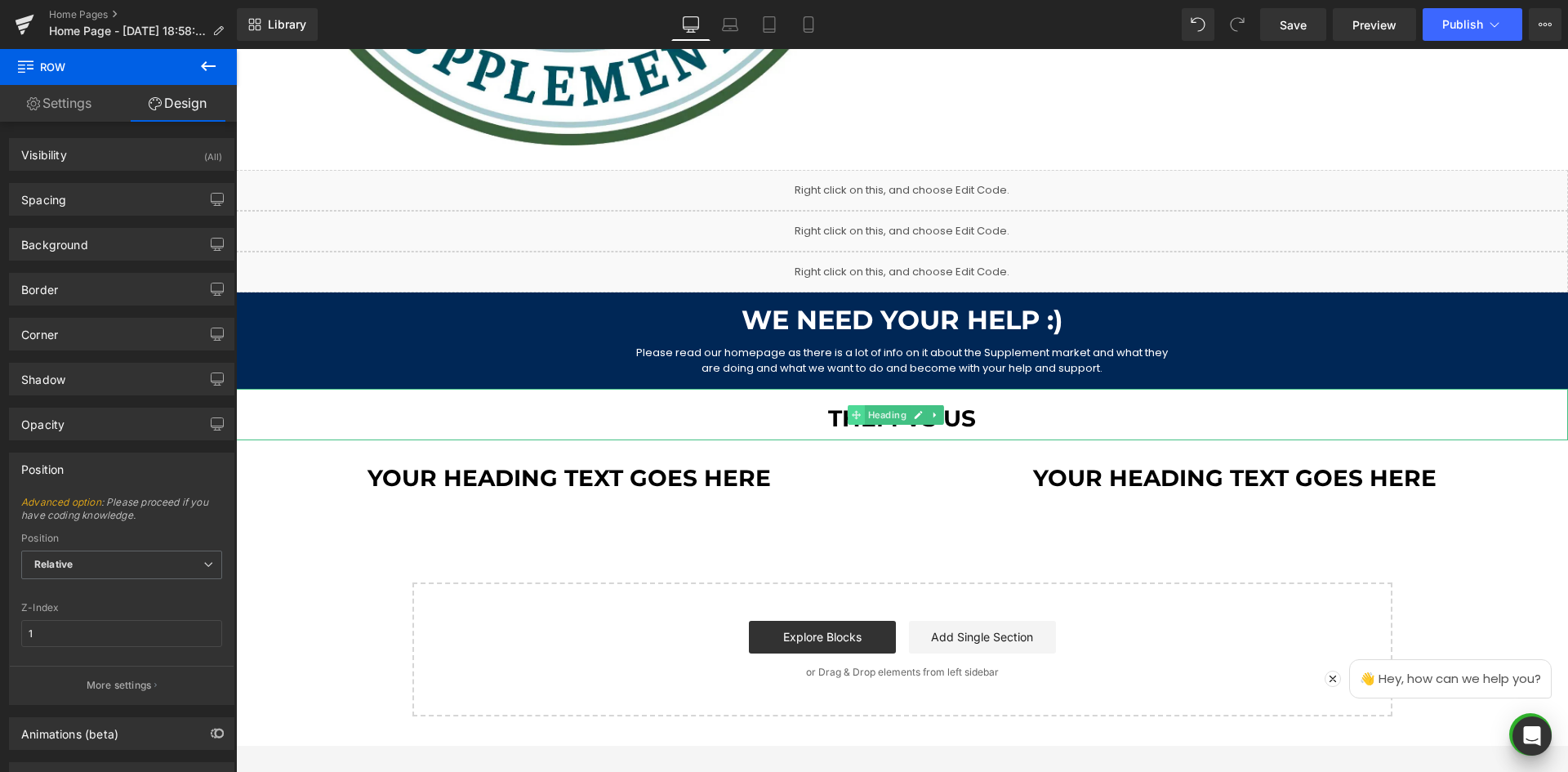
click at [857, 419] on icon at bounding box center [856, 414] width 9 height 9
click at [811, 425] on h1 "Them vs US" at bounding box center [901, 419] width 1331 height 28
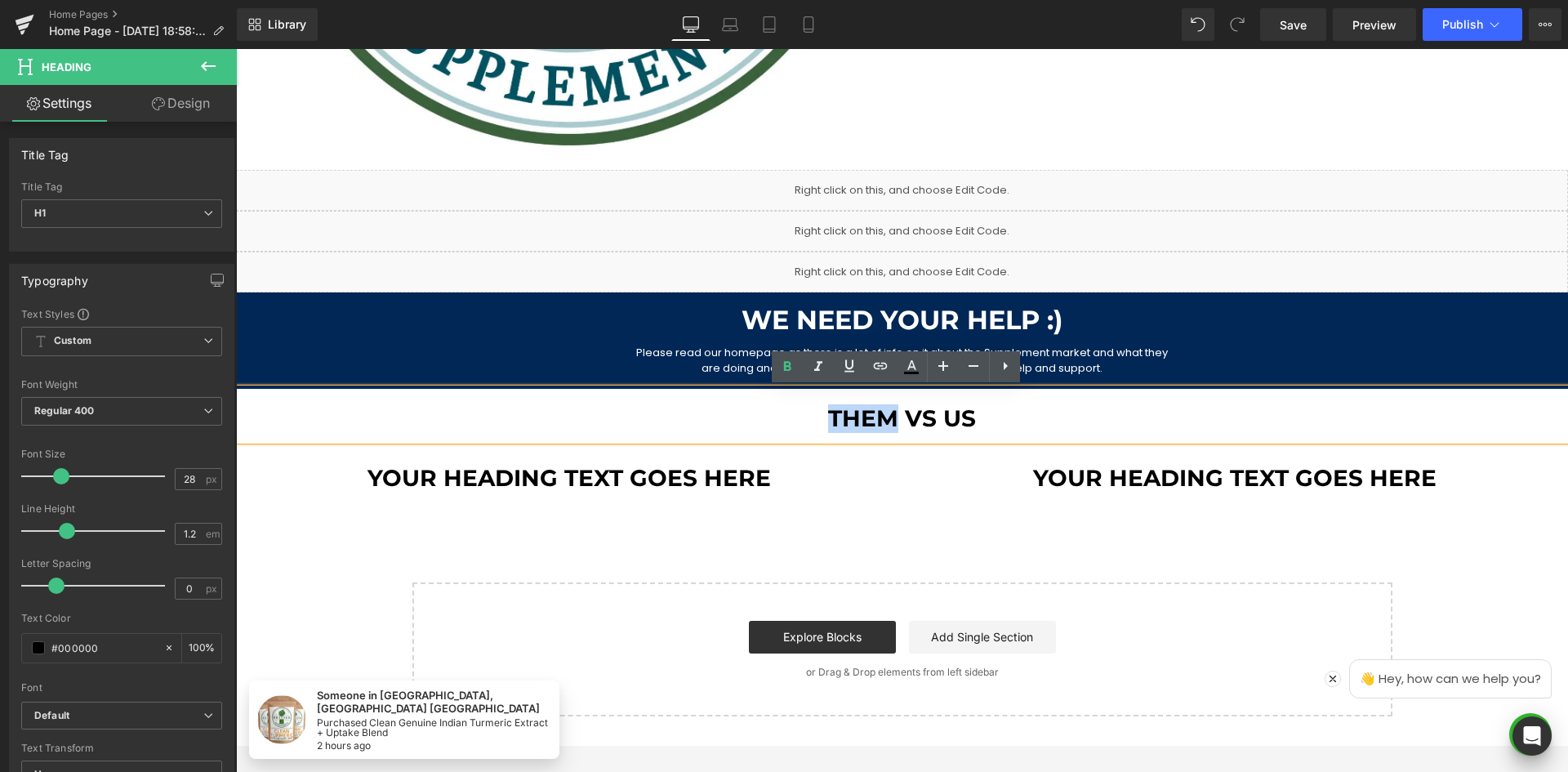
drag, startPoint x: 892, startPoint y: 421, endPoint x: 826, endPoint y: 416, distance: 66.2
click at [824, 416] on h1 "Them vs US" at bounding box center [901, 419] width 1331 height 28
drag, startPoint x: 823, startPoint y: 346, endPoint x: 935, endPoint y: 371, distance: 114.8
click at [913, 359] on icon at bounding box center [911, 367] width 20 height 20
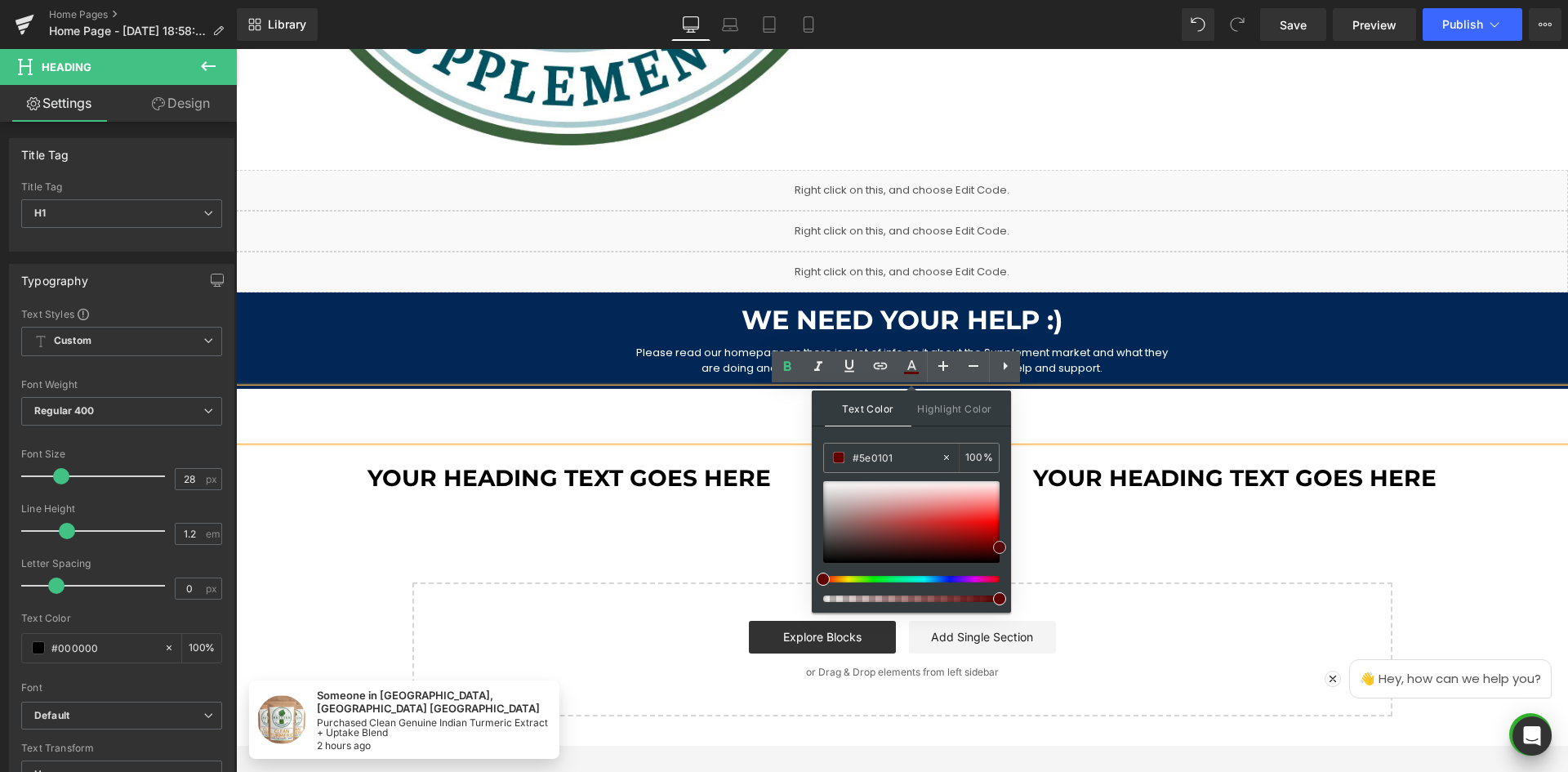
type input "#600000"
drag, startPoint x: 825, startPoint y: 558, endPoint x: 1004, endPoint y: 542, distance: 179.7
click at [1004, 542] on span at bounding box center [998, 547] width 13 height 13
click at [1299, 27] on span "Save" at bounding box center [1293, 24] width 27 height 17
